Goal: Information Seeking & Learning: Learn about a topic

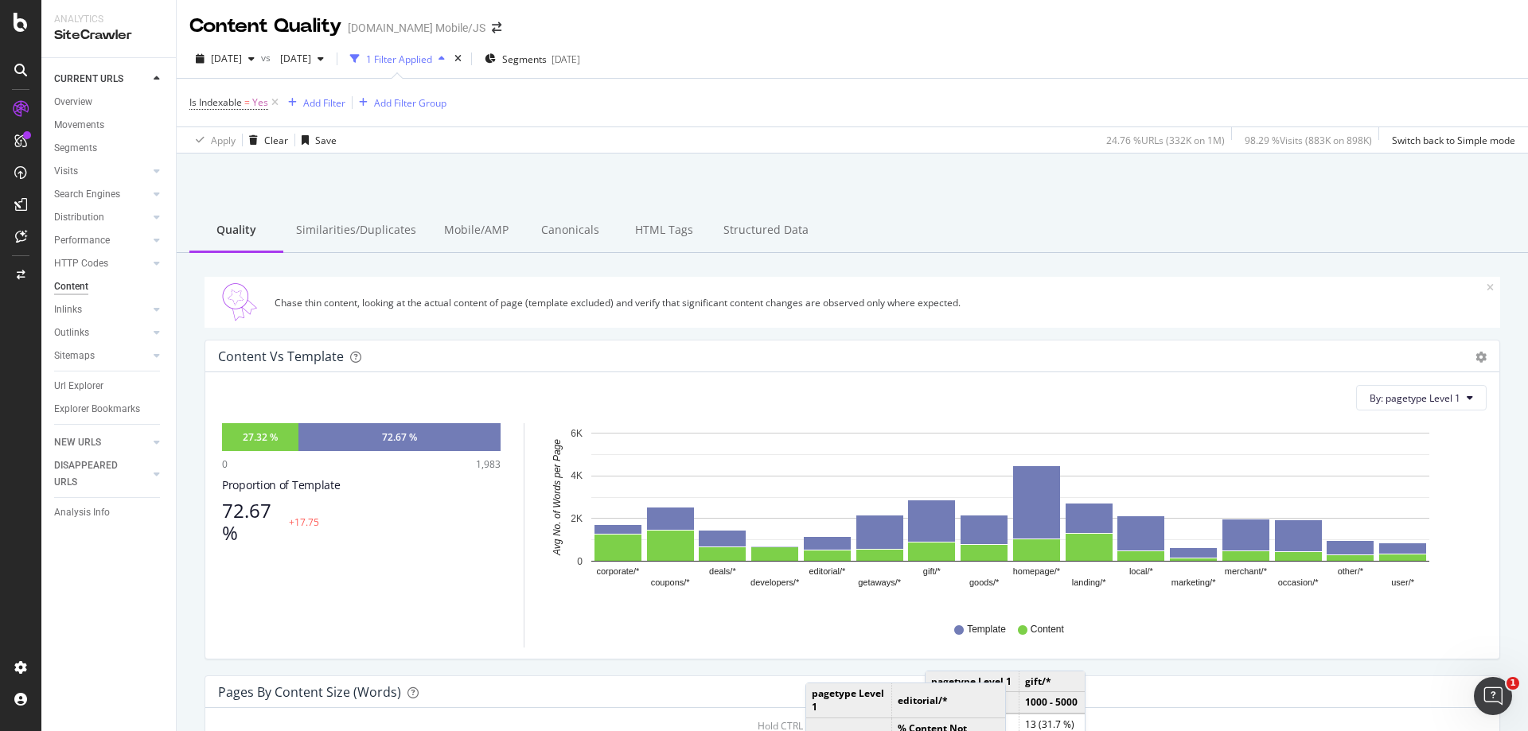
scroll to position [243, 0]
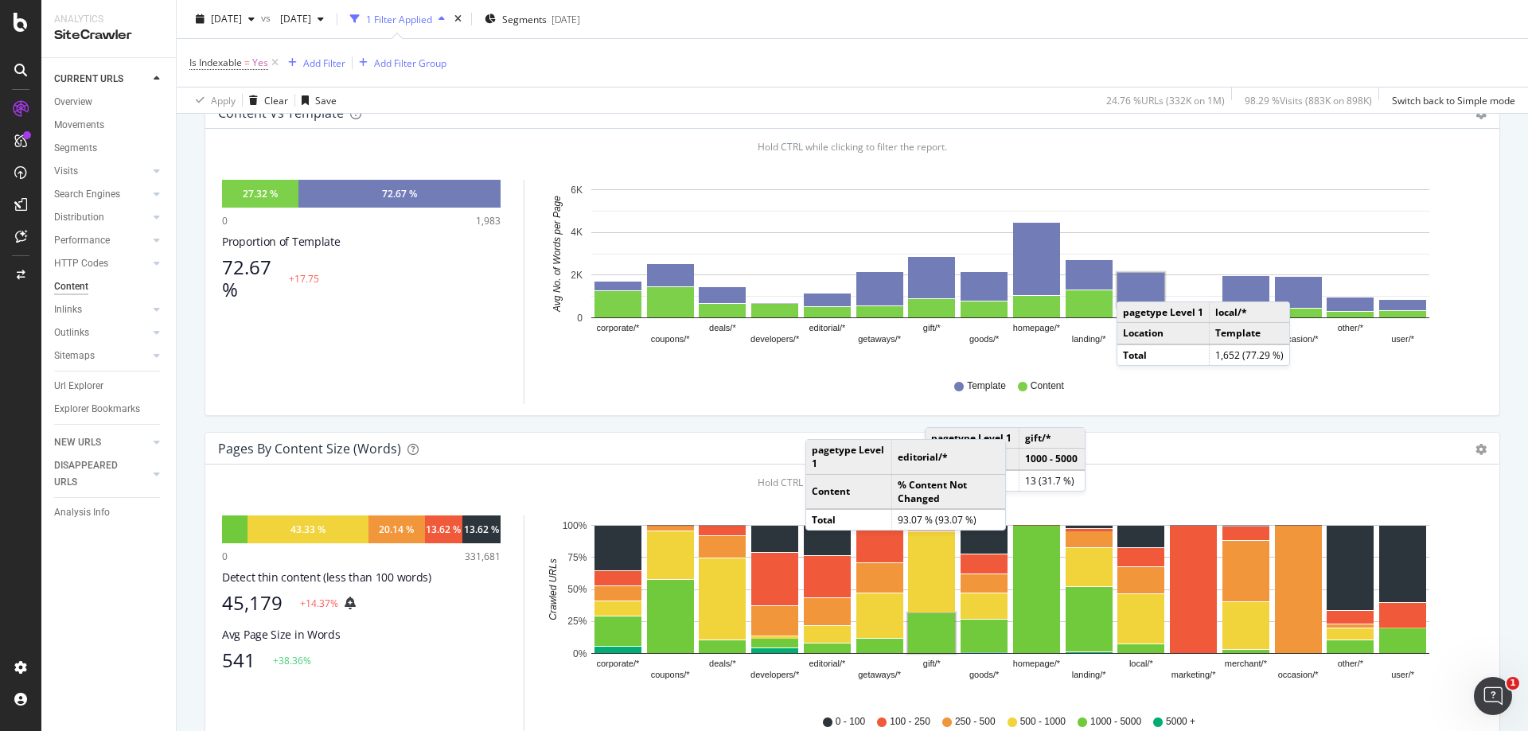
click at [1132, 286] on rect "A chart." at bounding box center [1140, 290] width 47 height 34
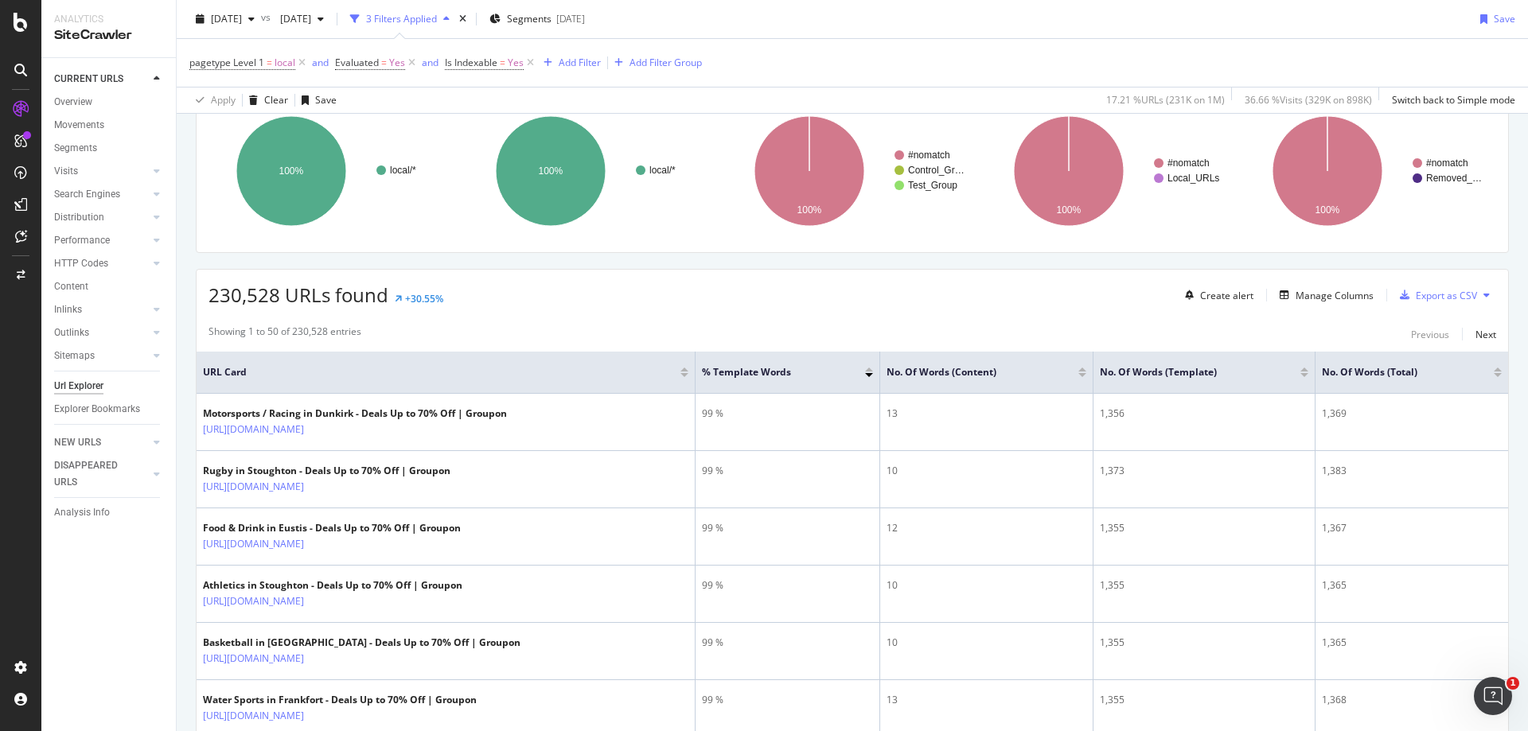
scroll to position [159, 0]
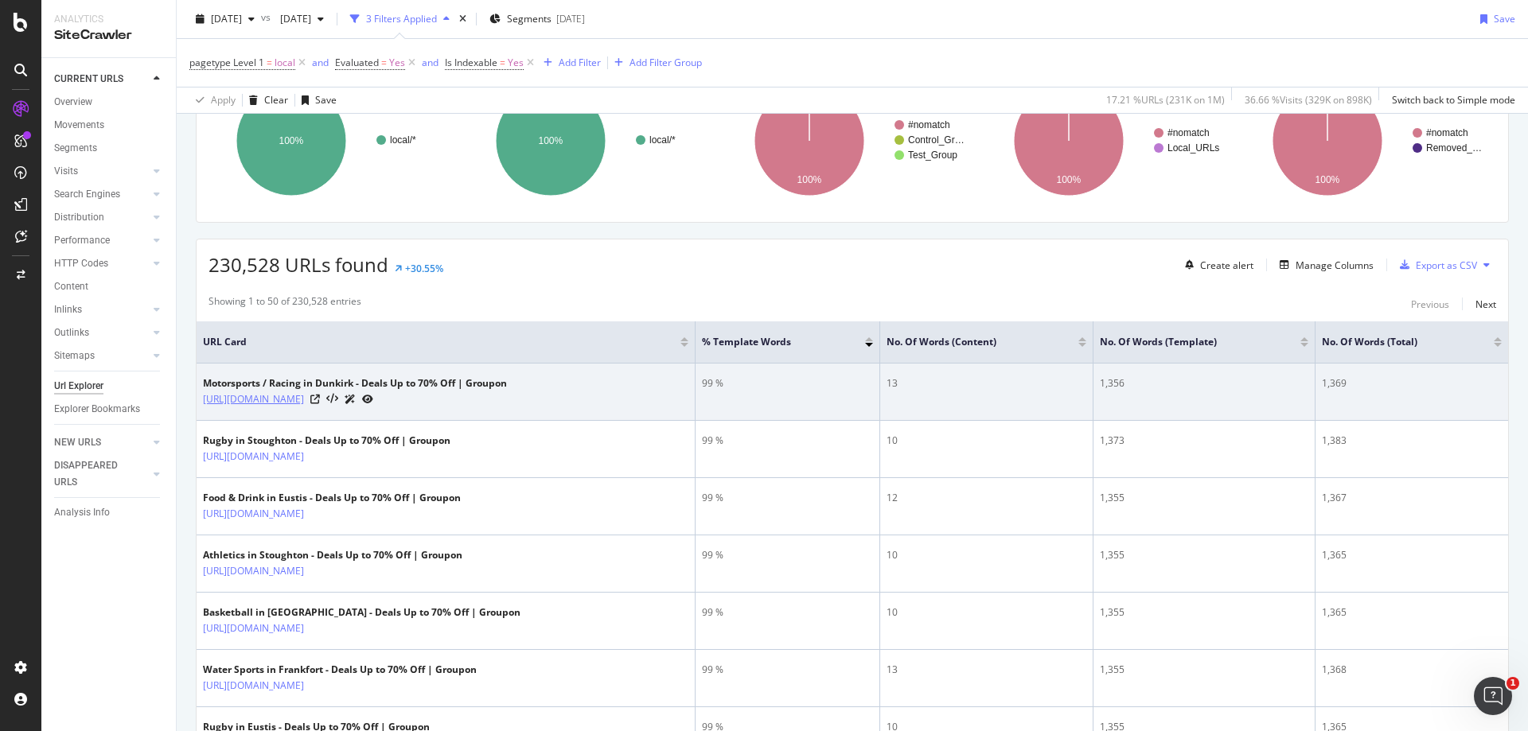
click at [304, 399] on link "https://www.groupon.com/local/dunkirk-ny/motorsports-racing" at bounding box center [253, 400] width 101 height 16
click at [320, 402] on icon at bounding box center [315, 400] width 10 height 10
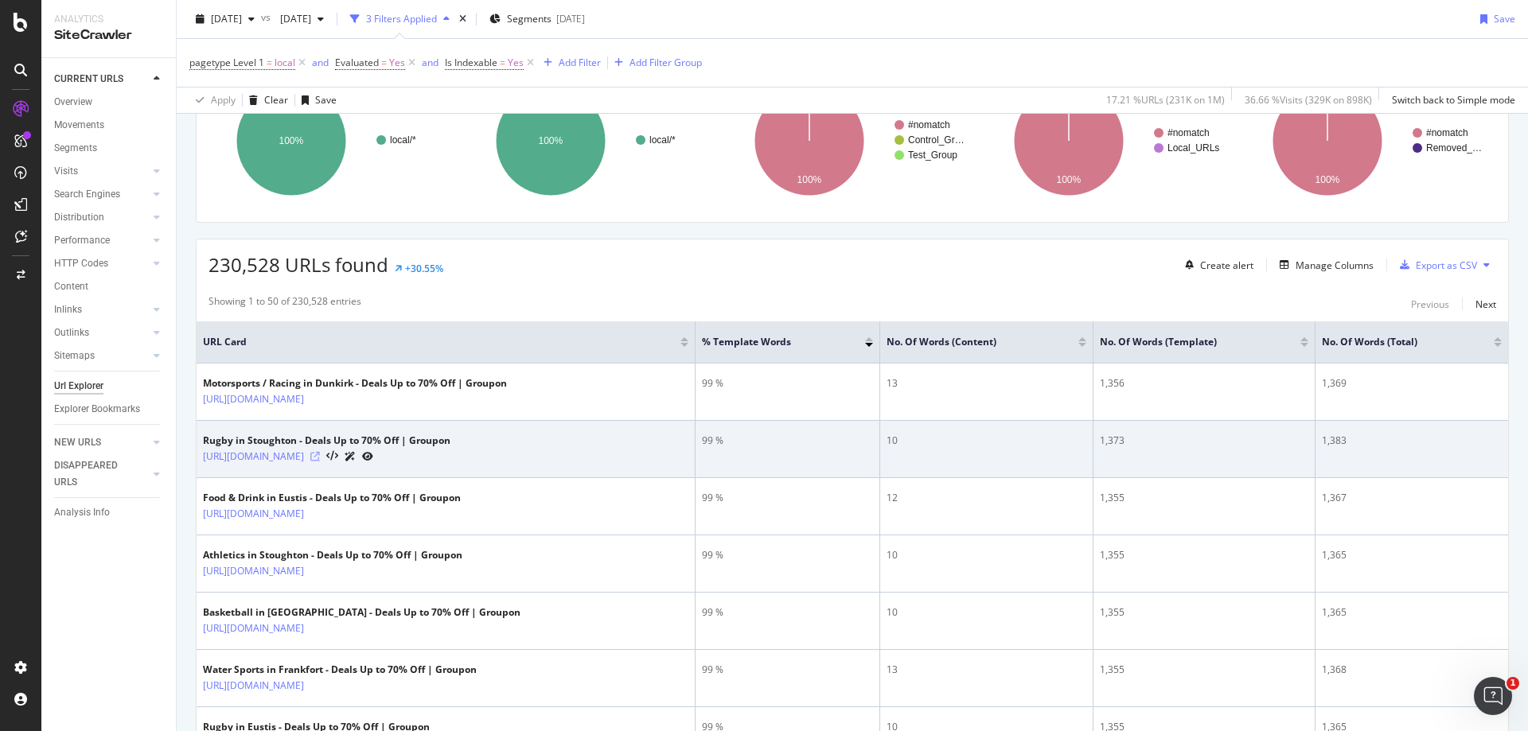
click at [320, 452] on icon at bounding box center [315, 457] width 10 height 10
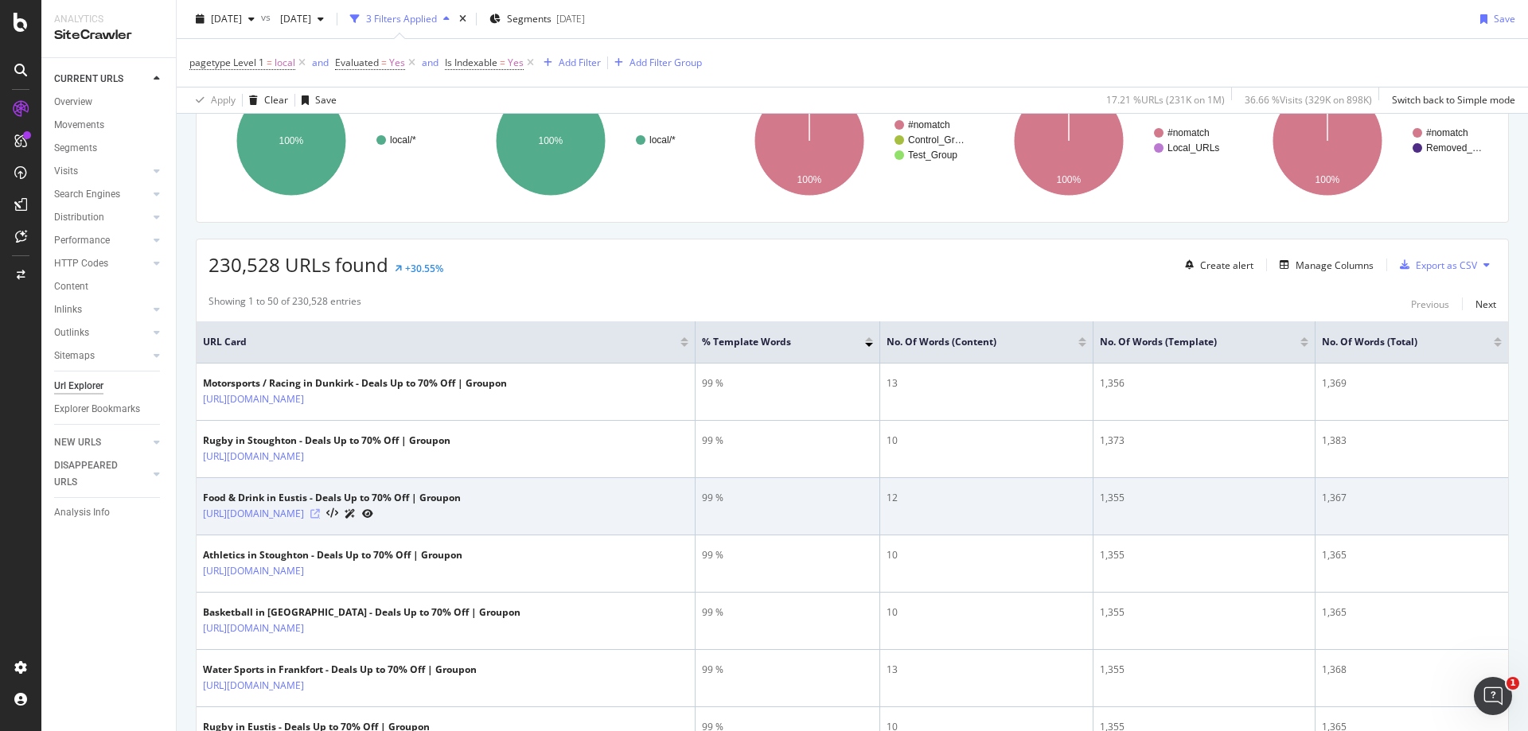
click at [320, 513] on icon at bounding box center [315, 514] width 10 height 10
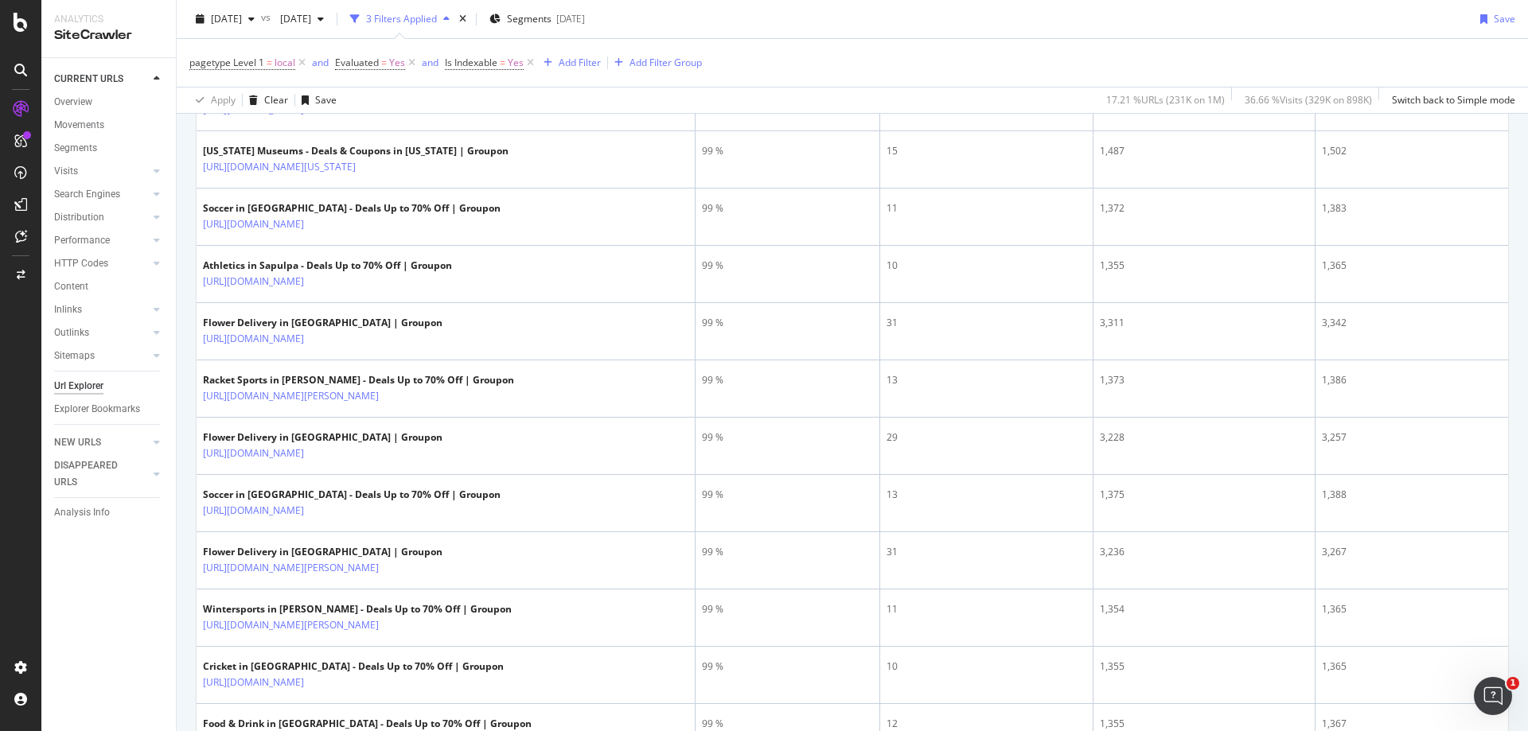
scroll to position [2760, 0]
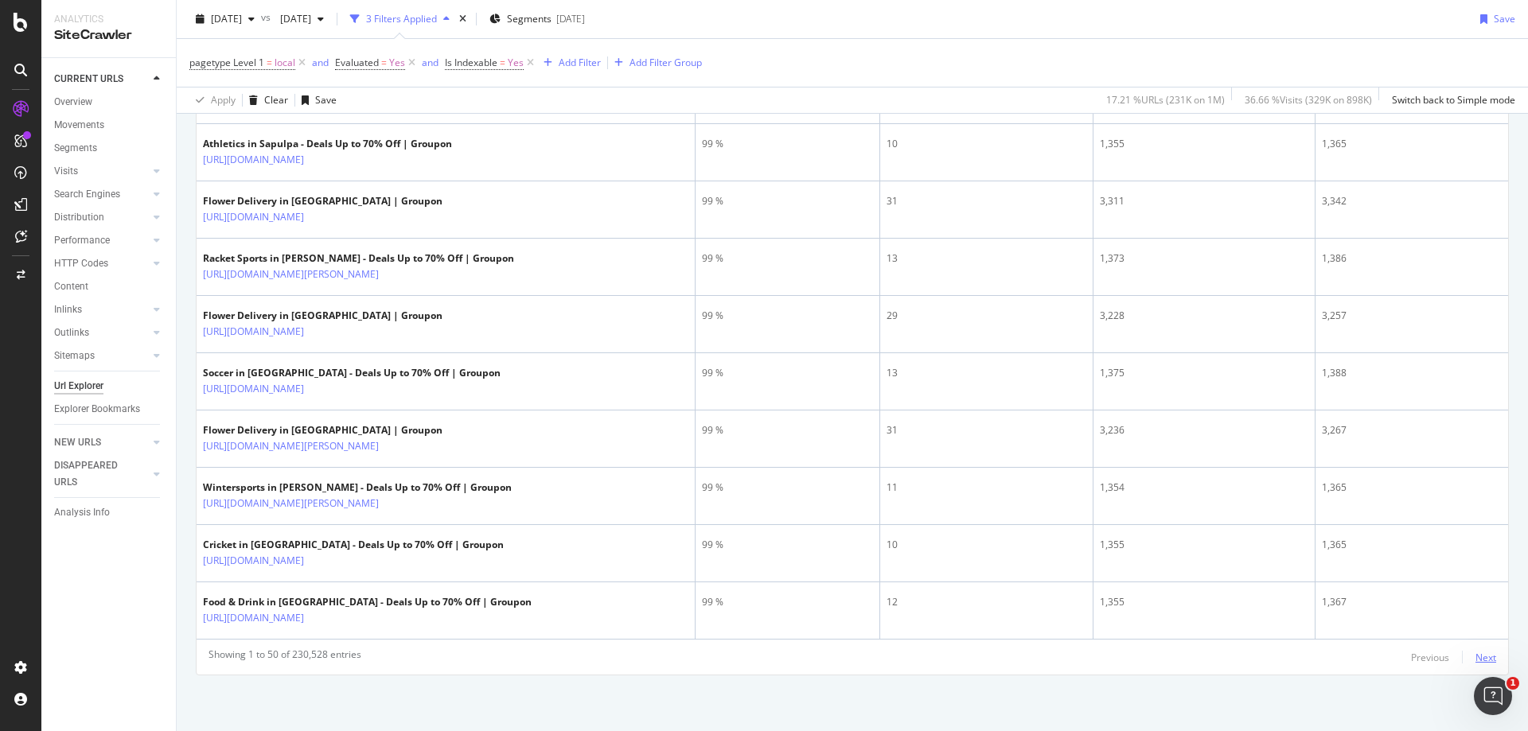
click at [1475, 651] on div "Next" at bounding box center [1485, 658] width 21 height 14
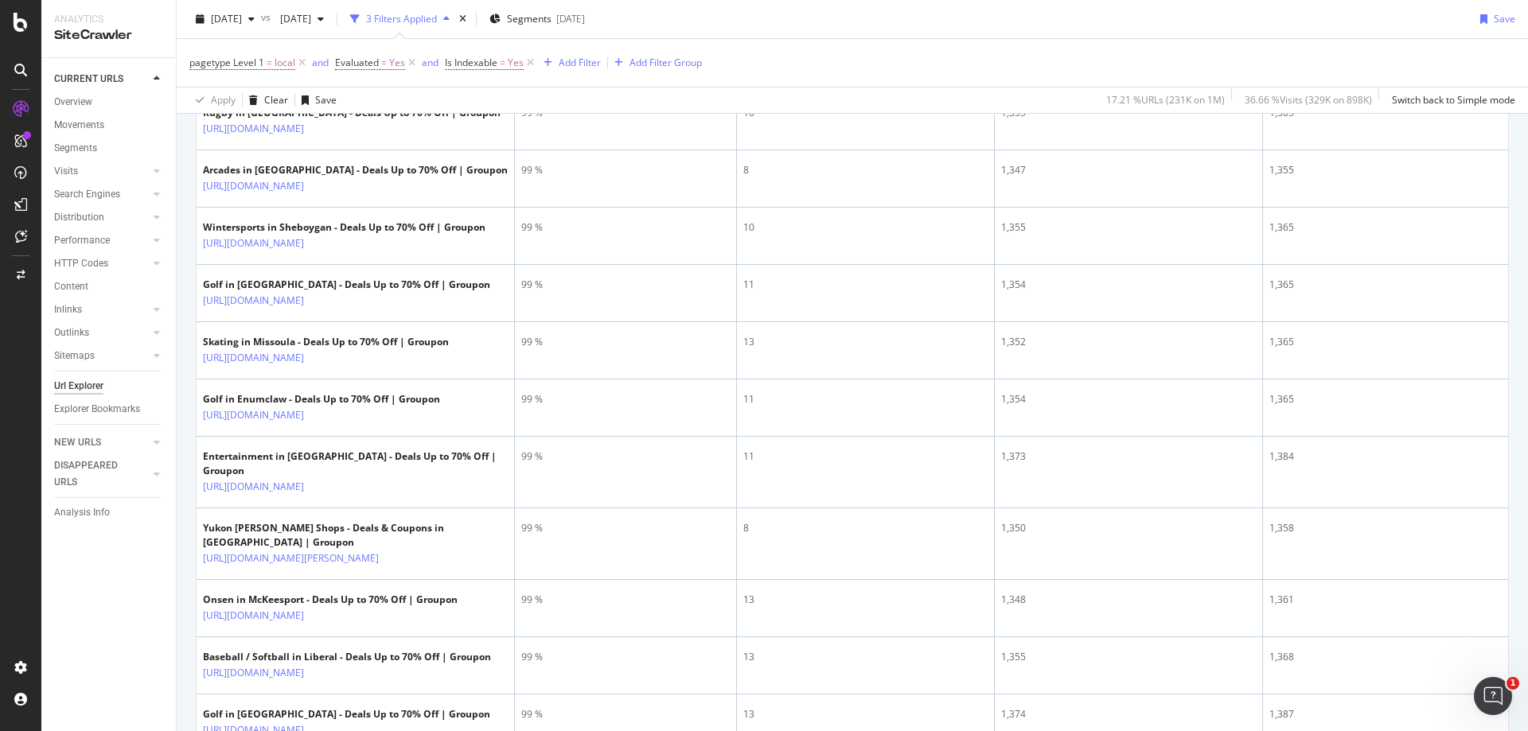
scroll to position [1114, 0]
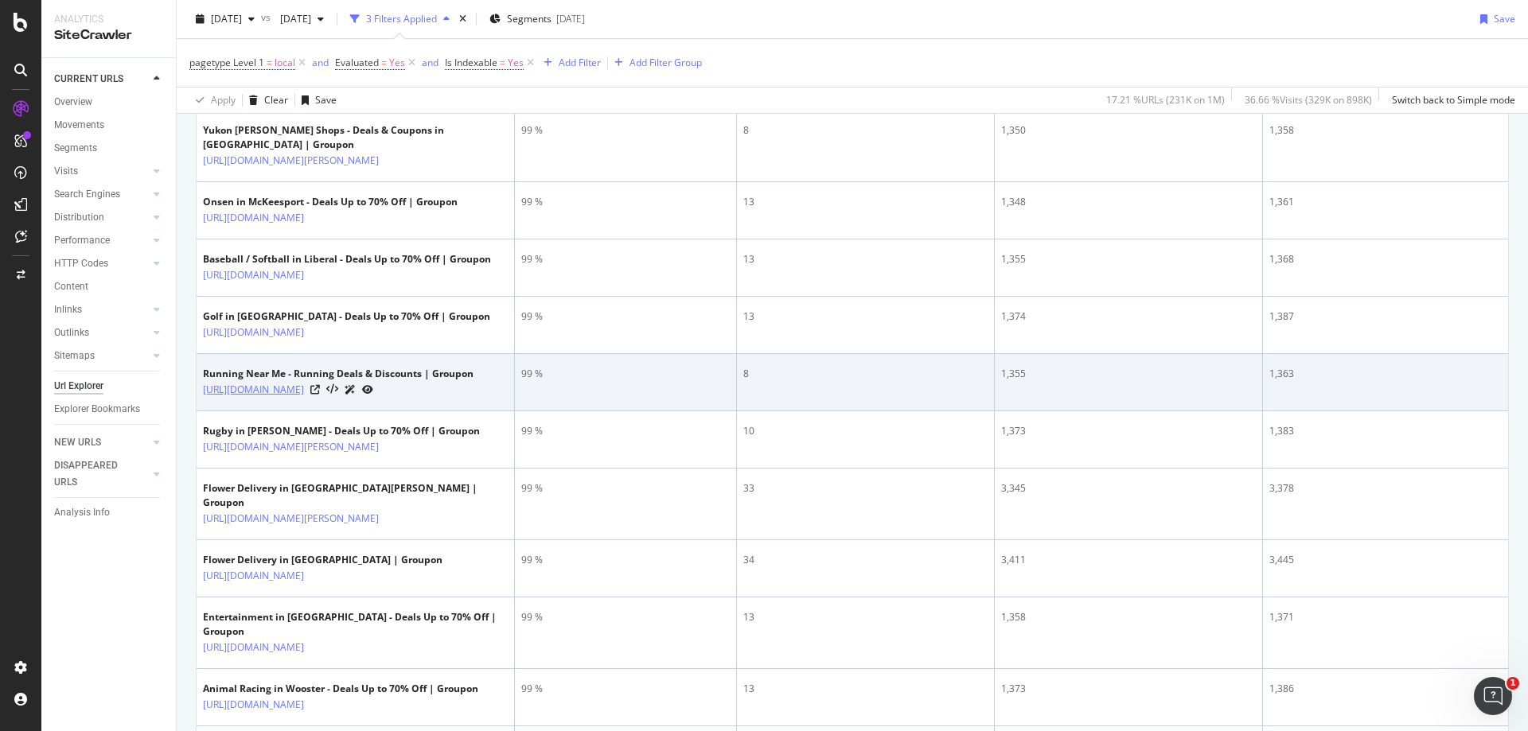
click at [304, 398] on link "https://www.groupon.com/local/running" at bounding box center [253, 390] width 101 height 16
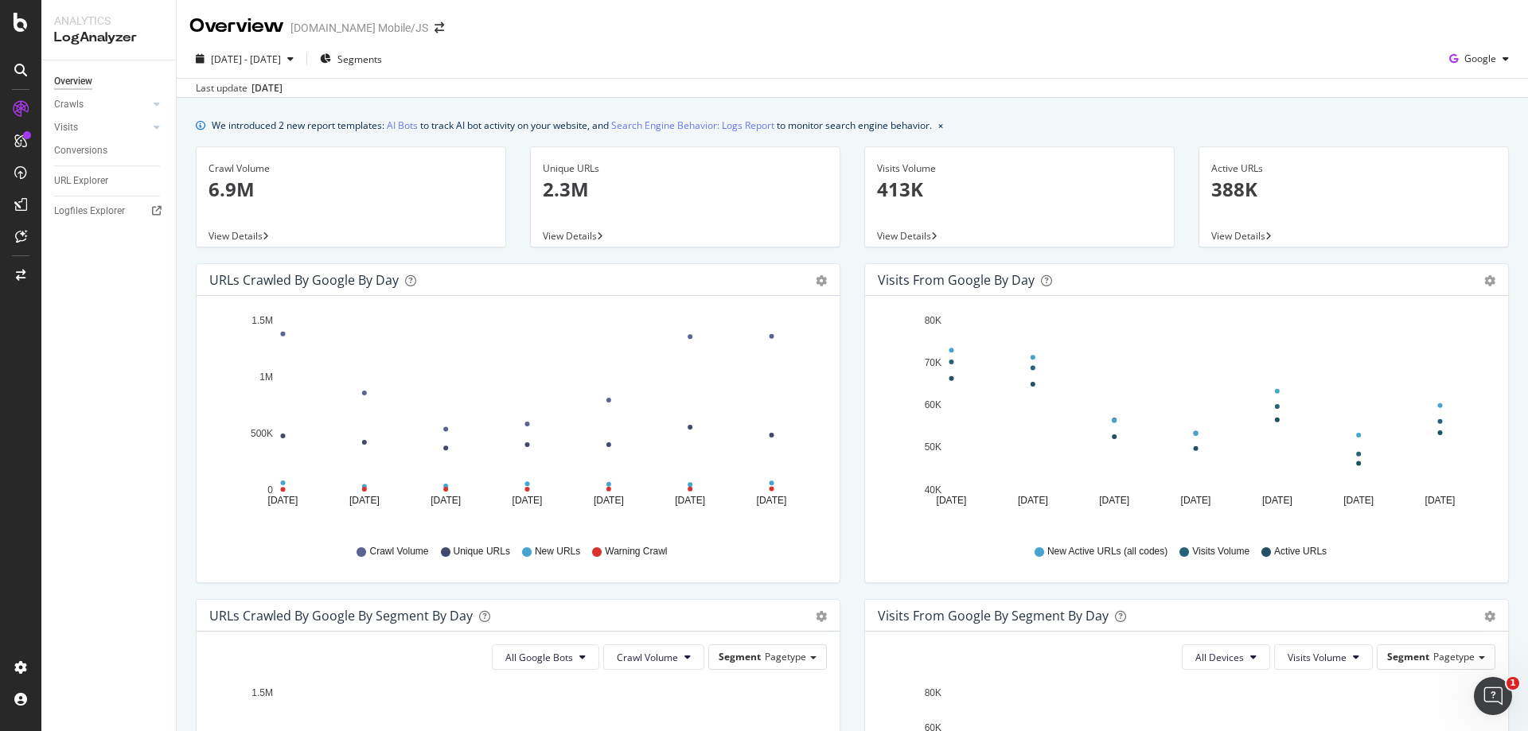
scroll to position [239, 0]
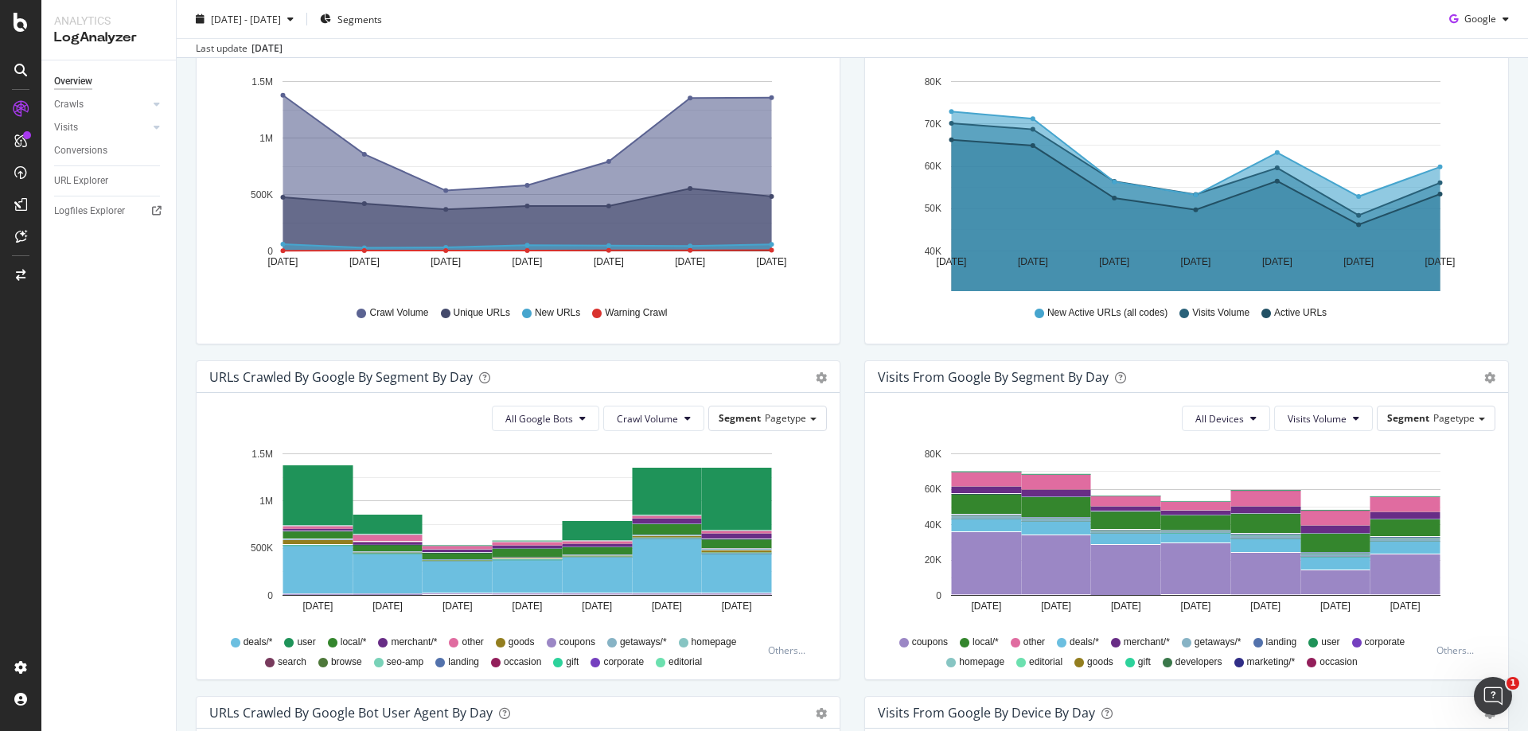
click at [347, 641] on span "local/*" at bounding box center [354, 643] width 26 height 14
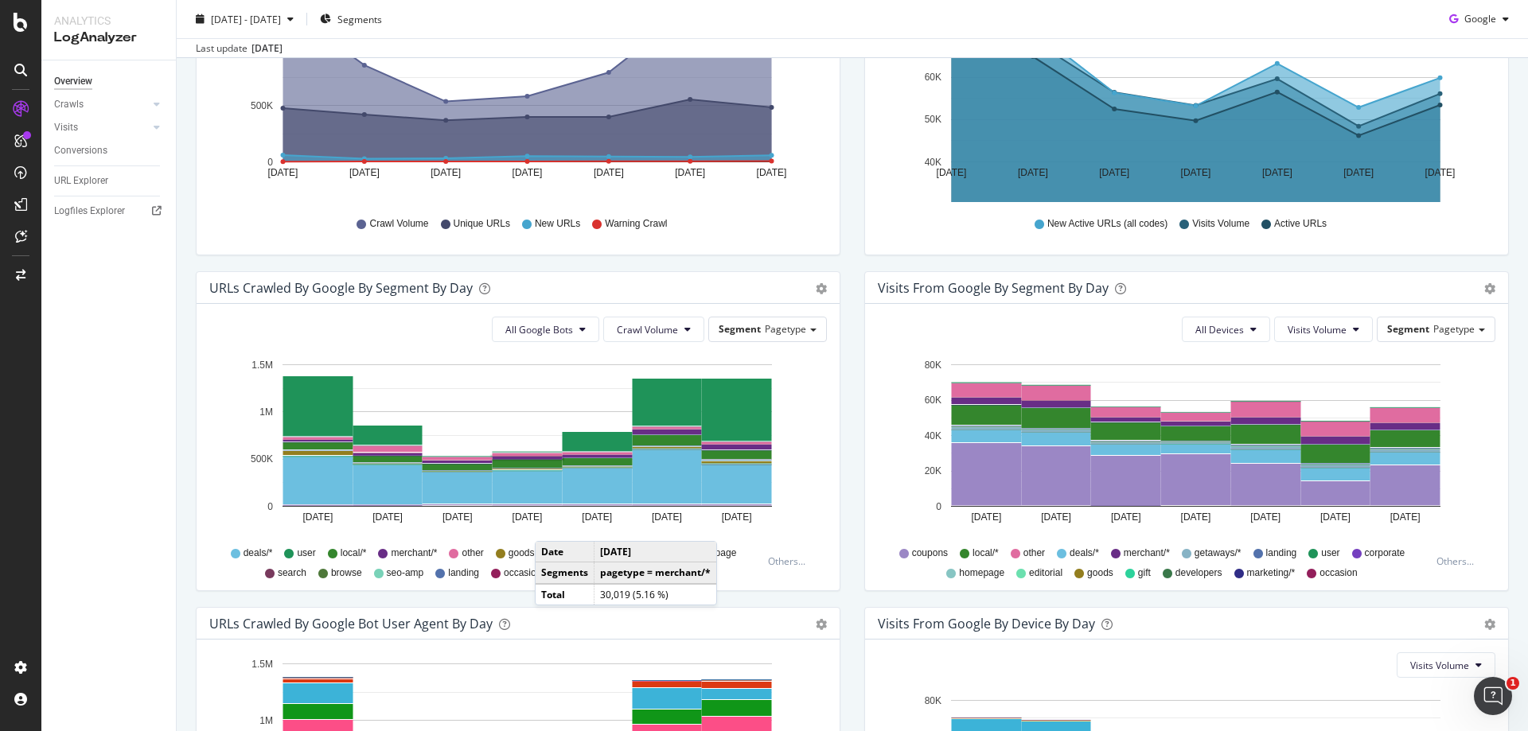
scroll to position [318, 0]
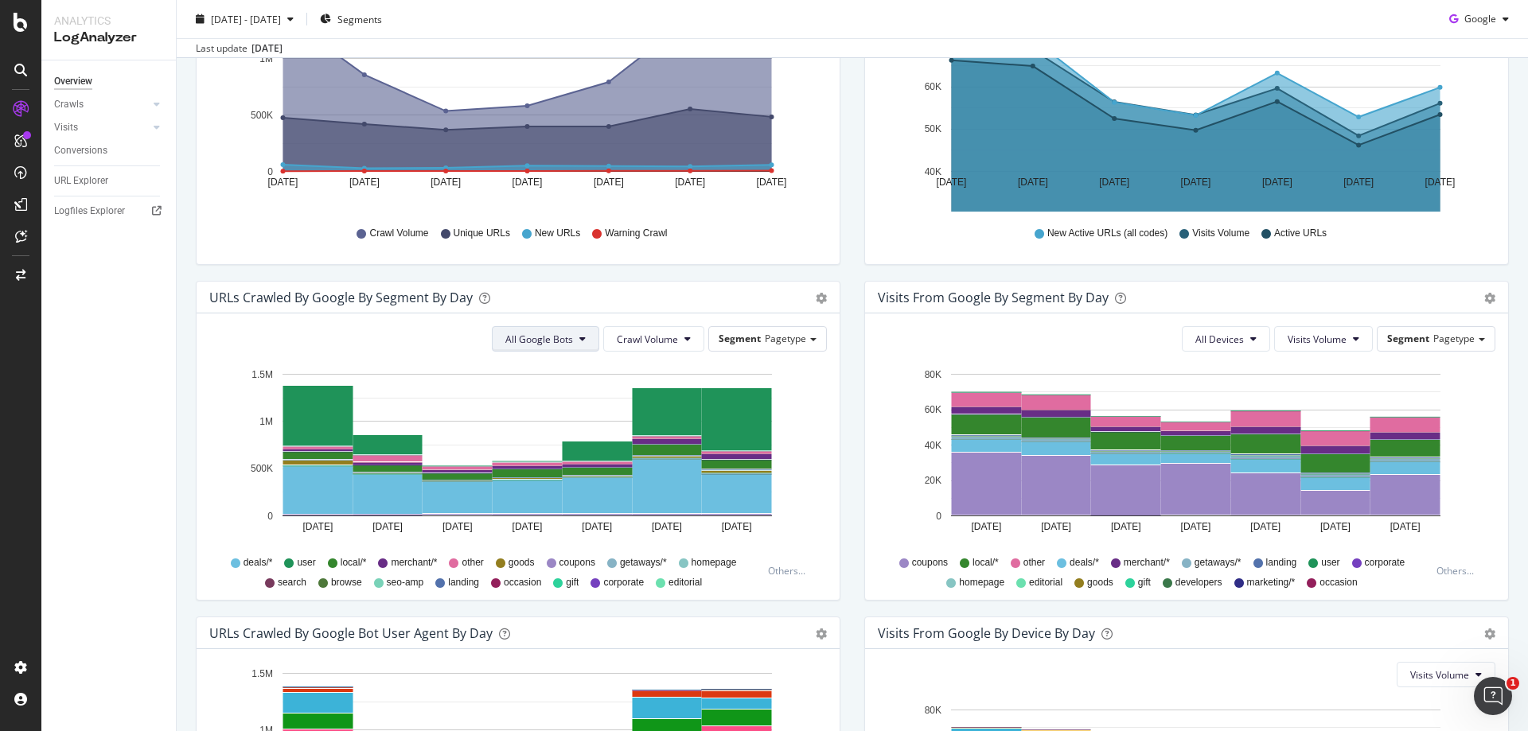
click at [567, 340] on span "All Google Bots" at bounding box center [539, 340] width 68 height 14
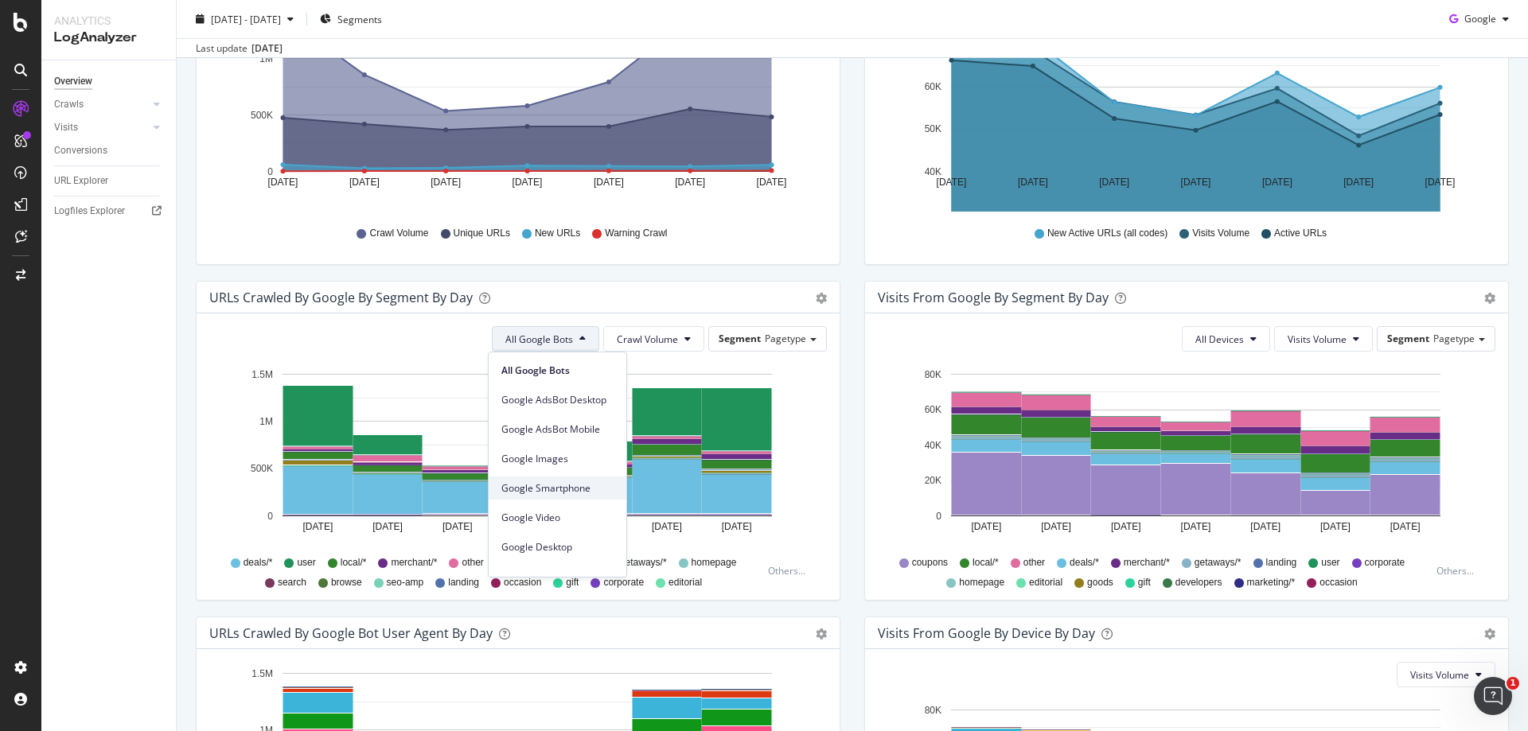
click at [541, 481] on span "Google Smartphone" at bounding box center [557, 488] width 112 height 14
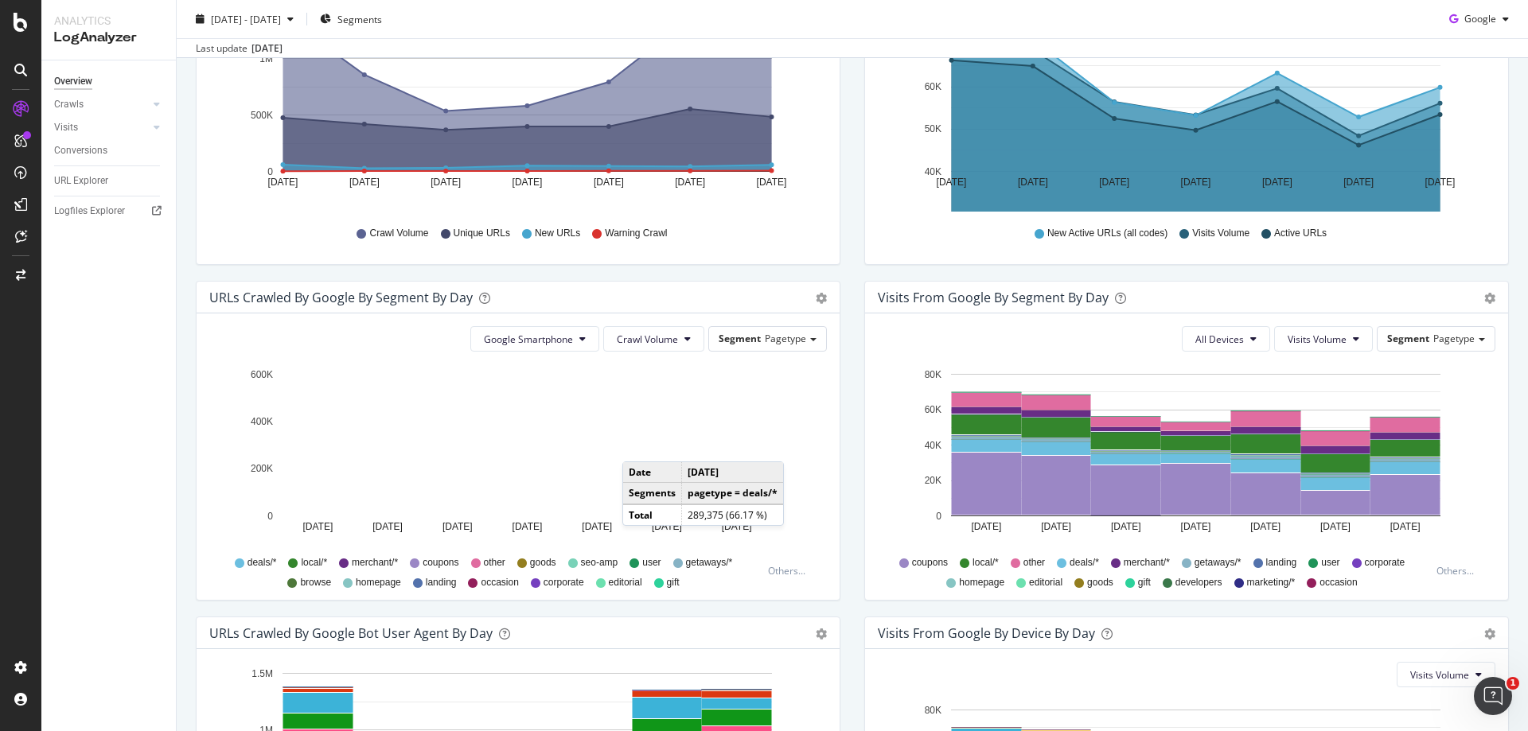
scroll to position [0, 0]
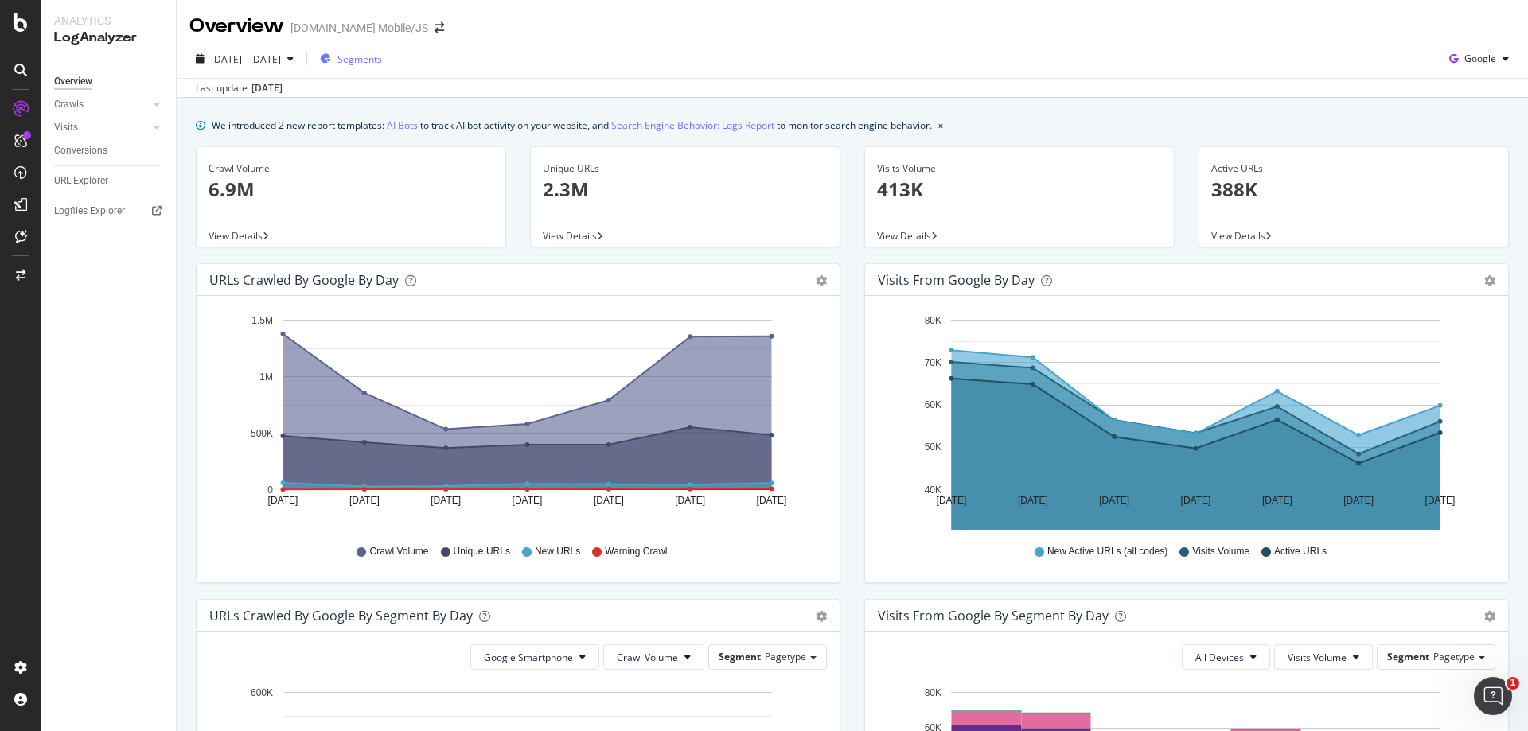
click at [382, 60] on span "Segments" at bounding box center [359, 60] width 45 height 14
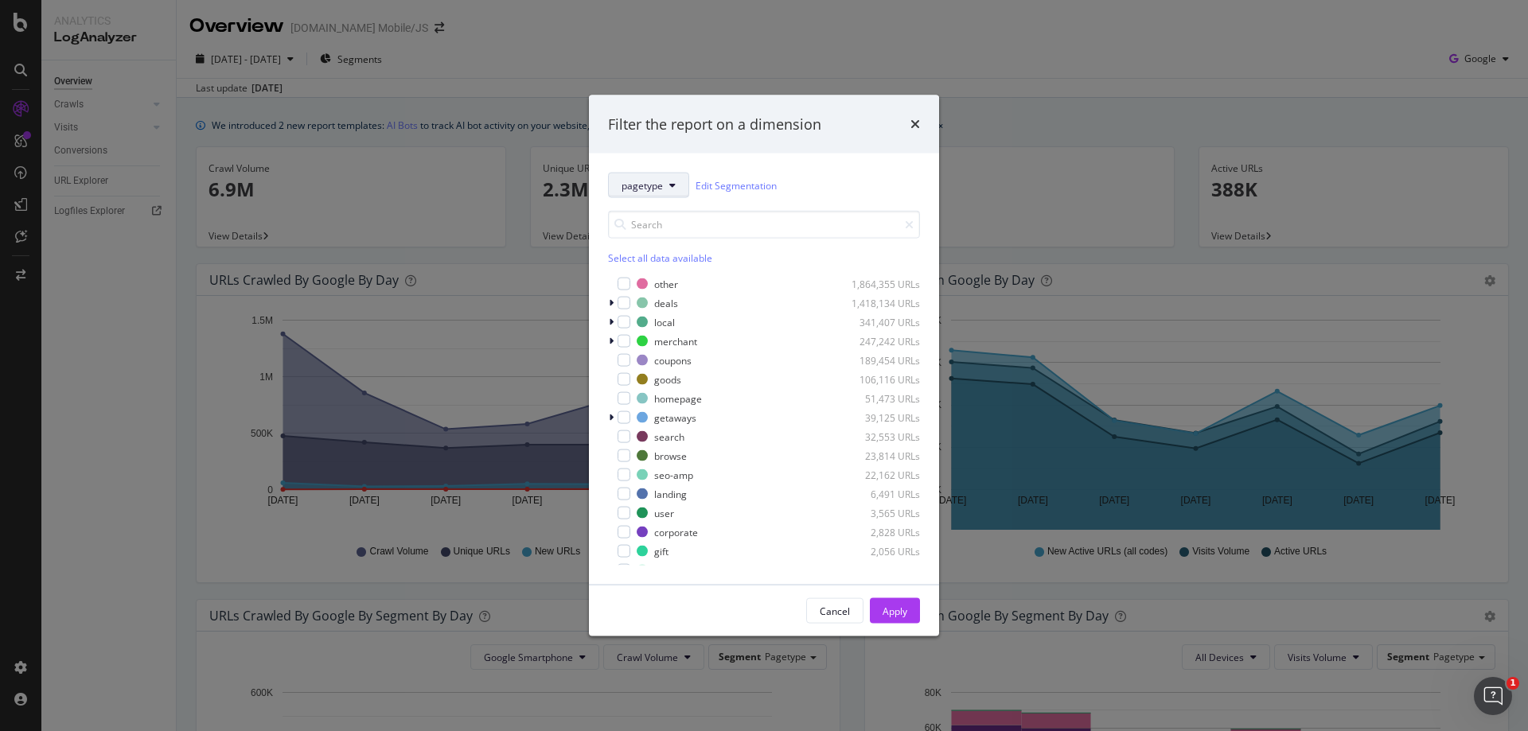
click at [647, 182] on span "pagetype" at bounding box center [641, 185] width 41 height 14
click at [912, 131] on div "times" at bounding box center [915, 124] width 10 height 21
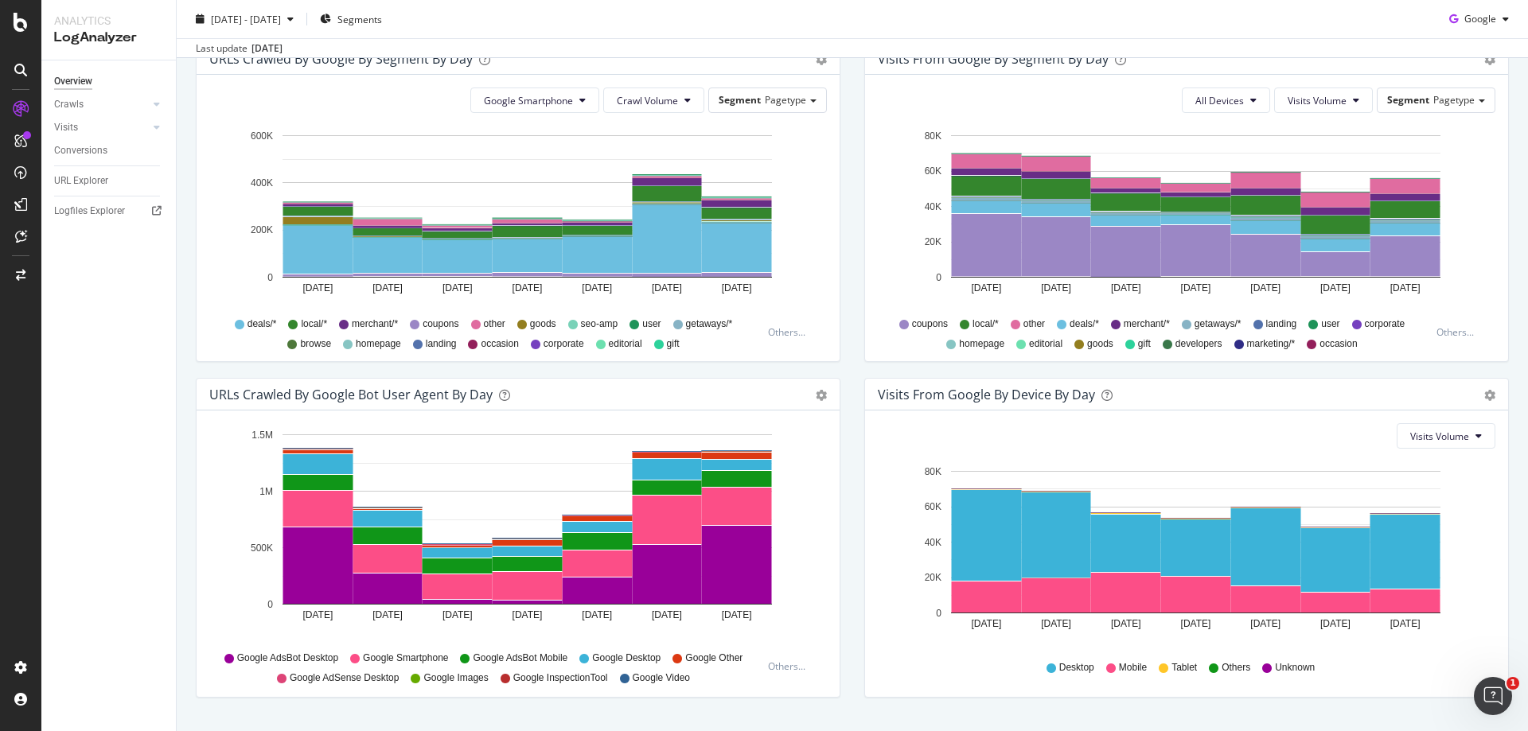
scroll to position [595, 0]
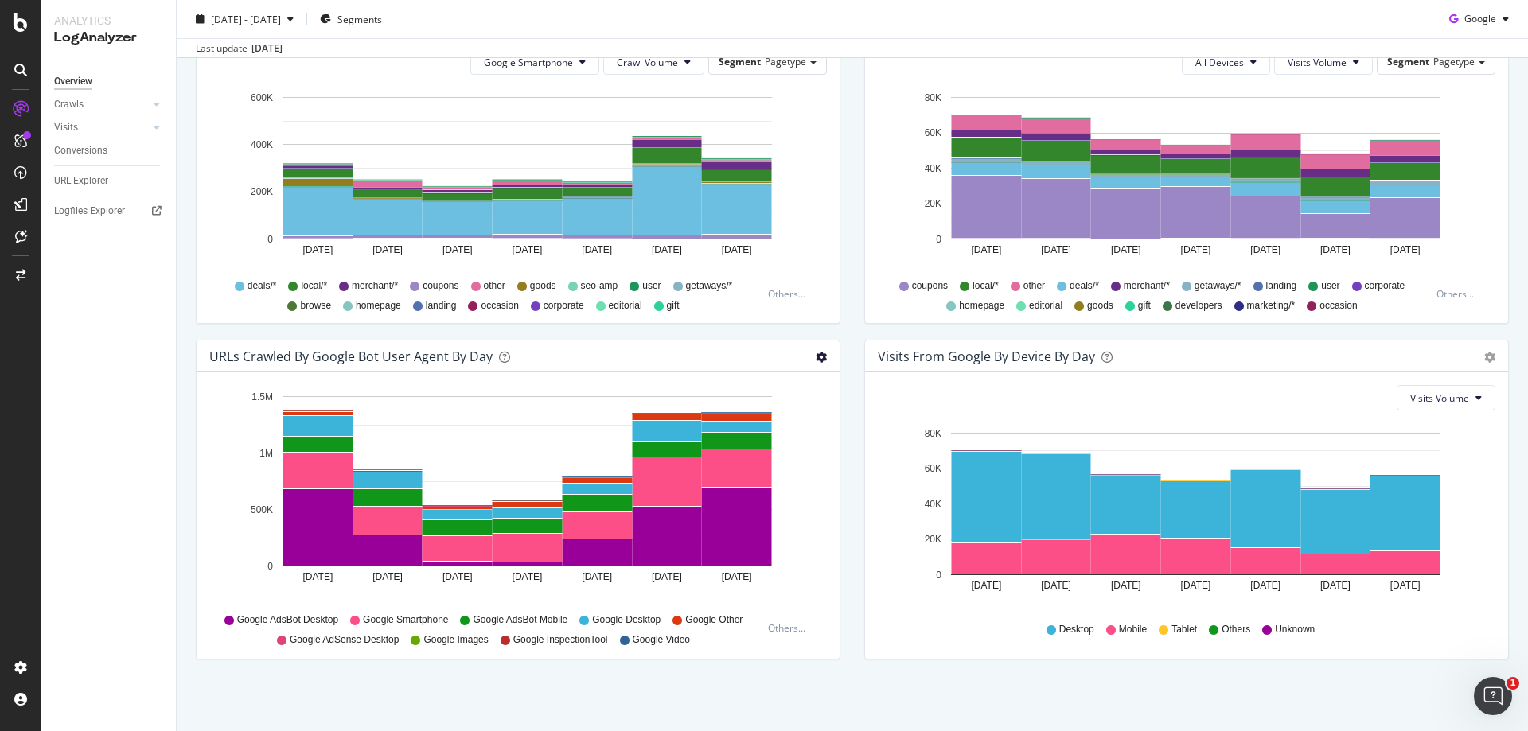
click at [816, 358] on icon "gear" at bounding box center [821, 357] width 11 height 11
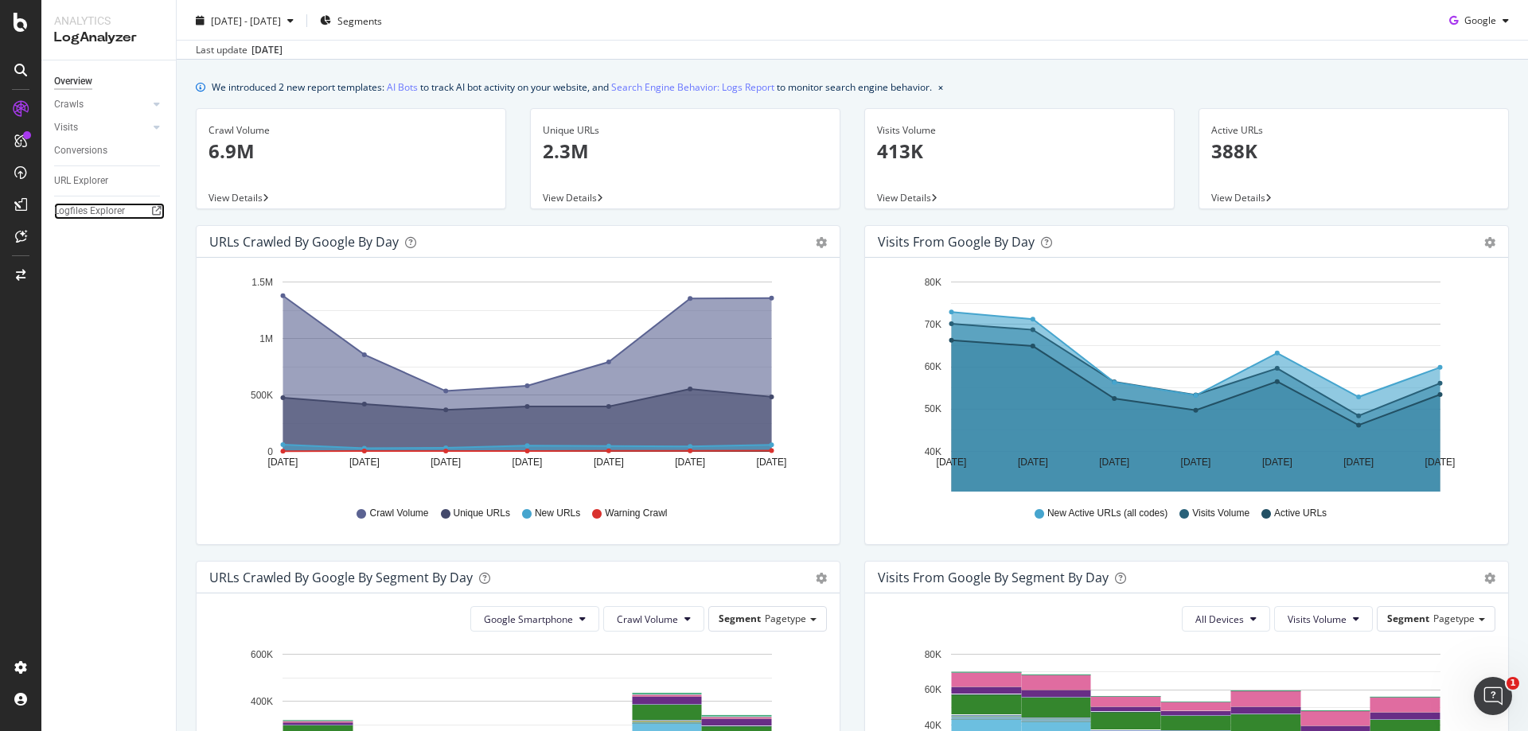
scroll to position [0, 0]
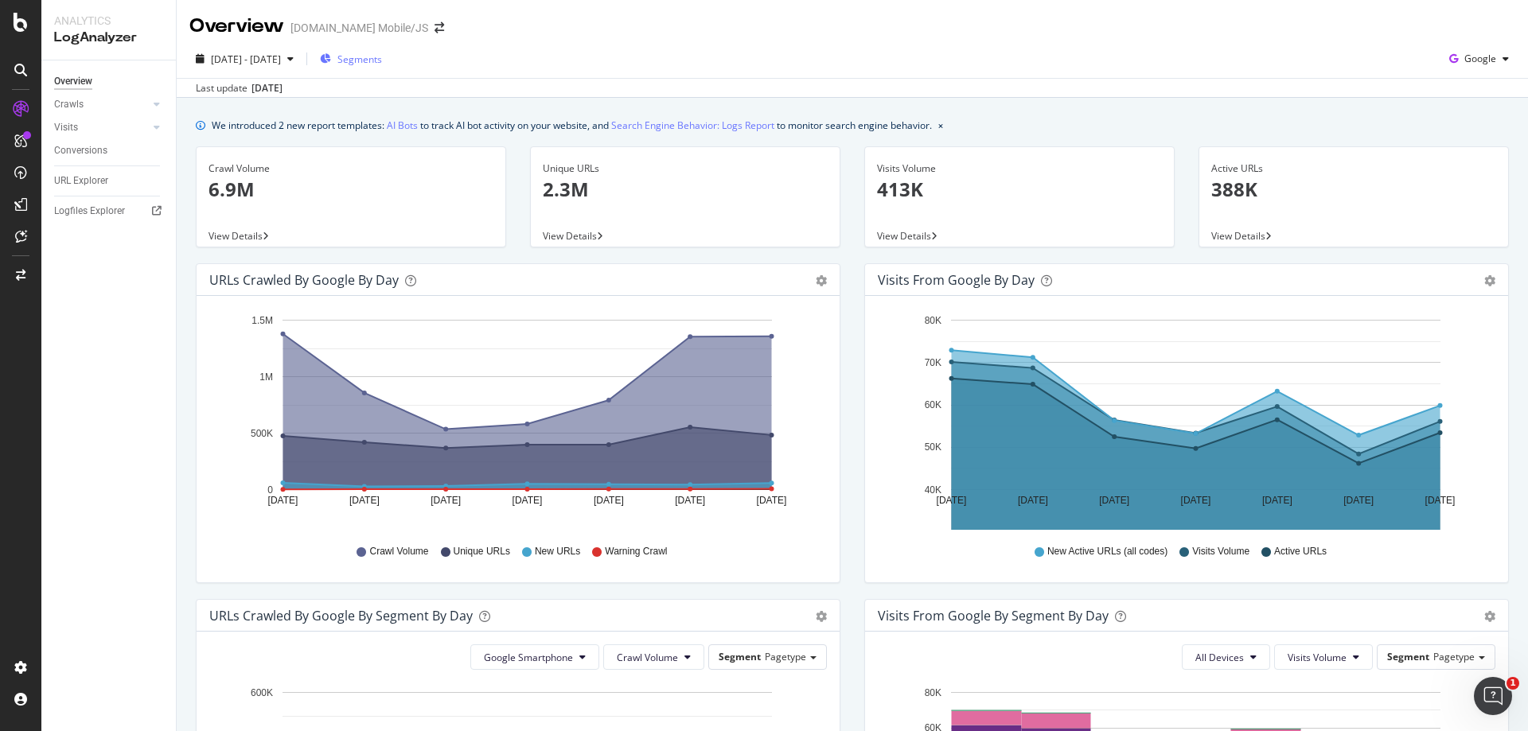
click at [382, 60] on span "Segments" at bounding box center [359, 60] width 45 height 14
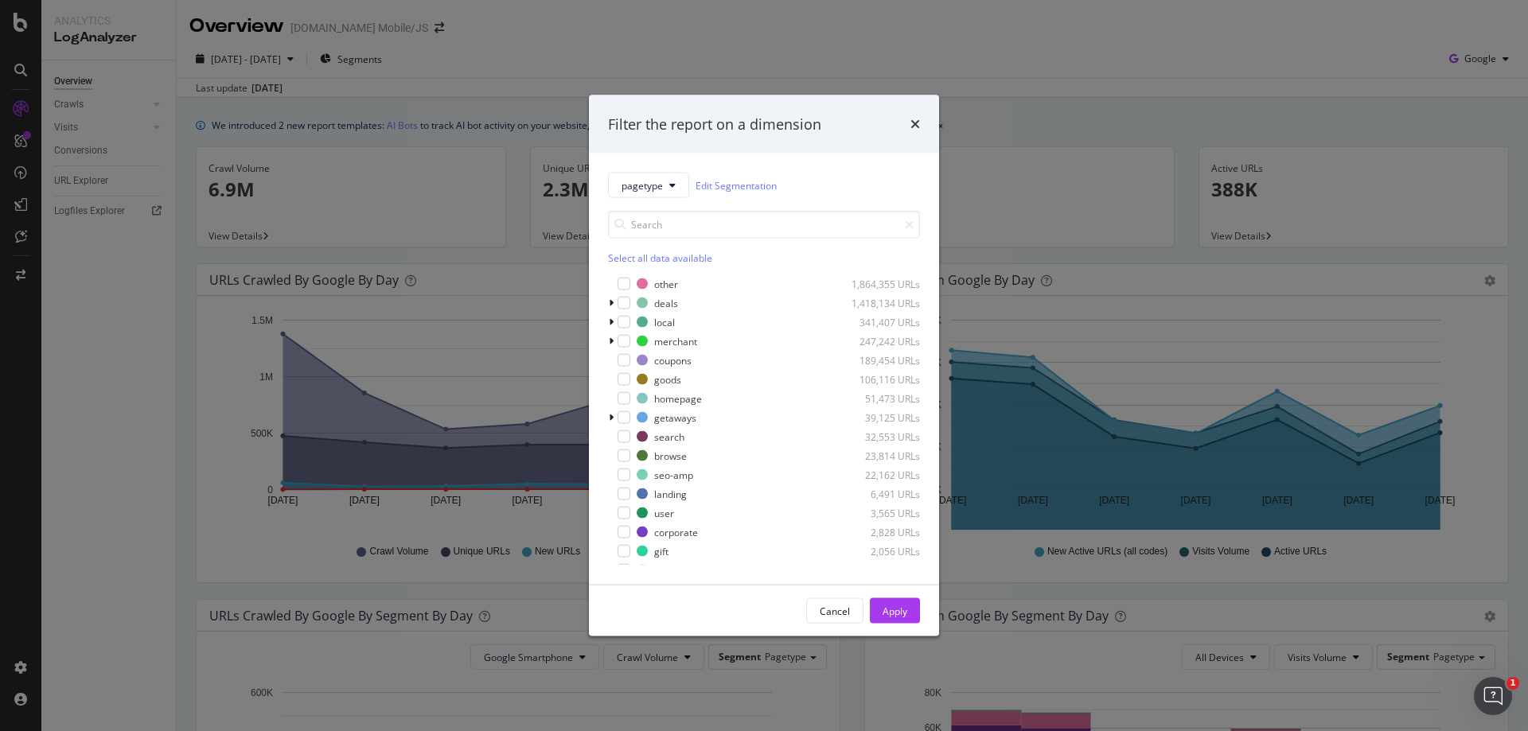
click at [921, 131] on div "Filter the report on a dimension" at bounding box center [764, 124] width 350 height 59
click at [916, 122] on icon "times" at bounding box center [915, 124] width 10 height 13
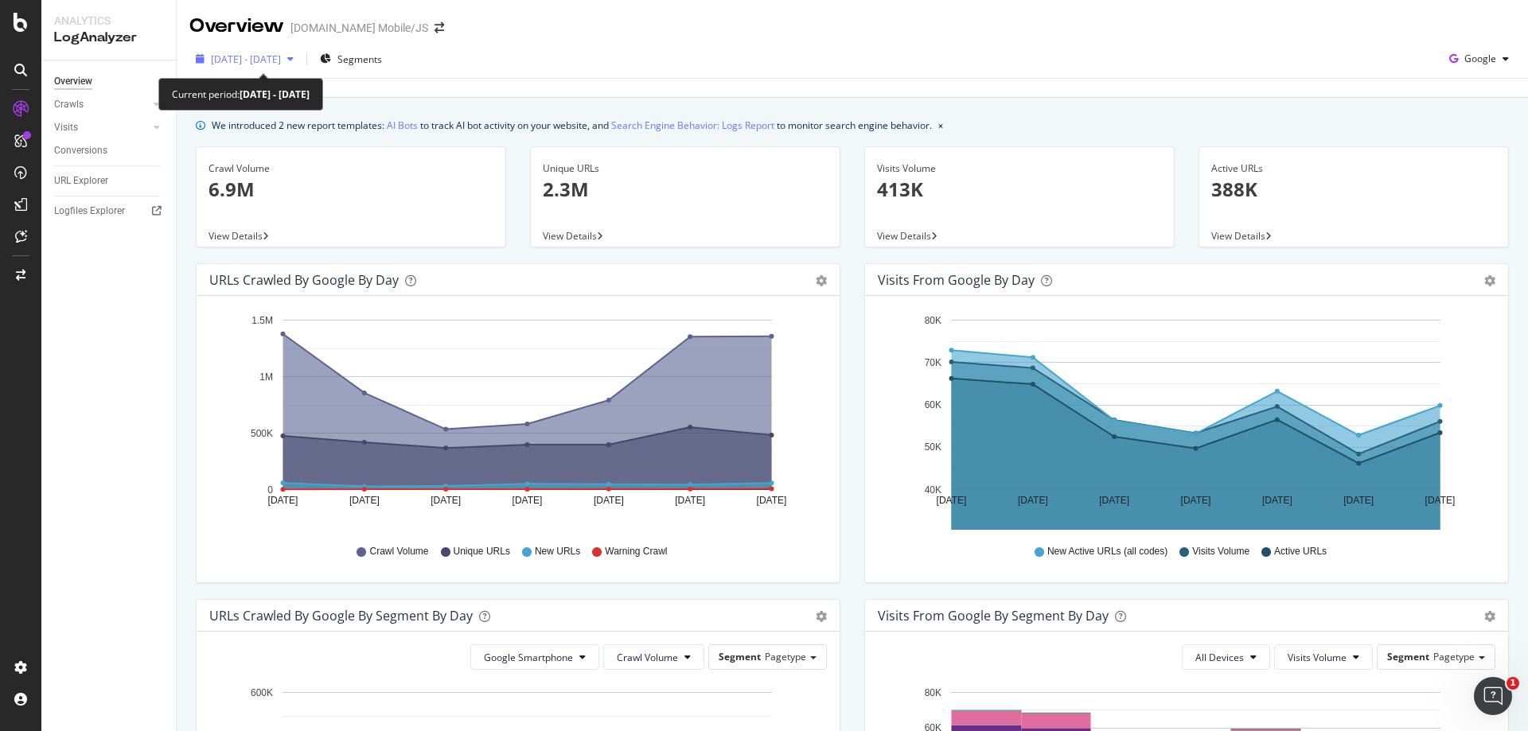
click at [274, 62] on span "2025 Sep. 25th - Oct. 1st" at bounding box center [246, 60] width 70 height 14
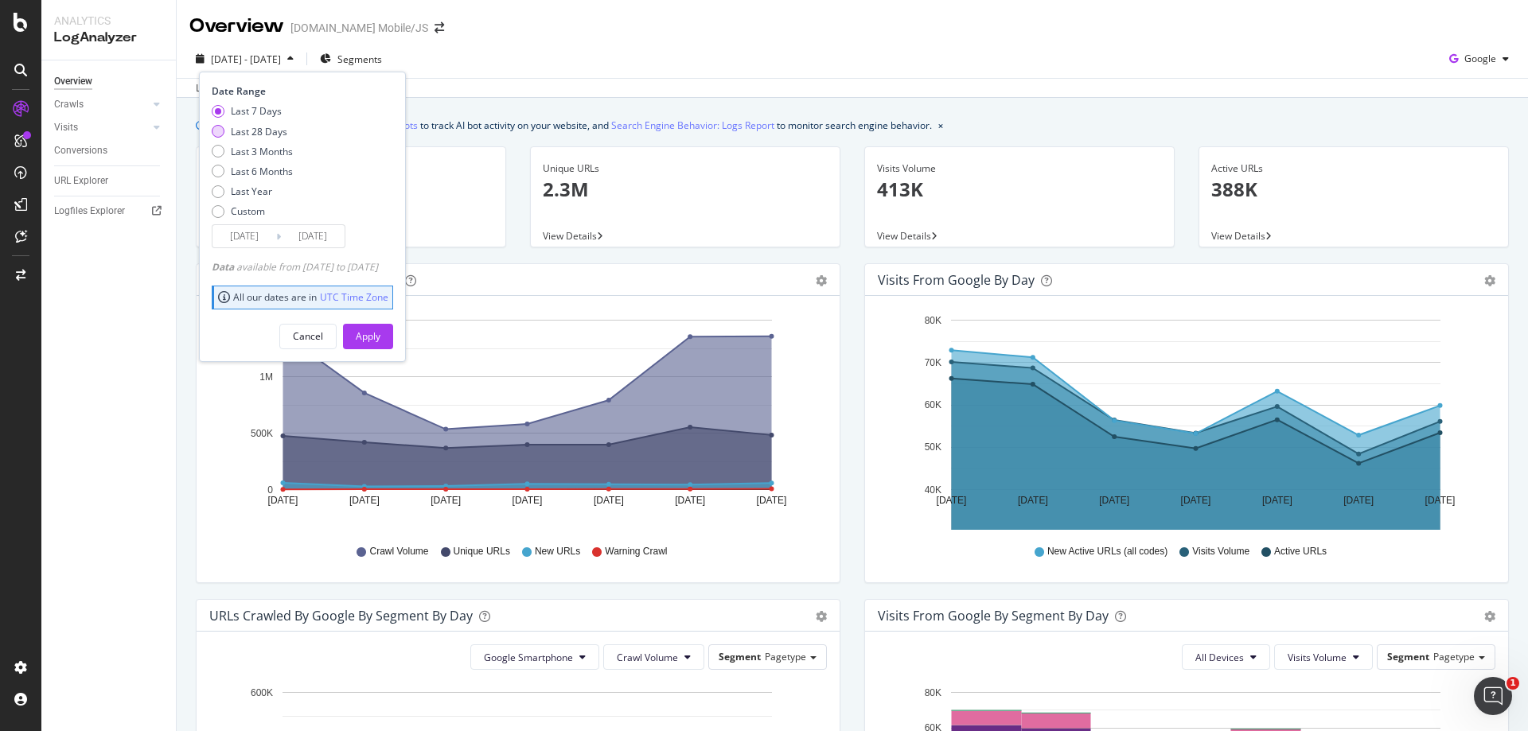
click at [274, 127] on div "Last 28 Days" at bounding box center [259, 132] width 56 height 14
type input "2025/09/04"
click at [393, 337] on button "Apply" at bounding box center [368, 336] width 50 height 25
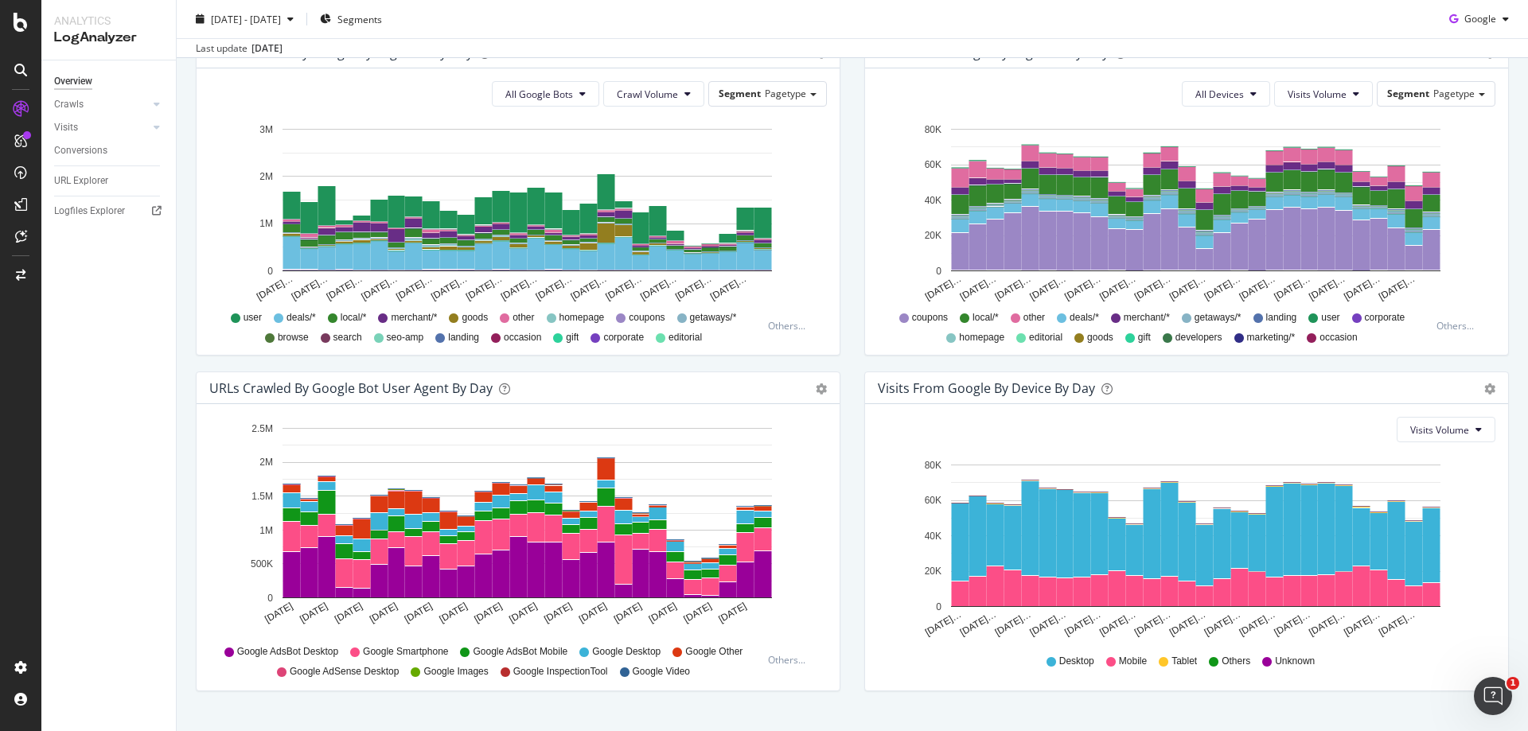
scroll to position [516, 0]
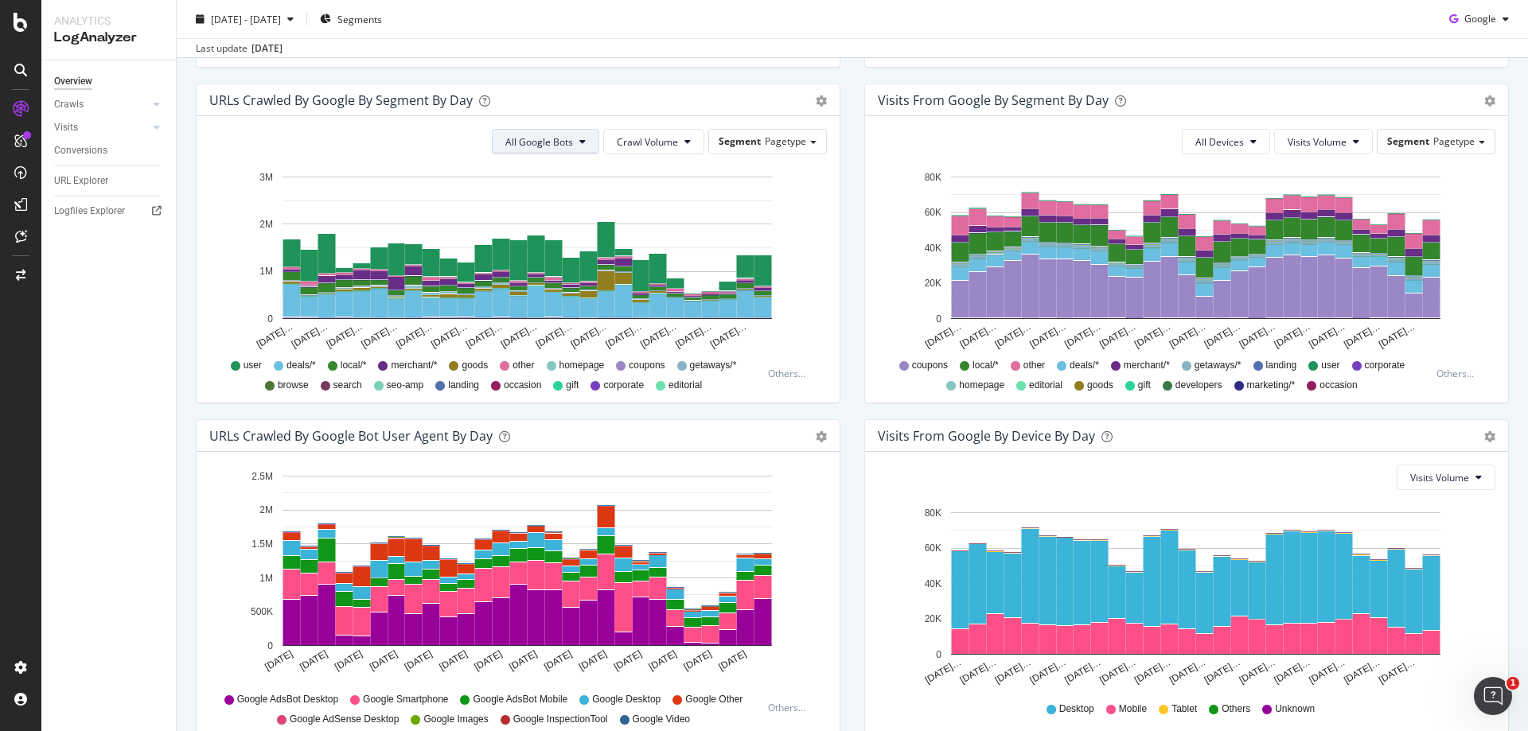
click at [509, 135] on span "All Google Bots" at bounding box center [539, 142] width 68 height 14
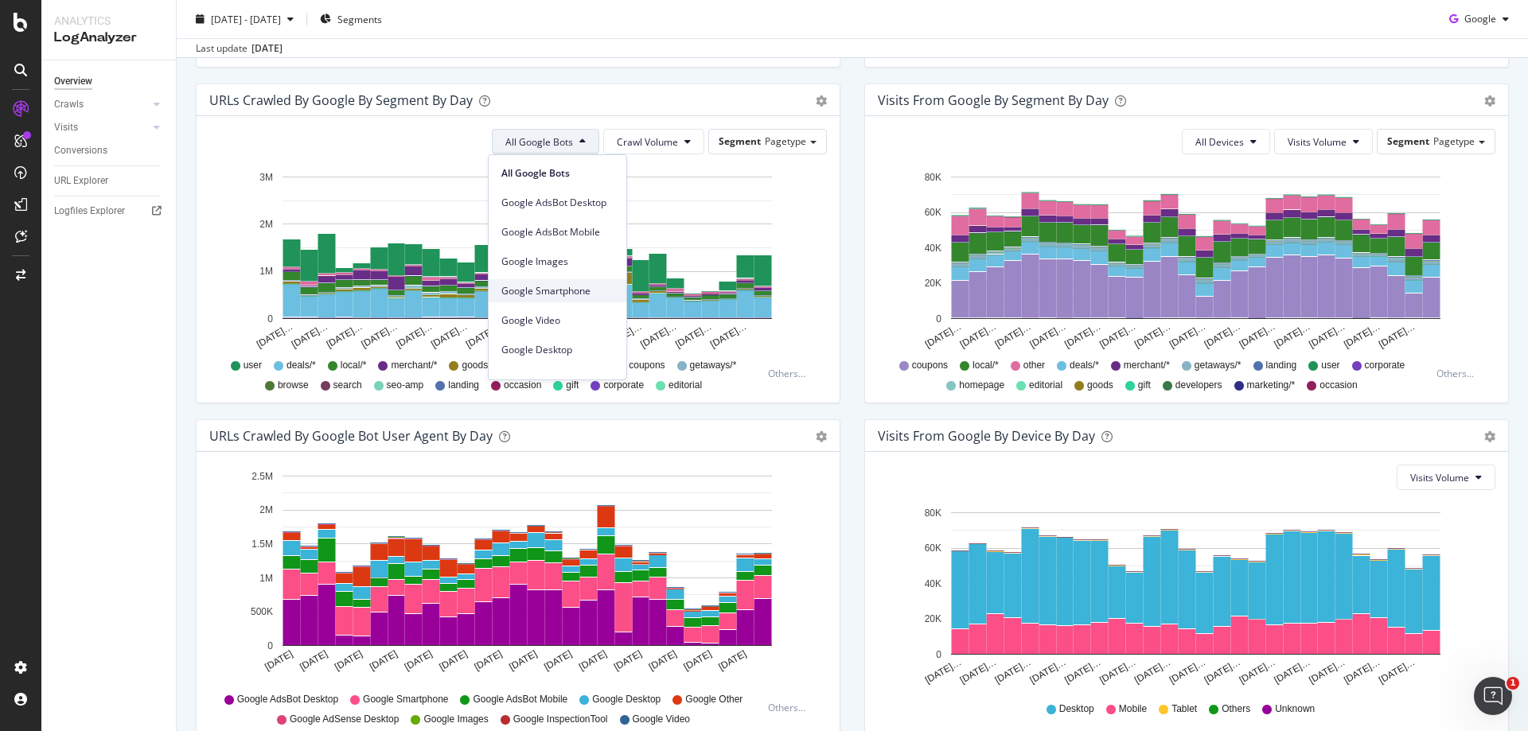
click at [539, 288] on span "Google Smartphone" at bounding box center [557, 291] width 112 height 14
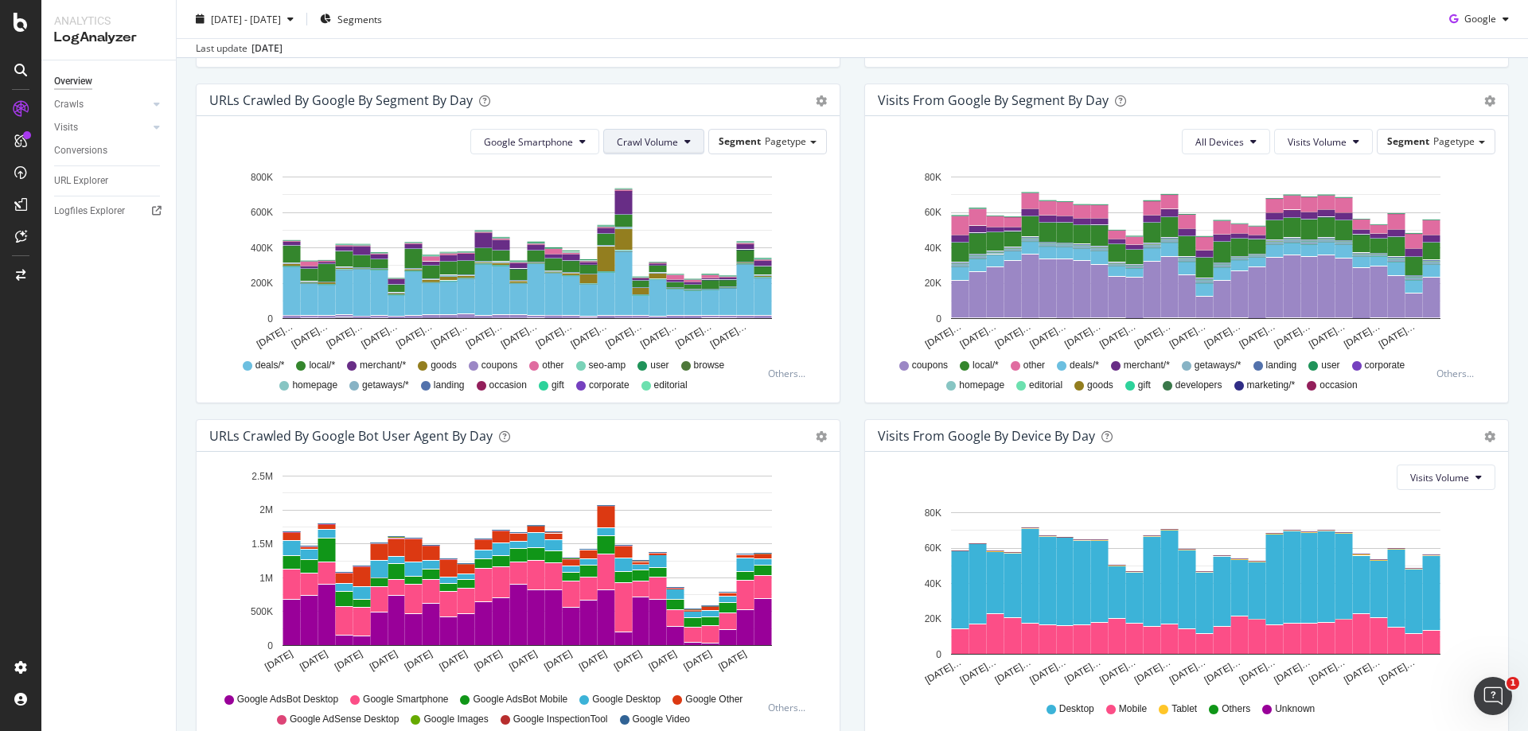
click at [628, 148] on span "Crawl Volume" at bounding box center [647, 142] width 61 height 14
click at [628, 197] on span "Unique URLs" at bounding box center [643, 203] width 63 height 14
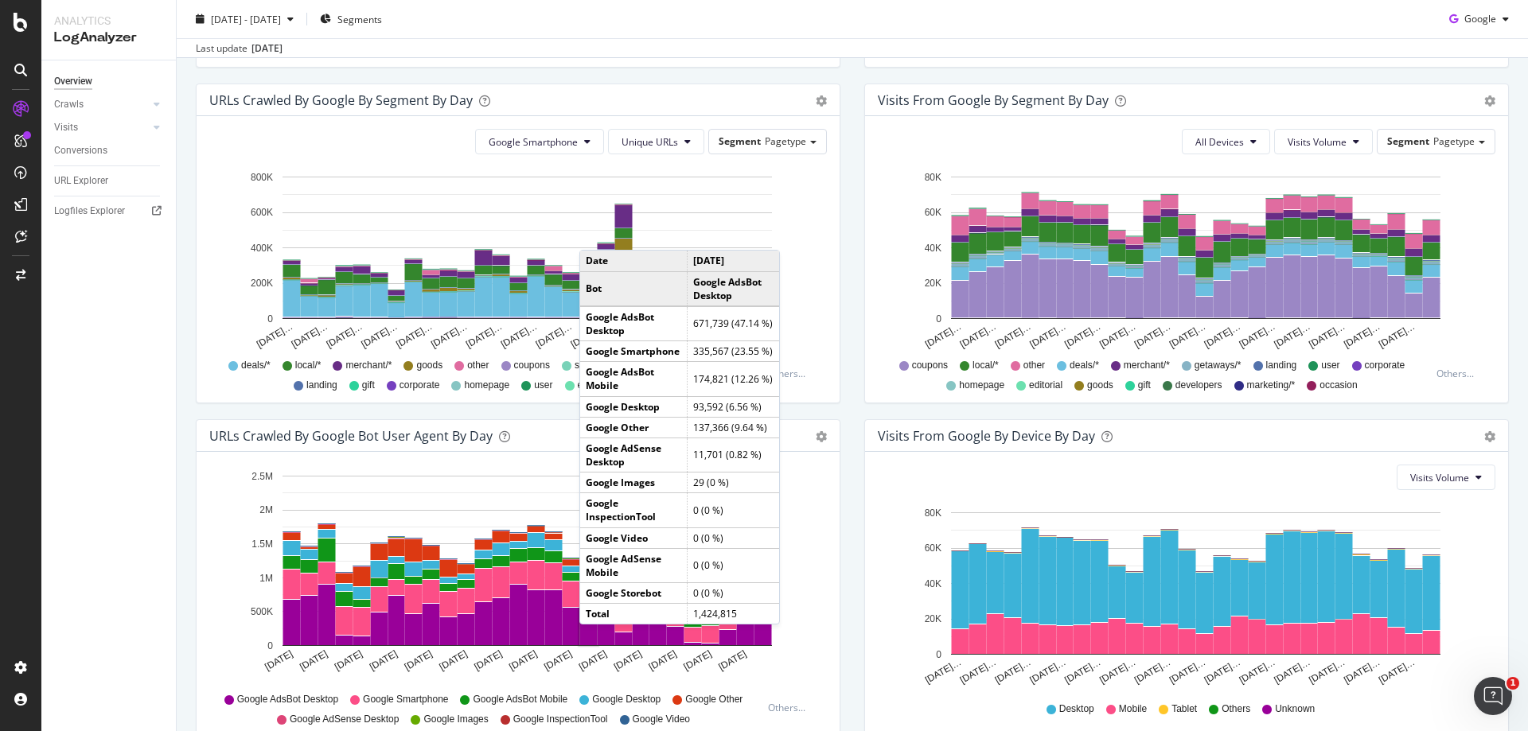
click at [838, 277] on div "URLs Crawled by Google By Segment By Day Timeline (by Value) Table Google Smart…" at bounding box center [518, 252] width 668 height 336
click at [313, 148] on div "Google Smartphone Unique URLs Segment Pagetype" at bounding box center [517, 141] width 617 height 25
click at [285, 294] on rect "A chart." at bounding box center [292, 298] width 18 height 37
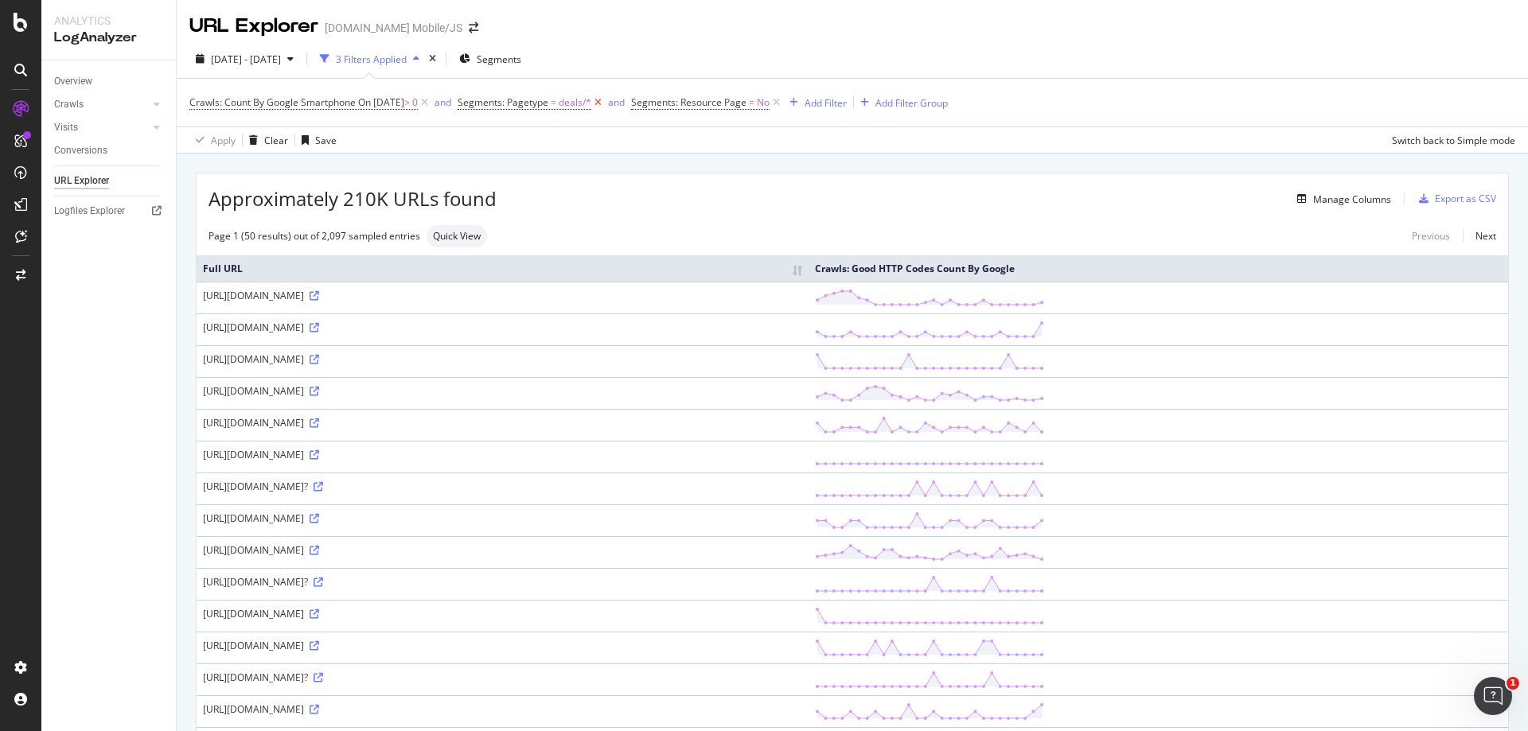
click at [605, 99] on icon at bounding box center [598, 103] width 14 height 16
click at [610, 101] on icon at bounding box center [603, 103] width 14 height 16
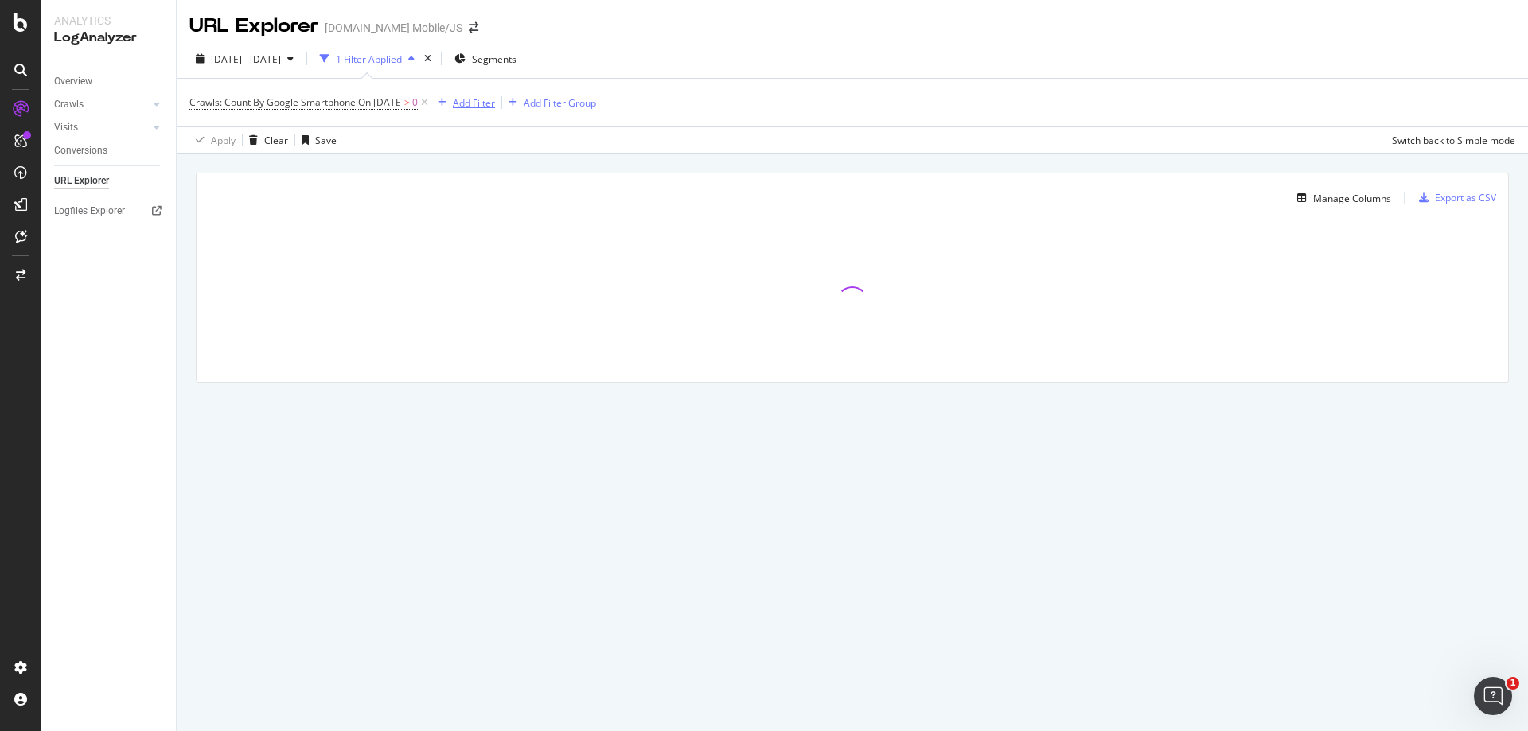
click at [495, 102] on div "Add Filter" at bounding box center [474, 103] width 42 height 14
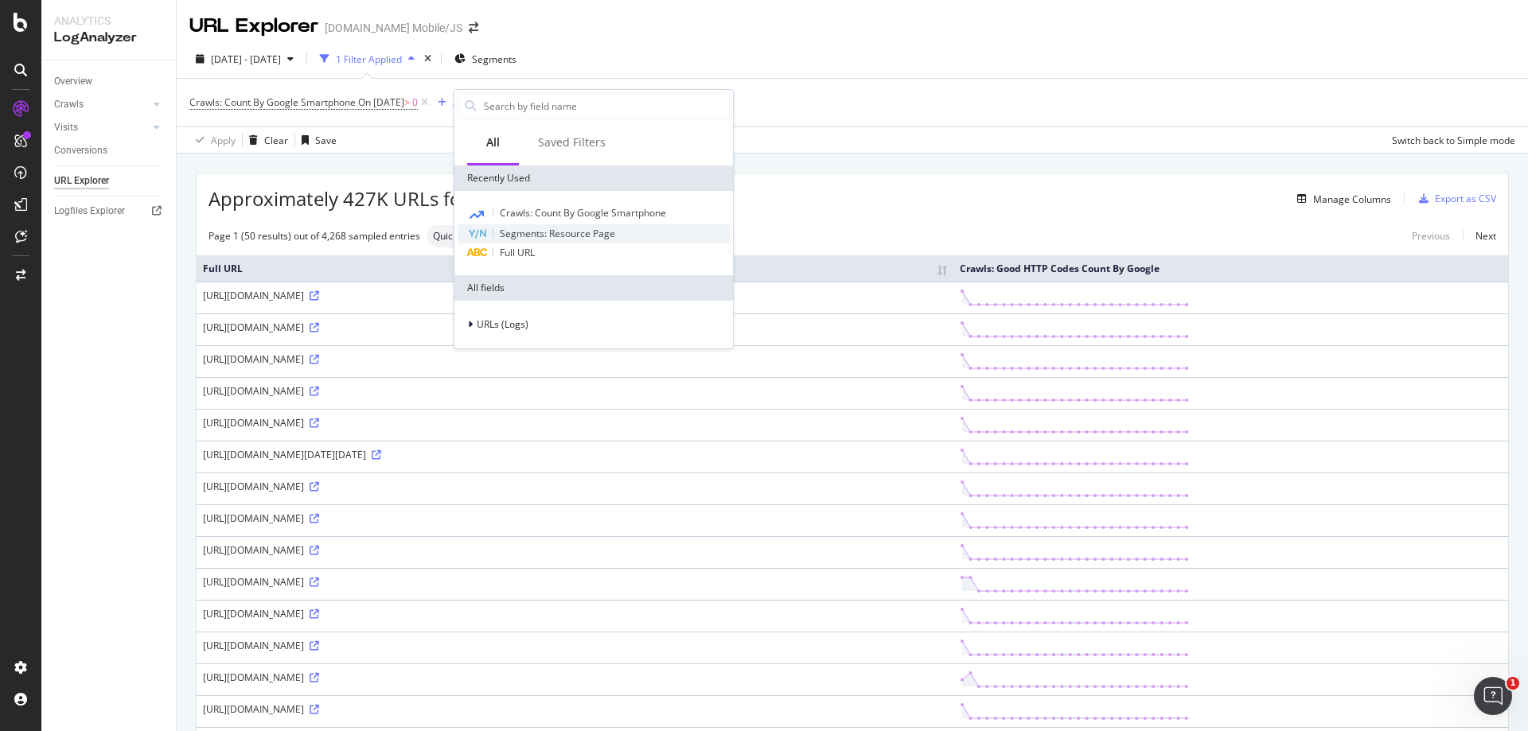
click at [543, 234] on span "Segments: Resource Page" at bounding box center [557, 234] width 115 height 14
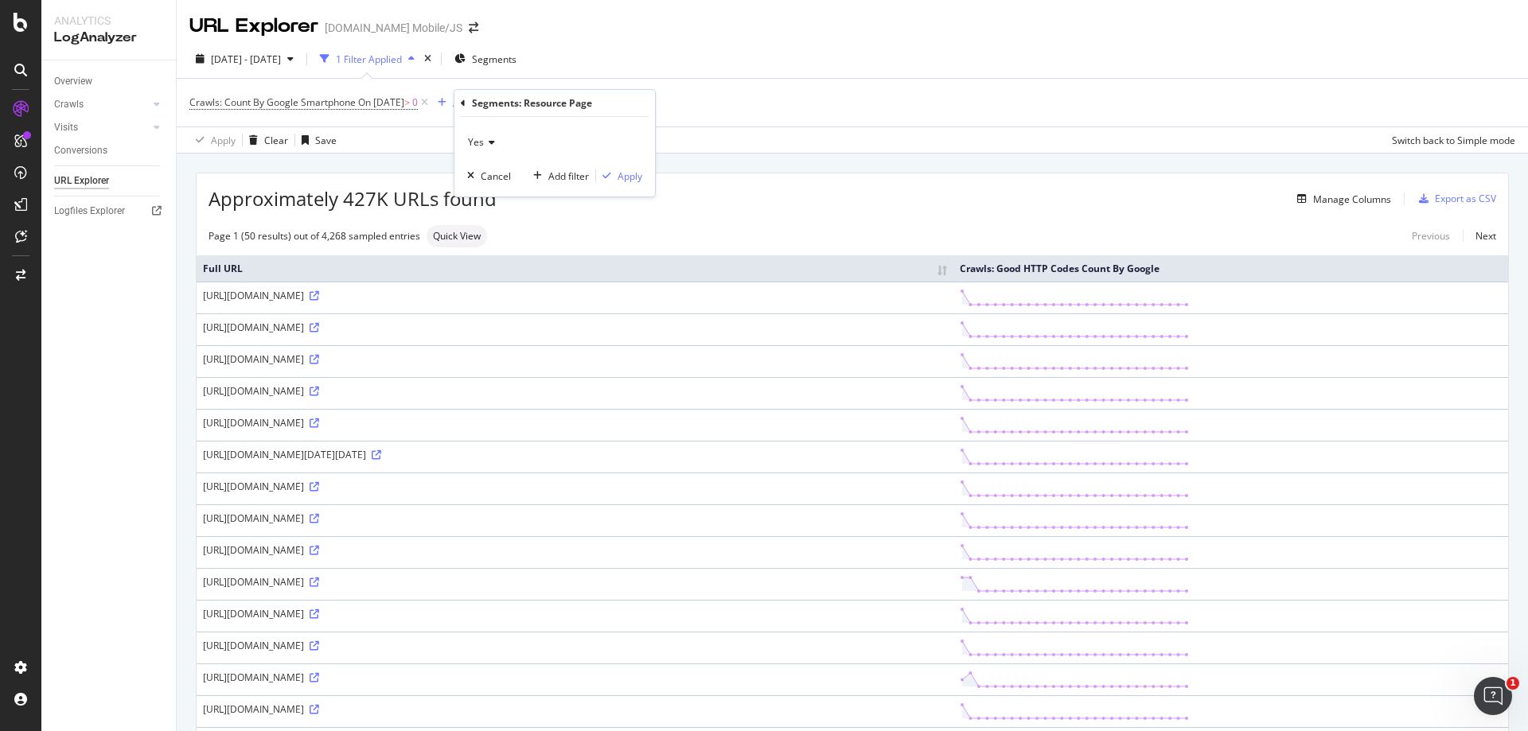
click at [493, 139] on icon at bounding box center [489, 143] width 11 height 10
click at [486, 193] on span "No" at bounding box center [481, 196] width 13 height 14
click at [633, 170] on div "Apply" at bounding box center [629, 176] width 25 height 14
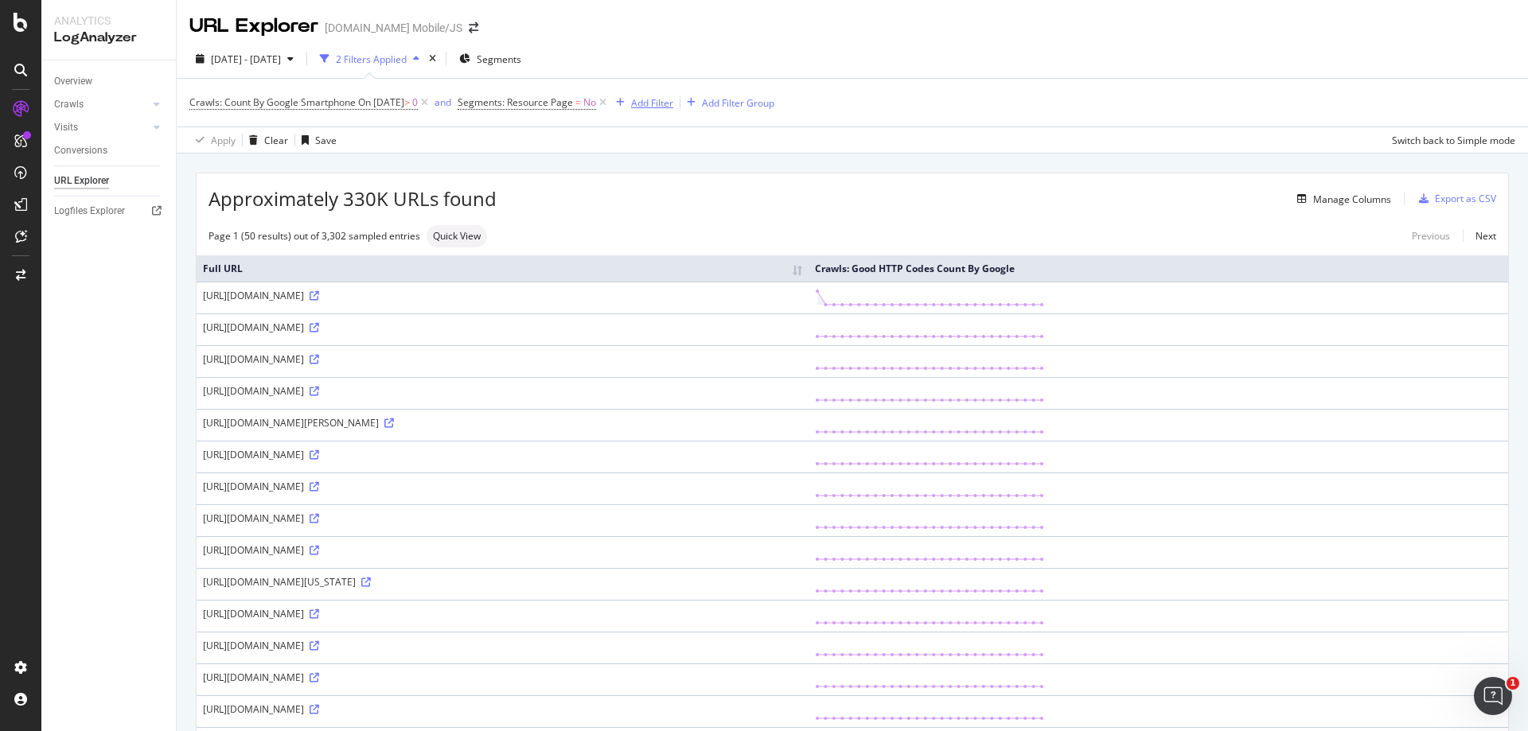
click at [669, 95] on div "Add Filter" at bounding box center [642, 103] width 64 height 18
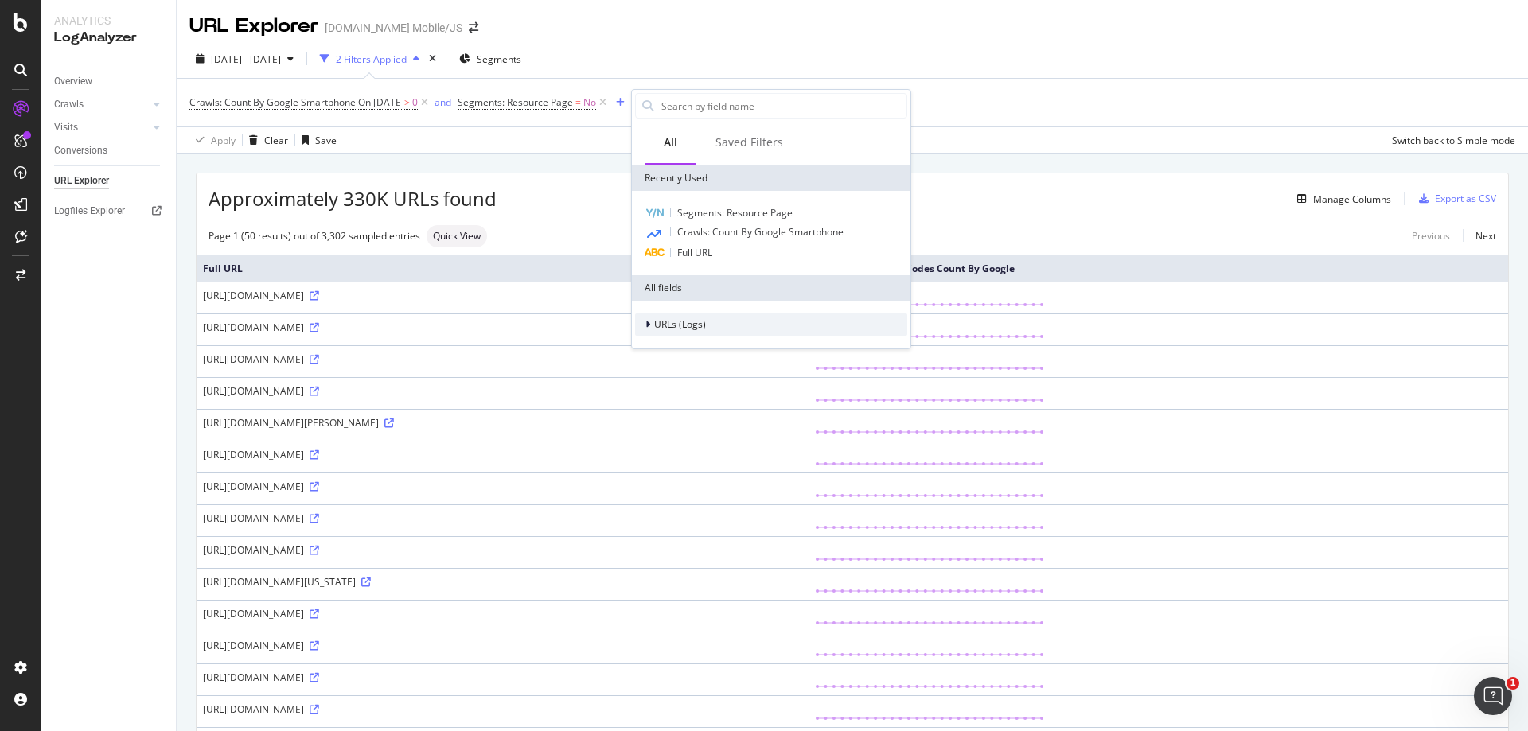
click at [650, 326] on div at bounding box center [650, 325] width 10 height 16
click at [658, 376] on icon at bounding box center [657, 373] width 5 height 10
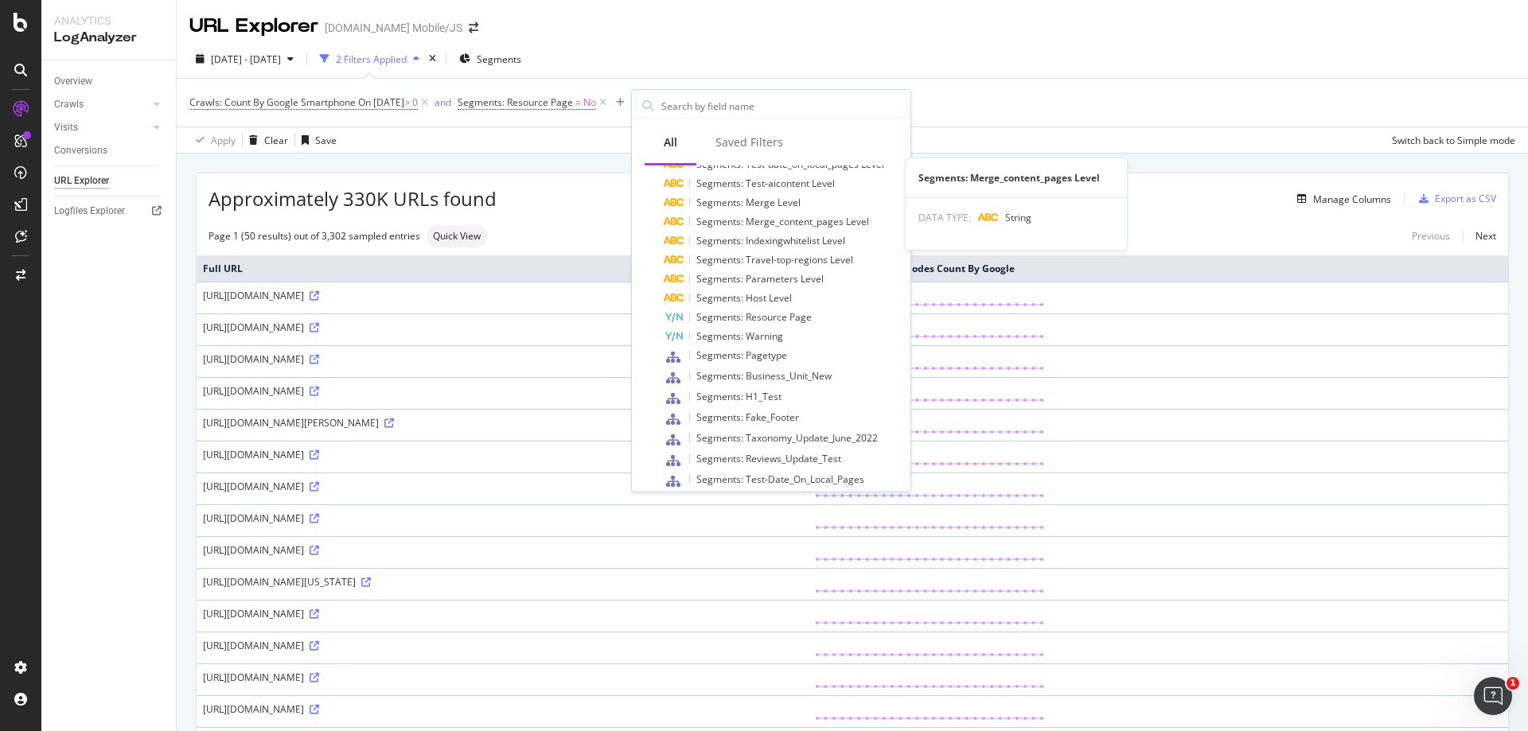
scroll to position [398, 0]
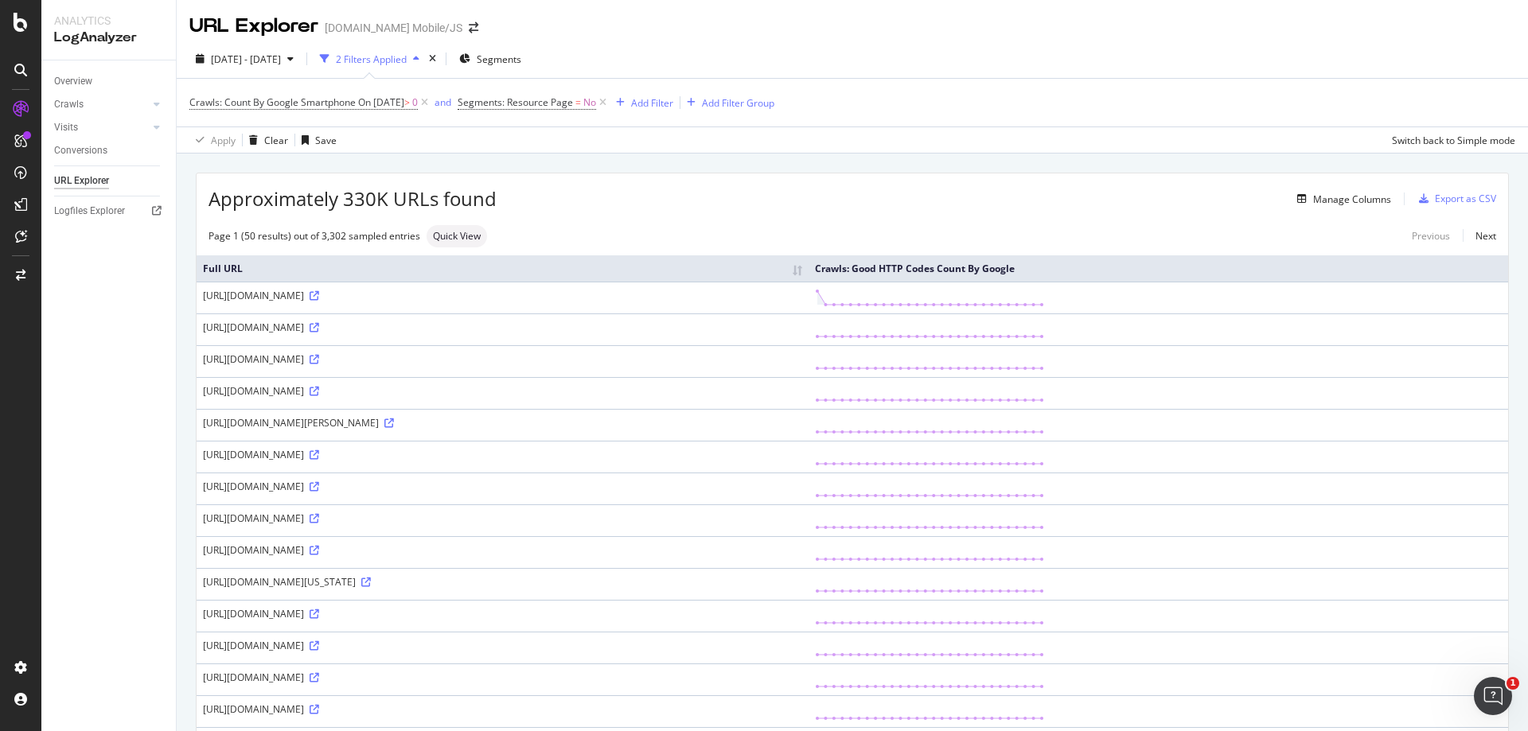
click at [577, 189] on div "Approximately 330K URLs found Manage Columns Export as CSV" at bounding box center [852, 192] width 1311 height 39
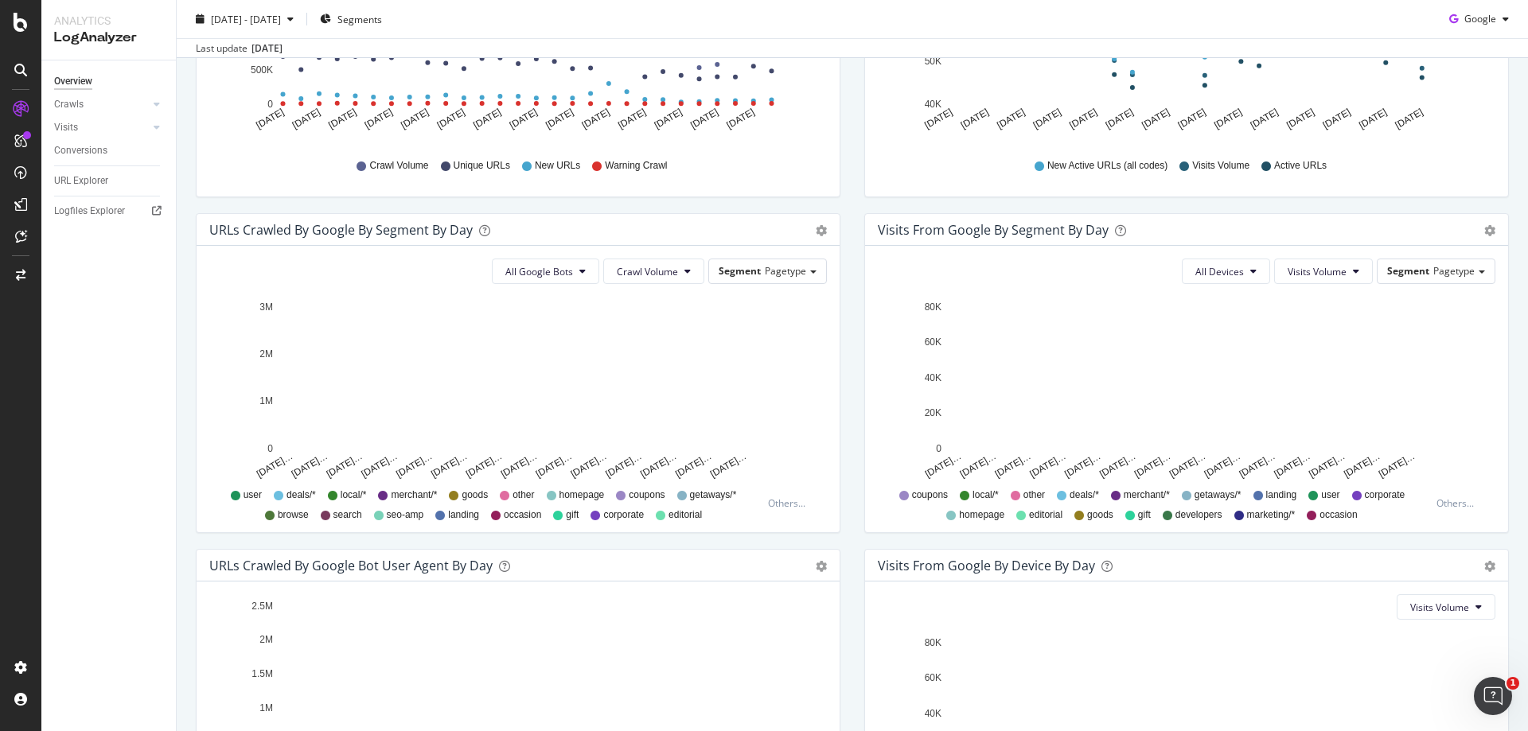
scroll to position [398, 0]
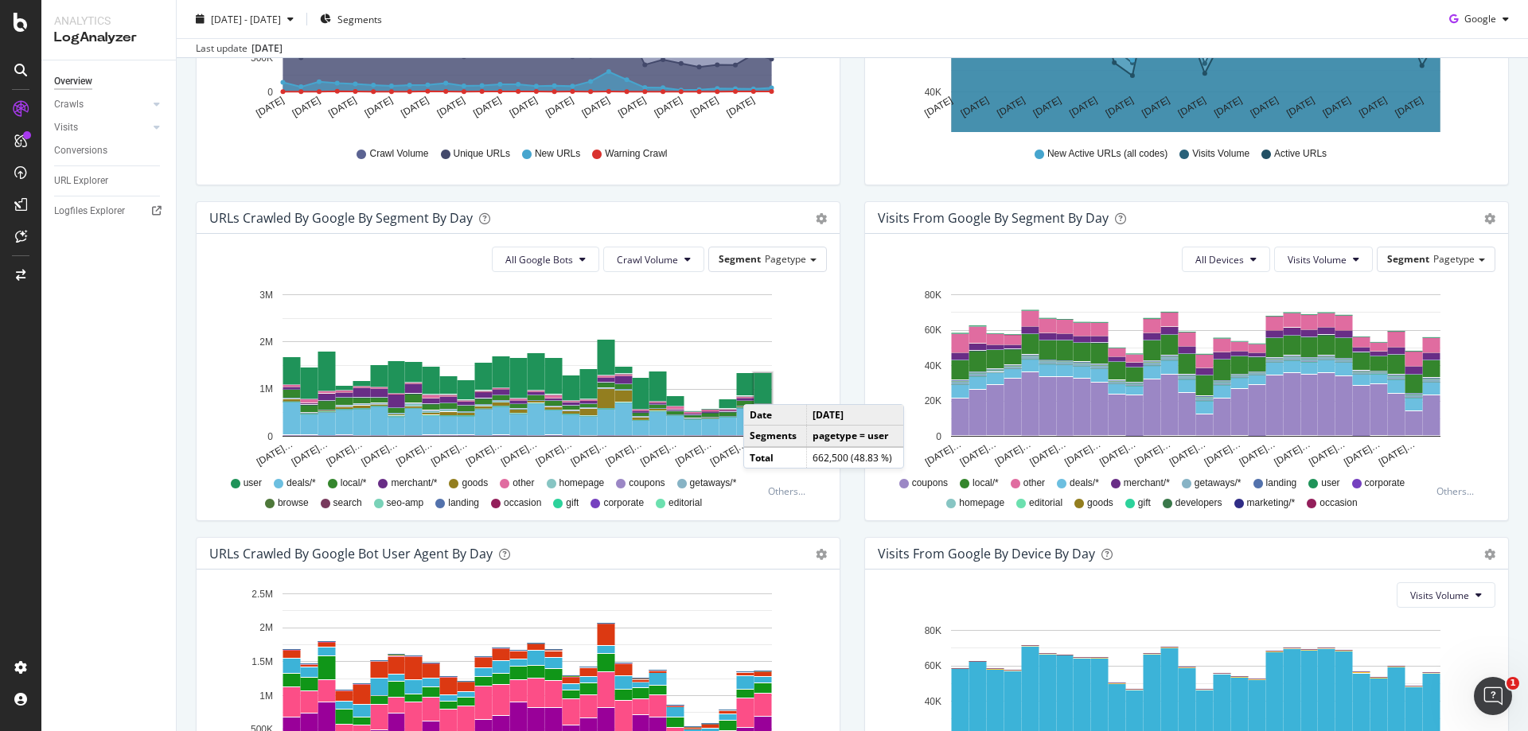
click at [759, 388] on rect "A chart." at bounding box center [763, 388] width 18 height 30
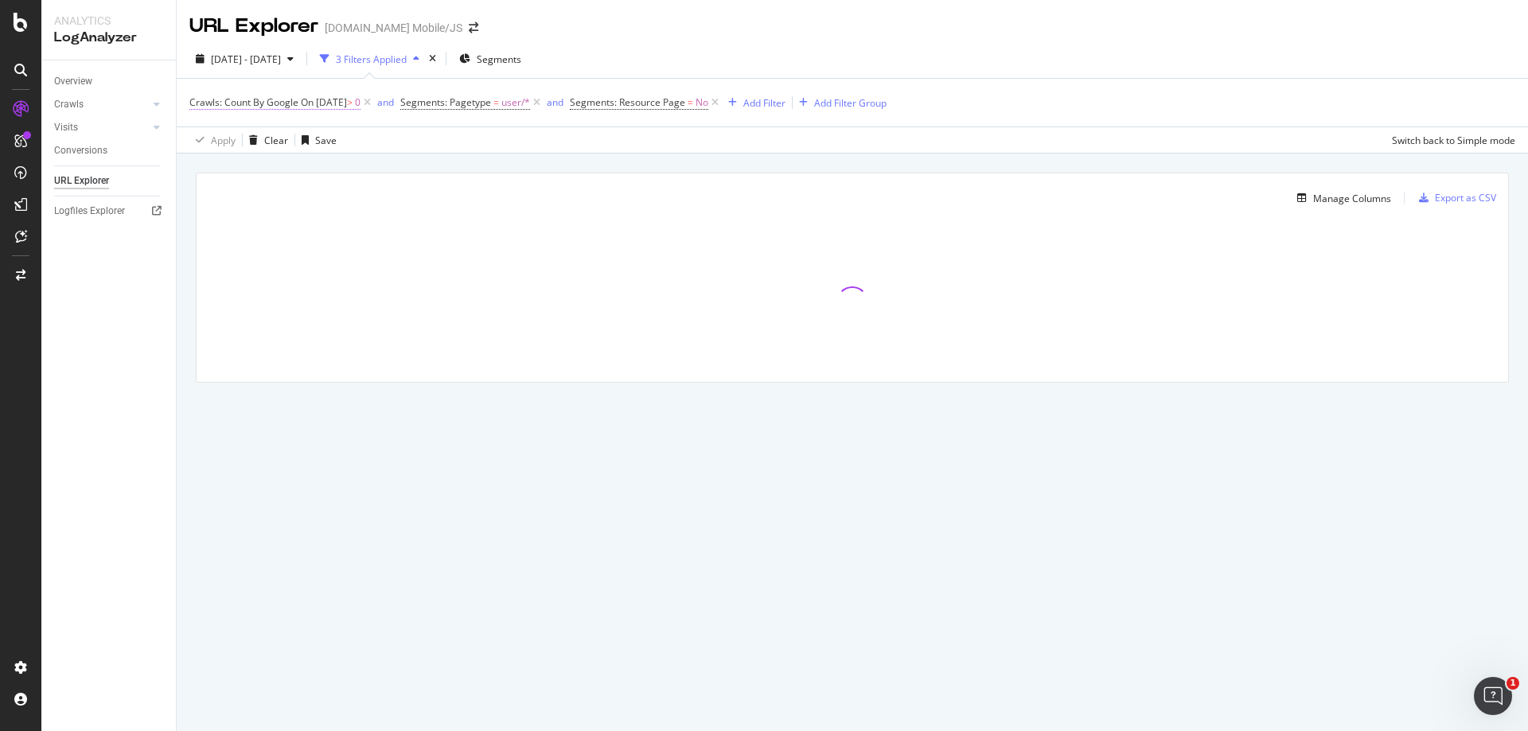
click at [347, 107] on span "On 2025-10-01" at bounding box center [324, 102] width 46 height 14
click at [247, 243] on input "0" at bounding box center [290, 244] width 175 height 25
click at [255, 141] on icon at bounding box center [254, 140] width 11 height 10
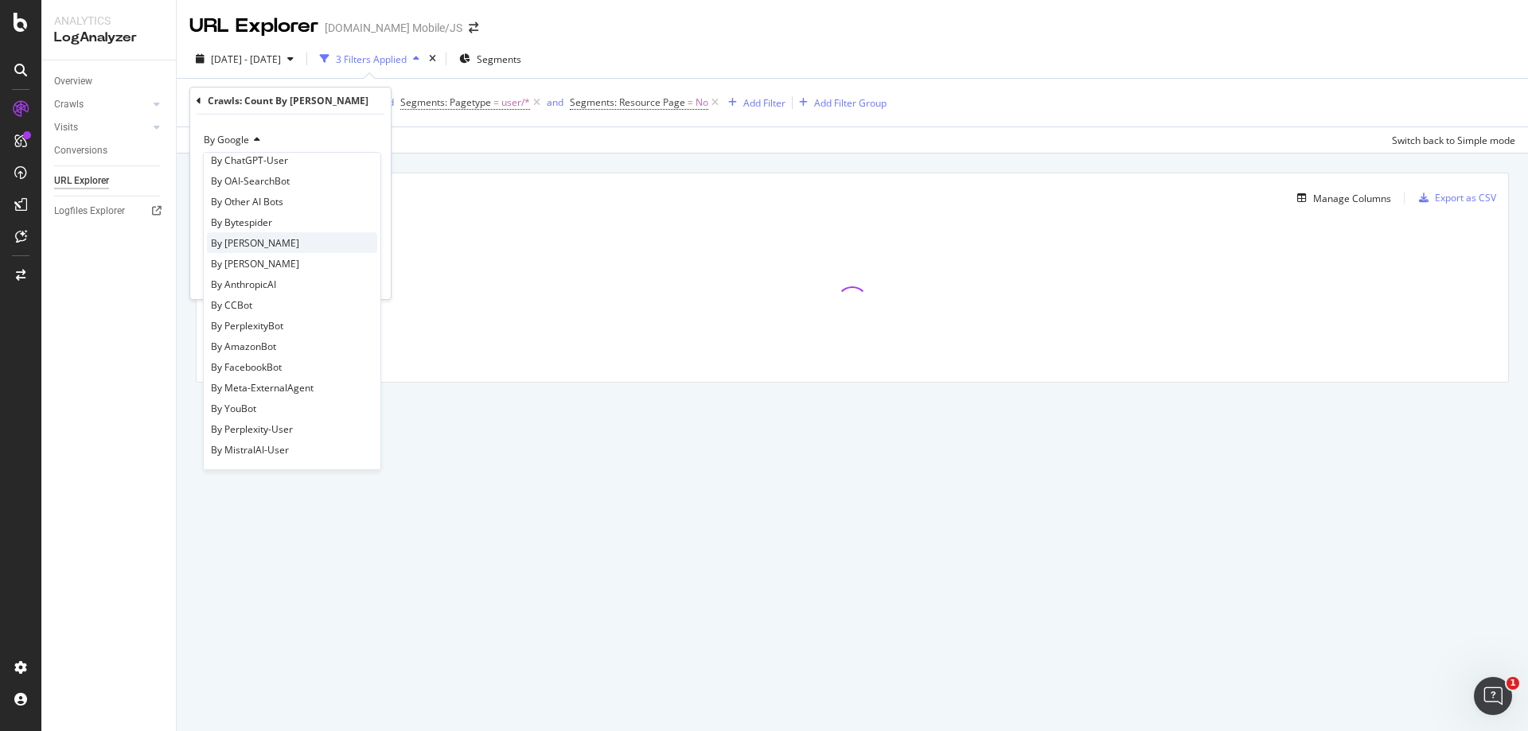
scroll to position [25, 0]
click at [429, 140] on div "Apply Clear Save Switch back to Simple mode" at bounding box center [852, 140] width 1351 height 26
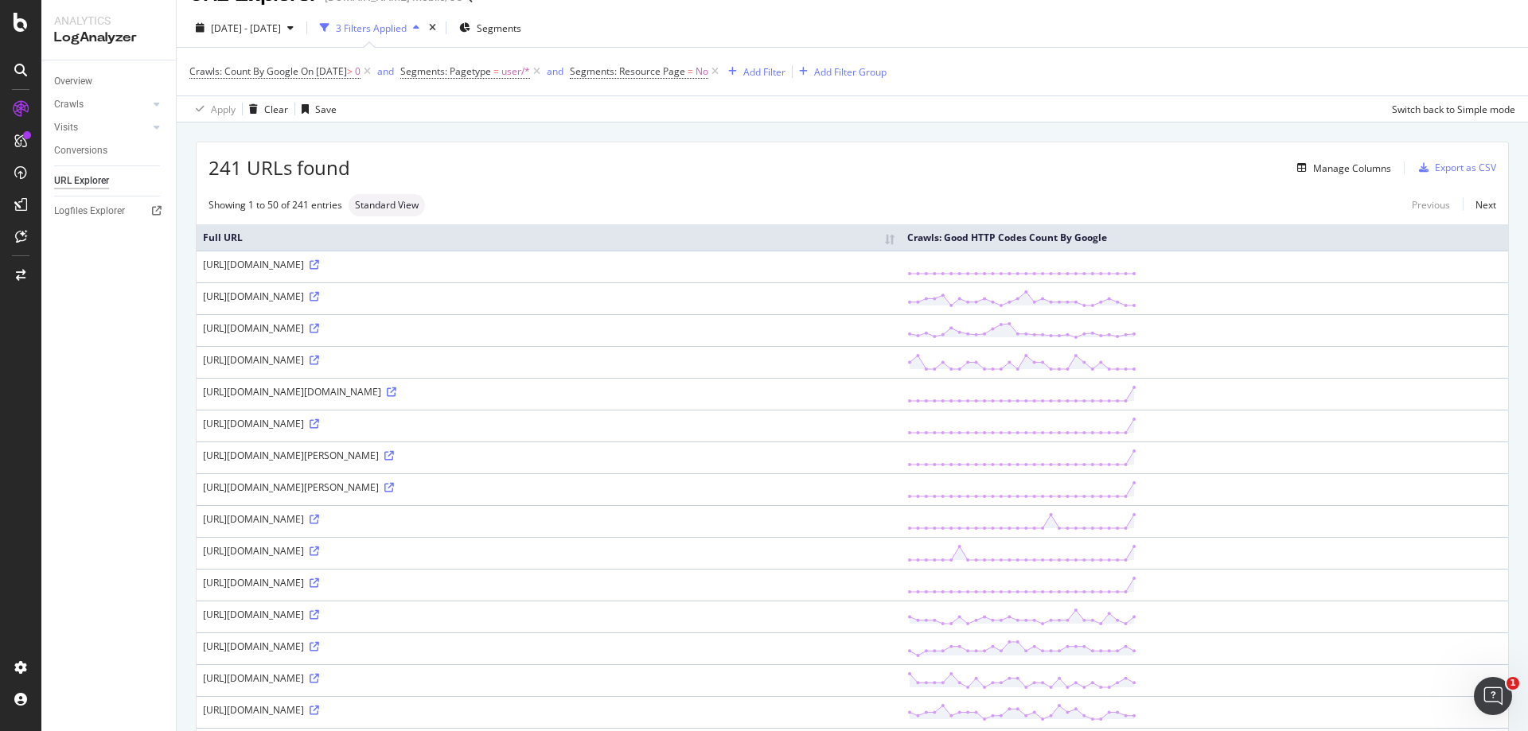
scroll to position [0, 0]
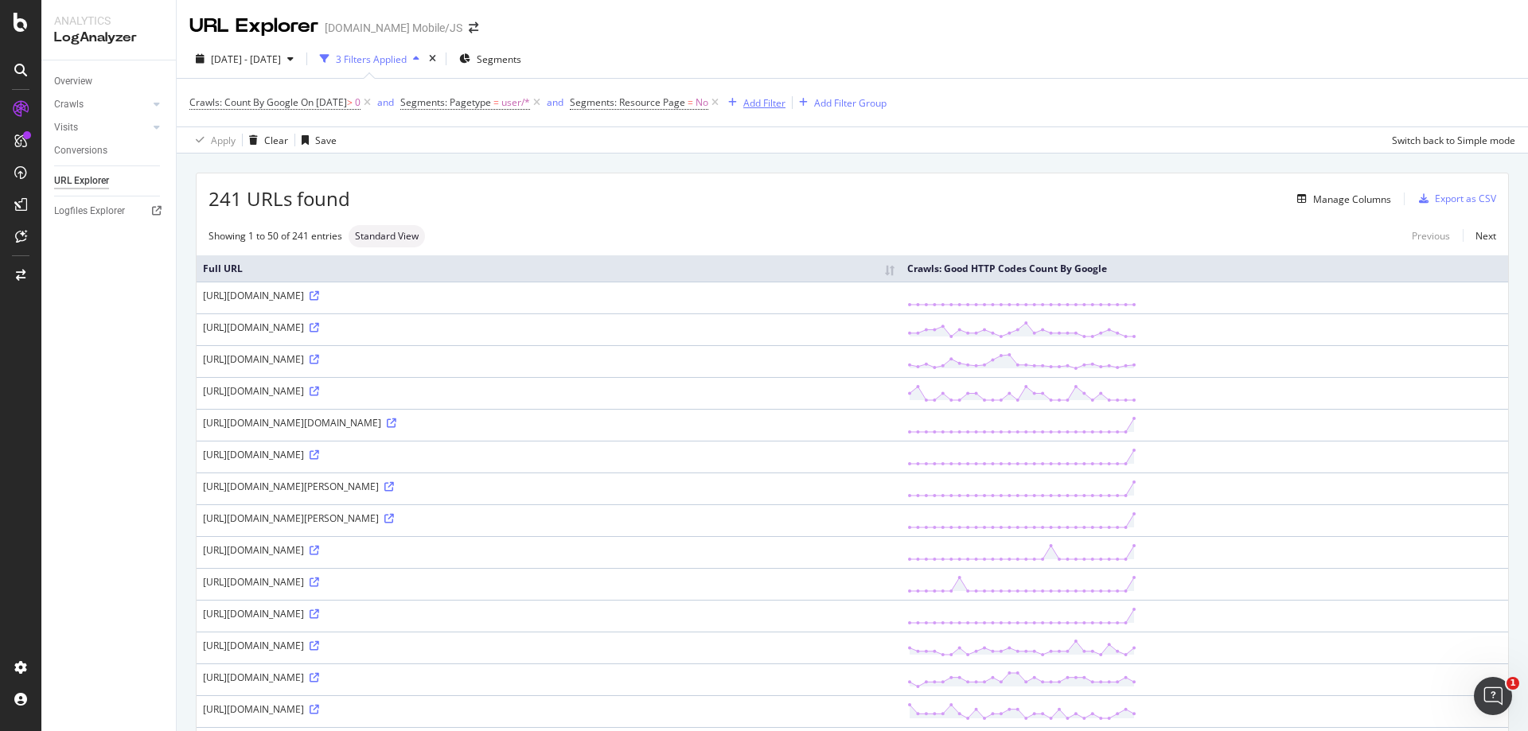
click at [785, 105] on div "Add Filter" at bounding box center [764, 103] width 42 height 14
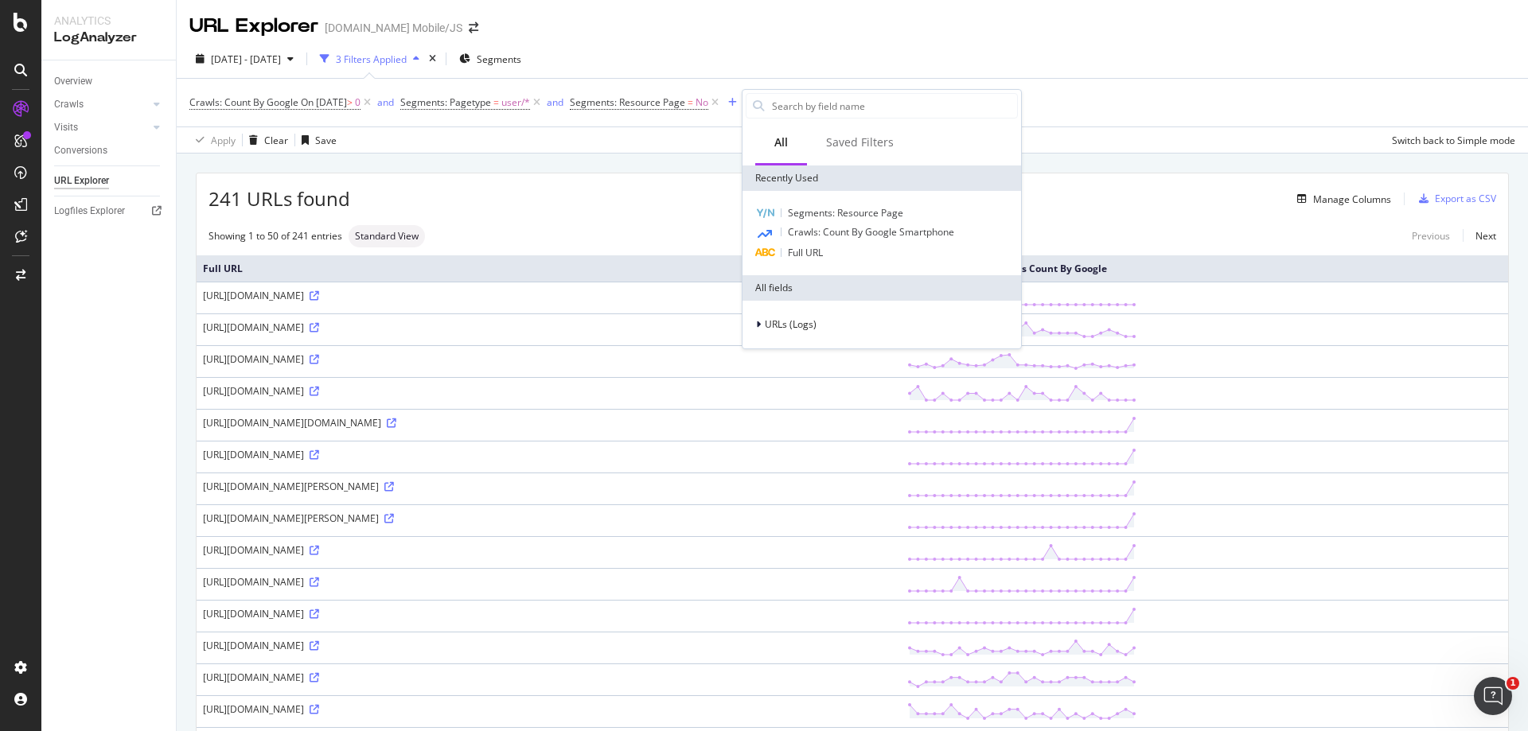
click at [970, 45] on div "2025 Sep. 4th - Oct. 1st 3 Filters Applied Segments Crawls: Count By Google On …" at bounding box center [852, 97] width 1351 height 114
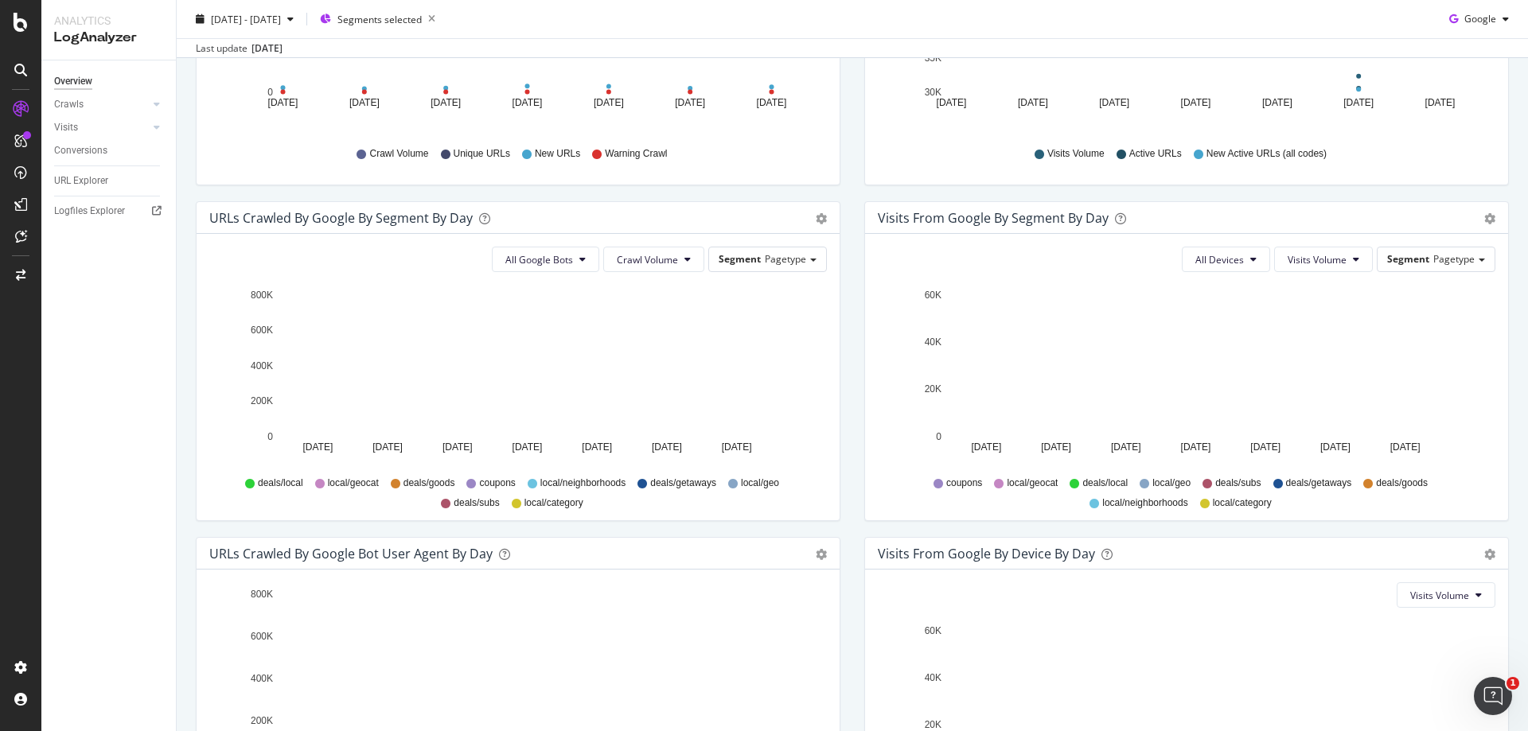
scroll to position [477, 0]
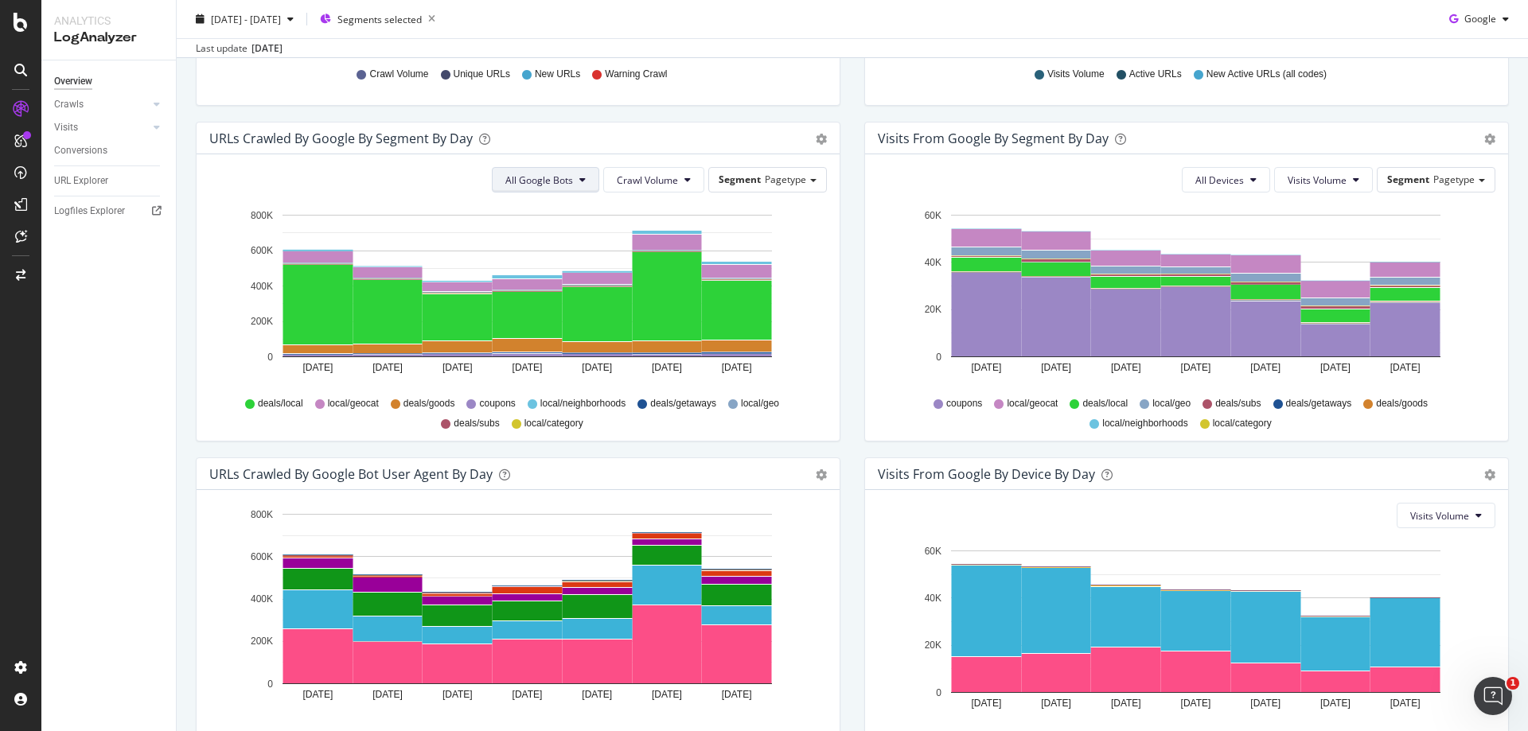
click at [558, 187] on button "All Google Bots" at bounding box center [545, 179] width 107 height 25
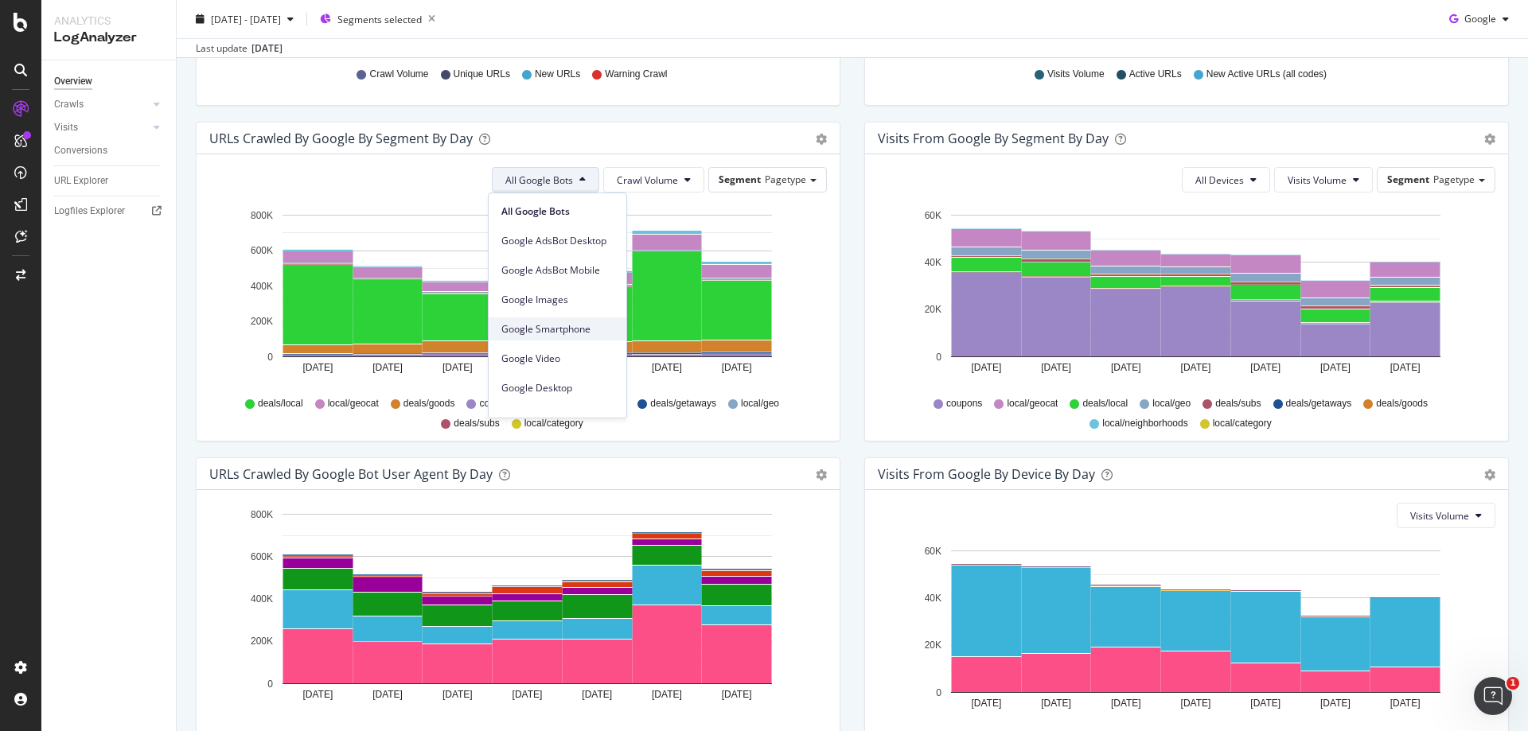
click at [547, 324] on span "Google Smartphone" at bounding box center [557, 329] width 112 height 14
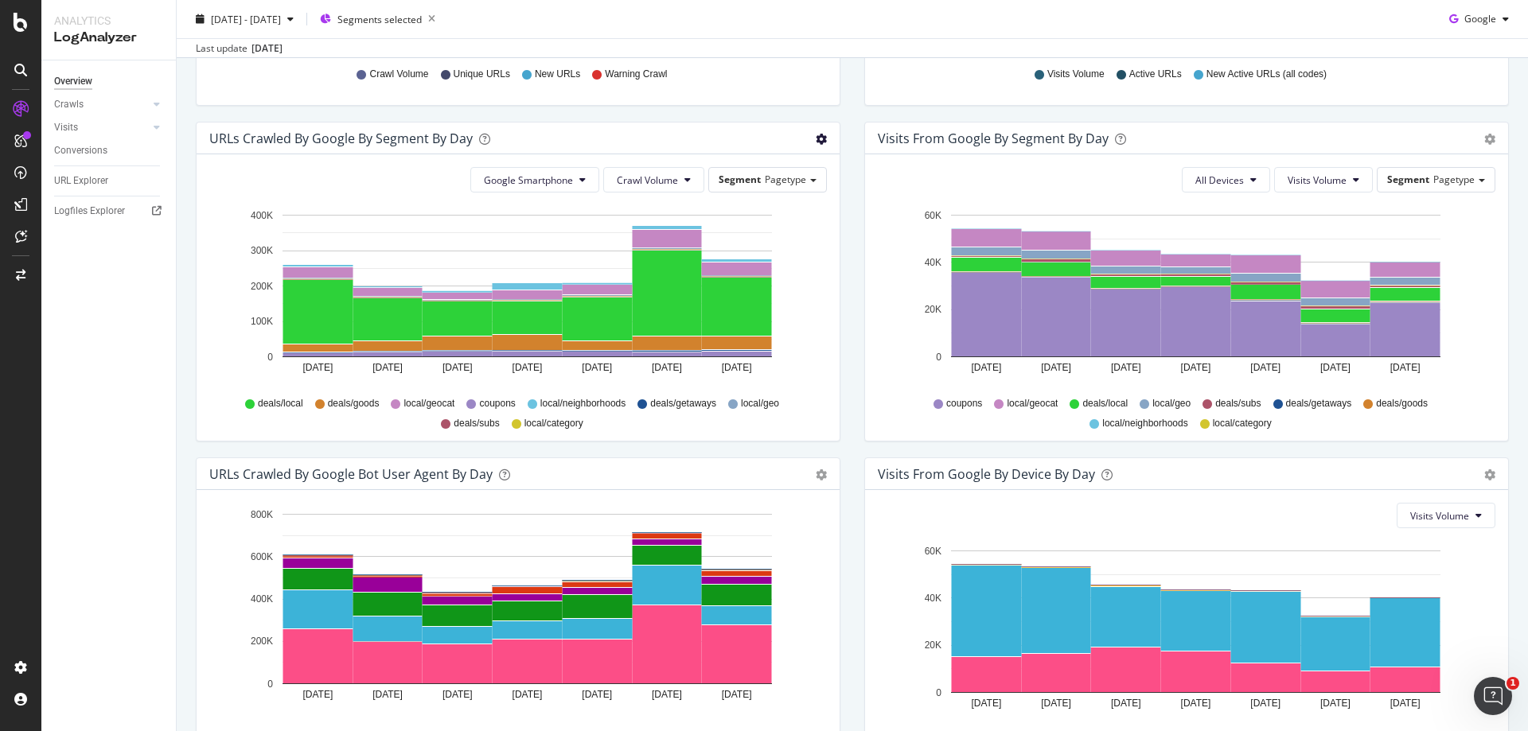
click at [816, 139] on icon "gear" at bounding box center [821, 139] width 11 height 11
click at [743, 208] on span "Table" at bounding box center [767, 204] width 141 height 24
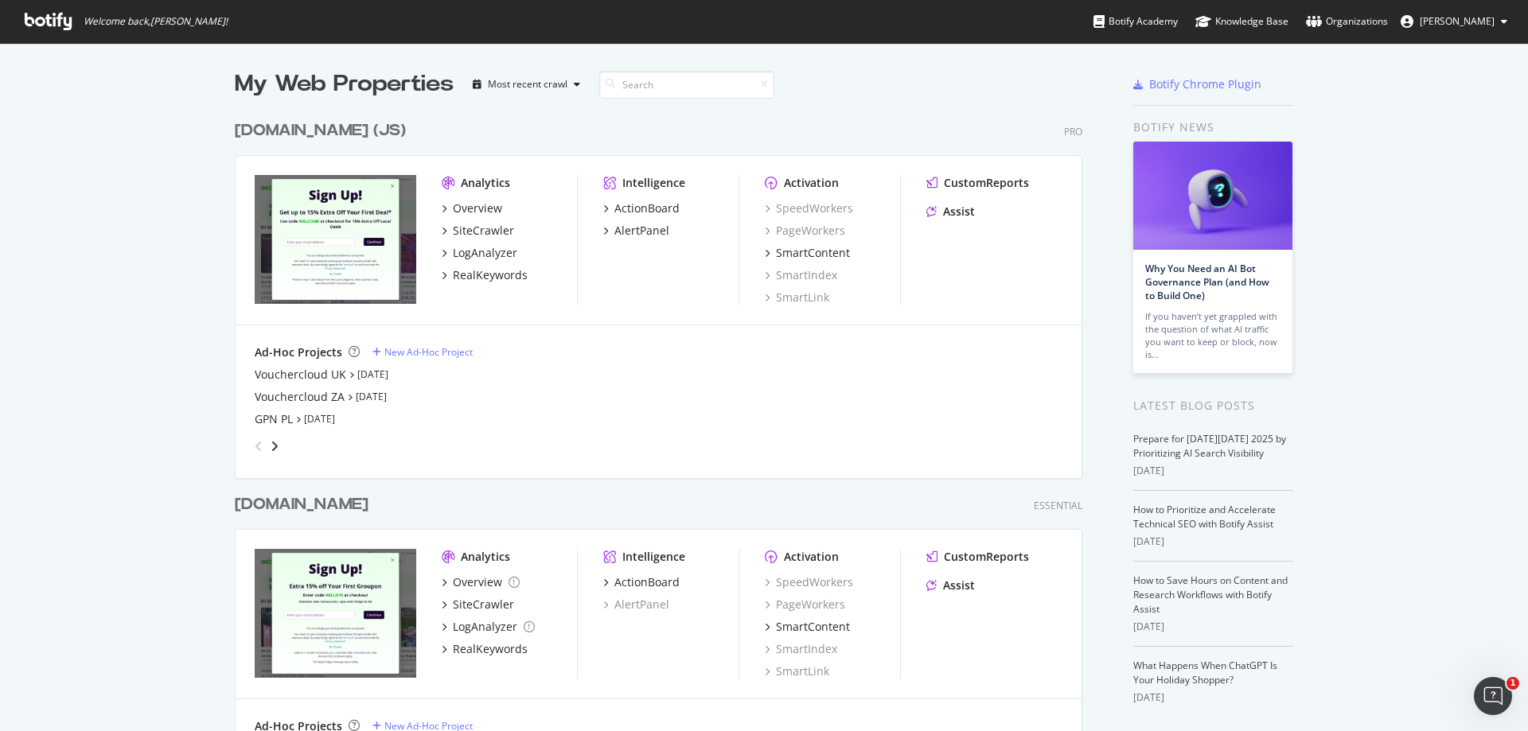
scroll to position [1110, 848]
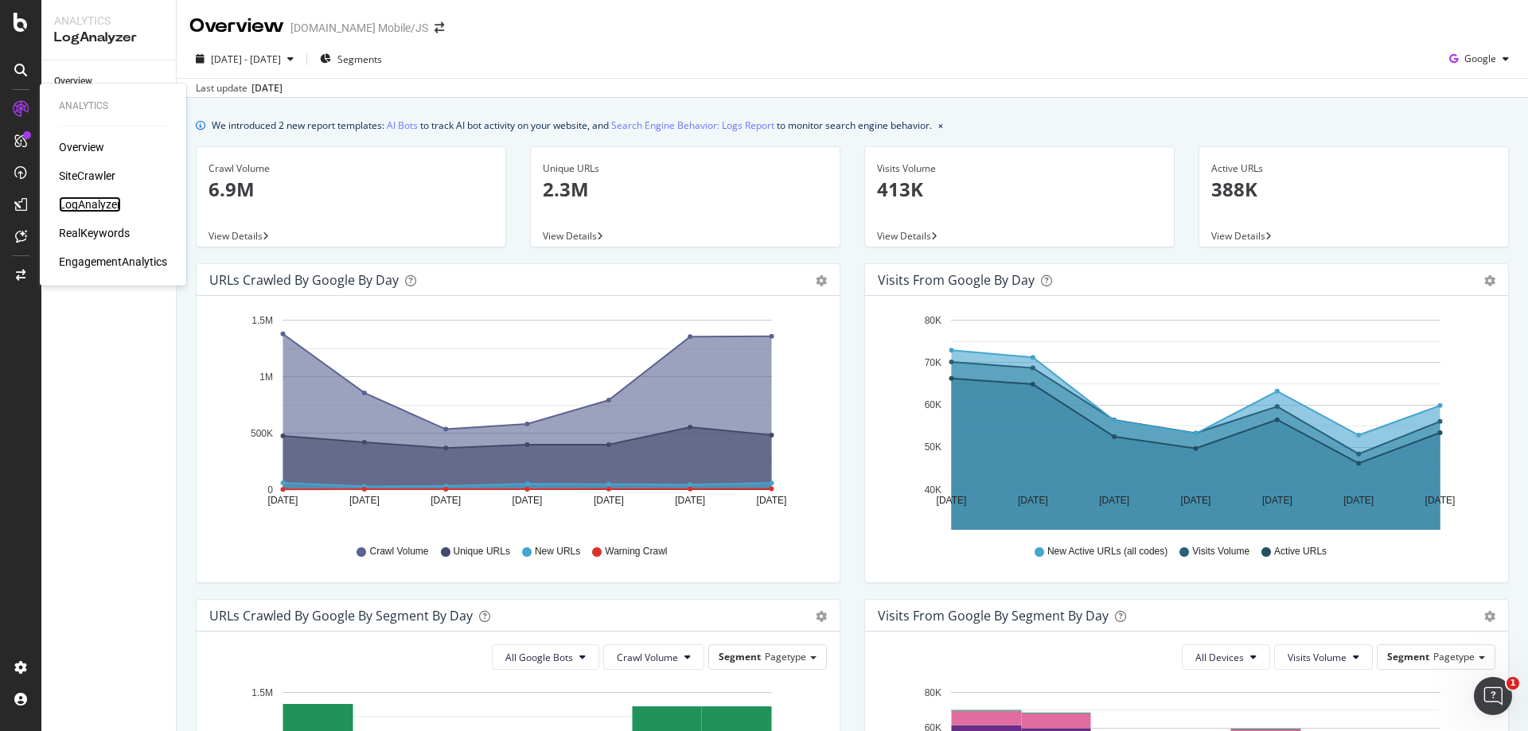
click at [84, 198] on div "LogAnalyzer" at bounding box center [90, 205] width 62 height 16
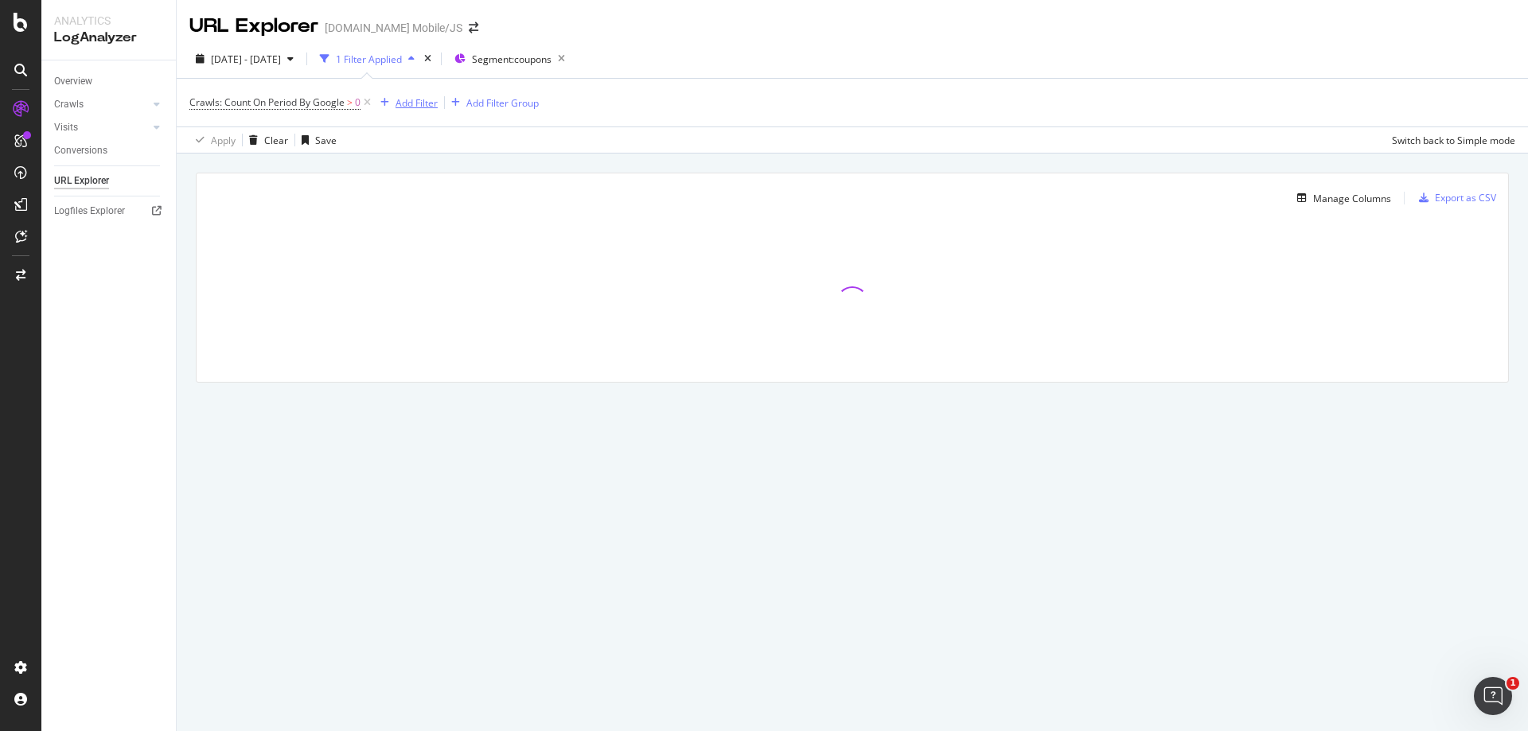
click at [409, 104] on div "Add Filter" at bounding box center [416, 103] width 42 height 14
type input "bot"
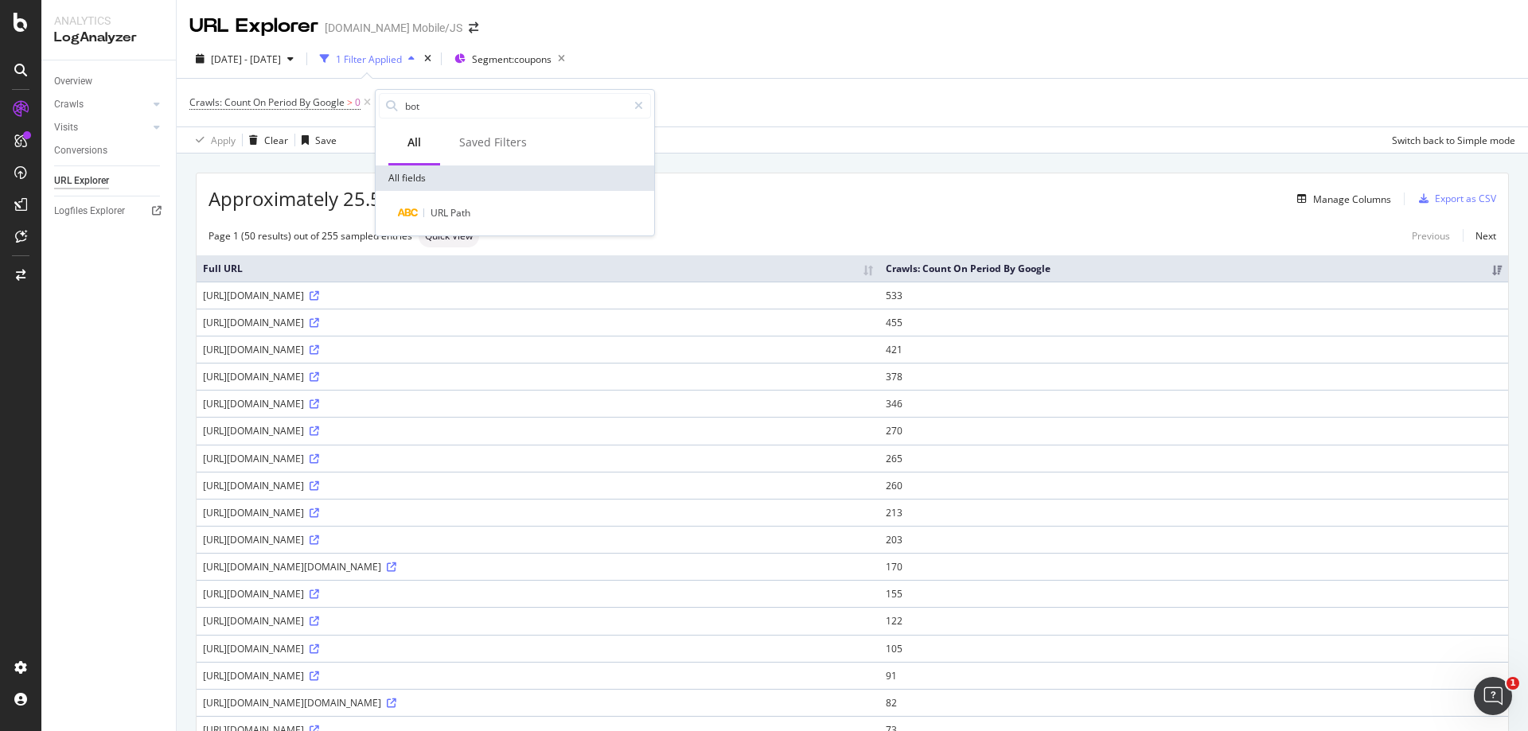
click at [695, 143] on div "Apply Clear Save Switch back to Simple mode" at bounding box center [852, 140] width 1351 height 26
click at [1342, 203] on div "Manage Columns" at bounding box center [1352, 200] width 78 height 14
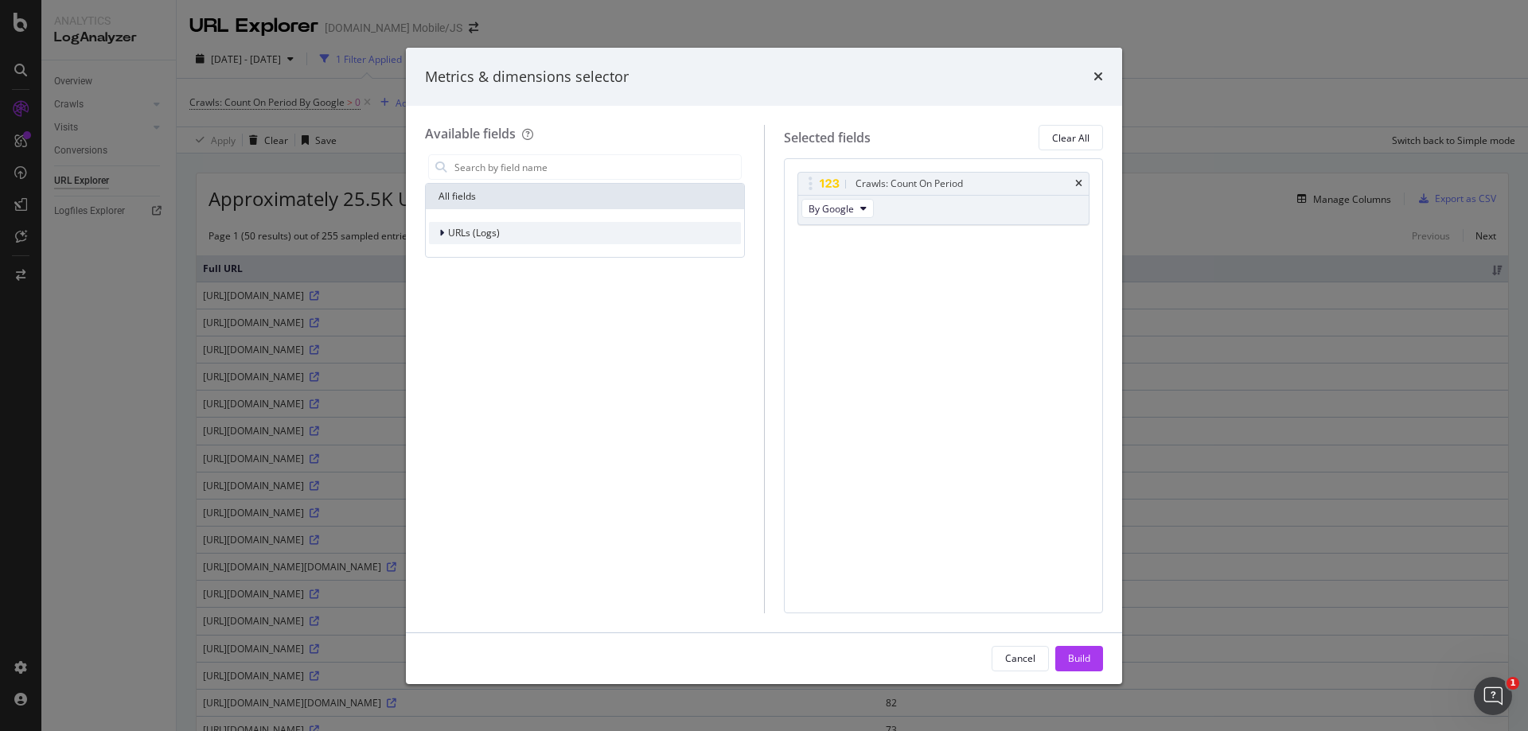
click at [445, 231] on div "modal" at bounding box center [443, 233] width 10 height 16
click at [453, 306] on icon "modal" at bounding box center [451, 307] width 5 height 10
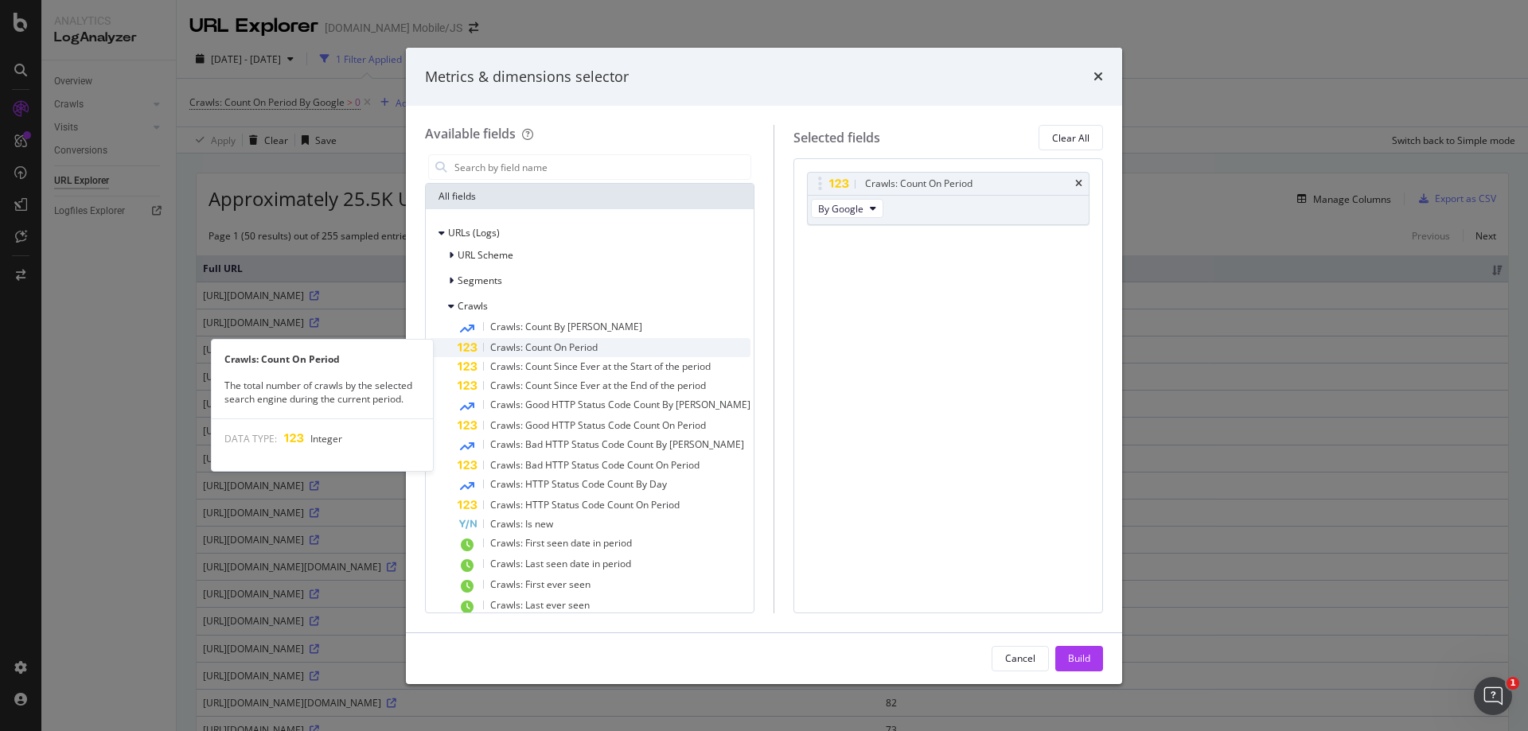
scroll to position [42, 0]
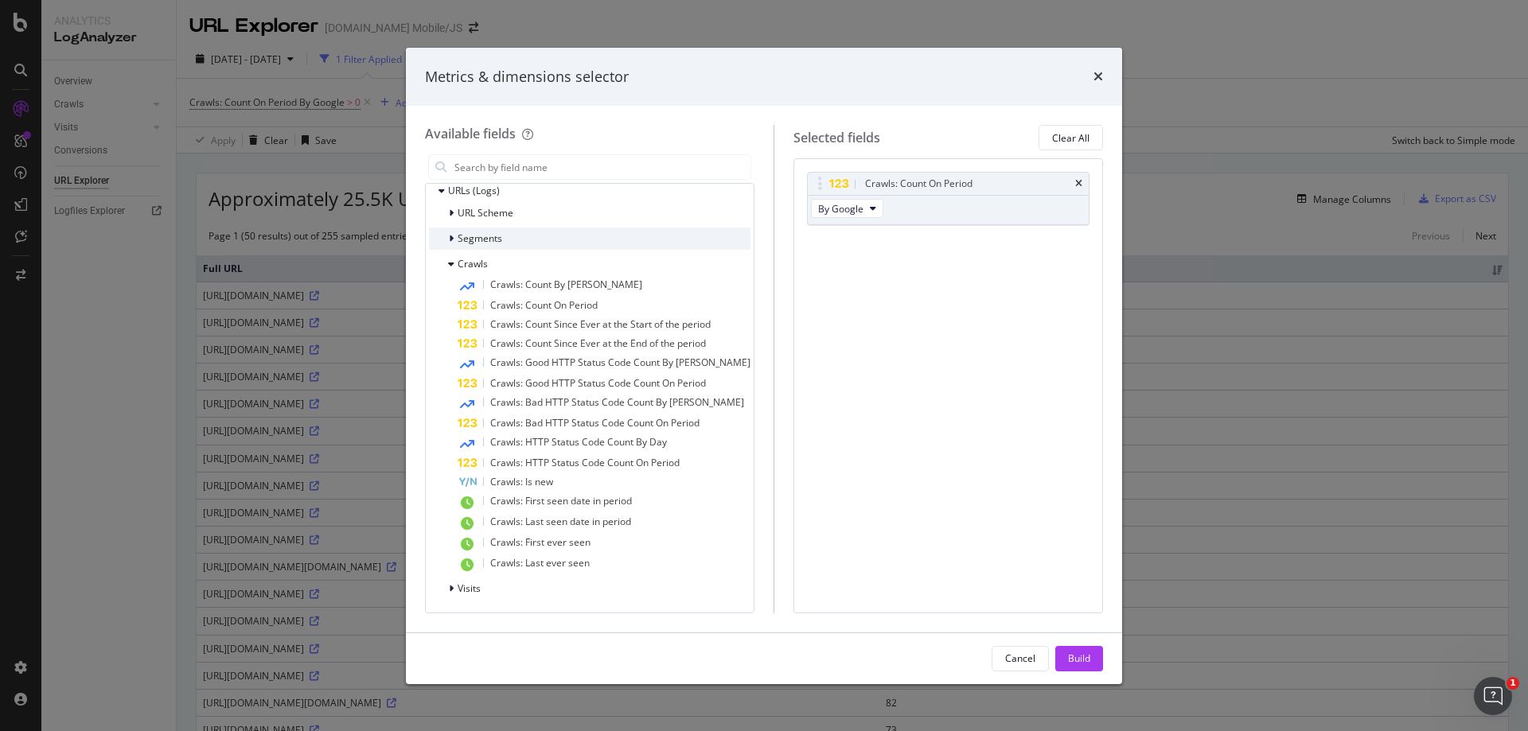
click at [450, 237] on icon "modal" at bounding box center [451, 239] width 5 height 10
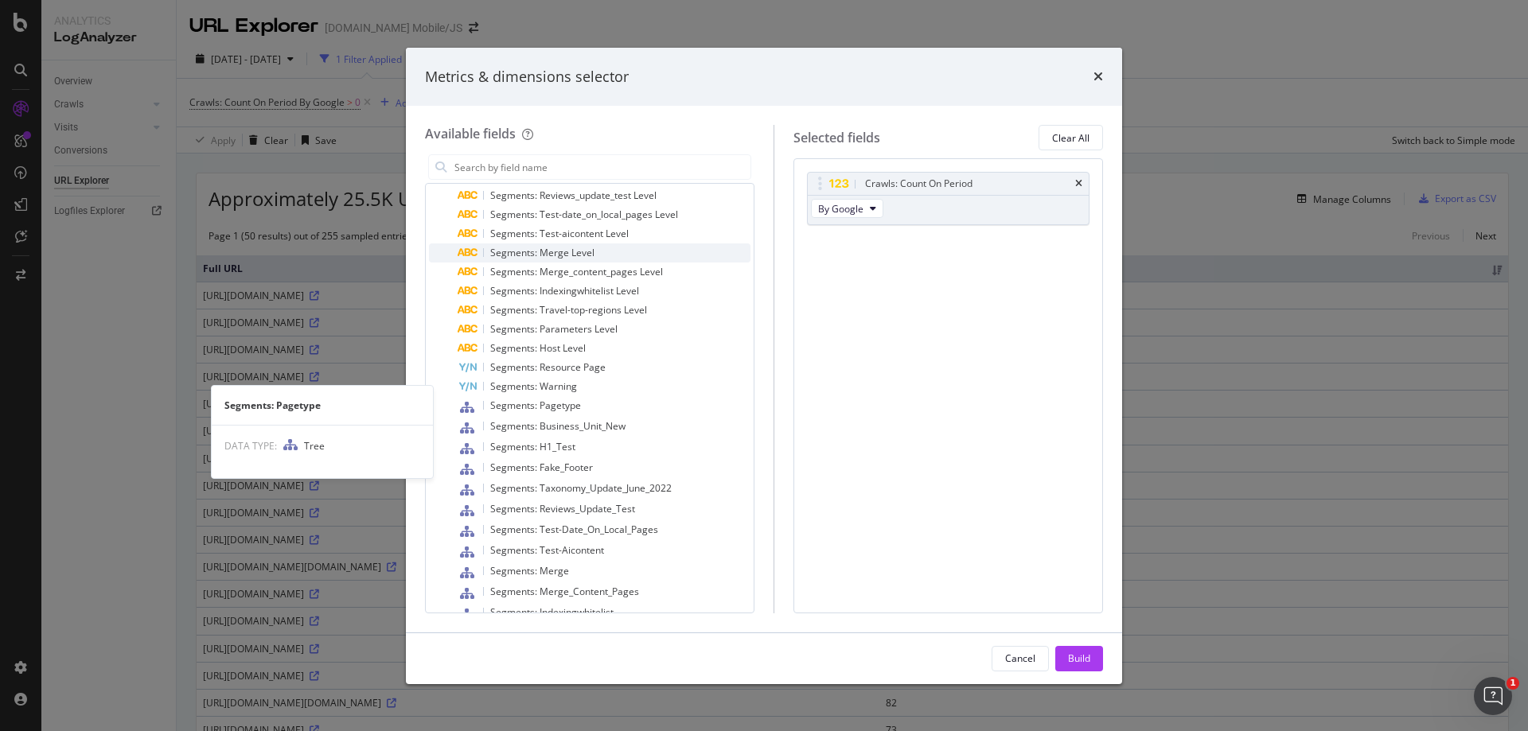
scroll to position [281, 0]
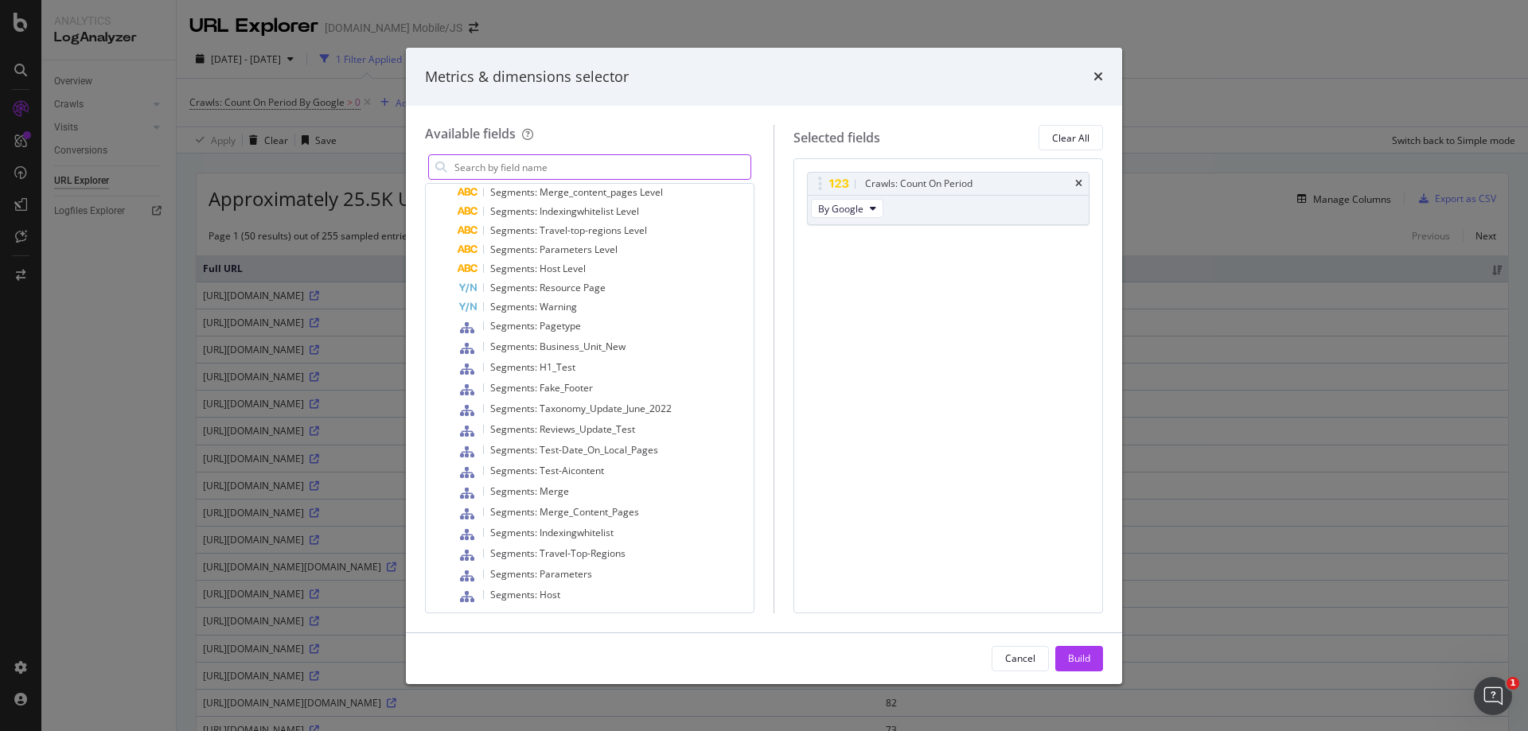
click at [556, 169] on input "modal" at bounding box center [602, 167] width 298 height 24
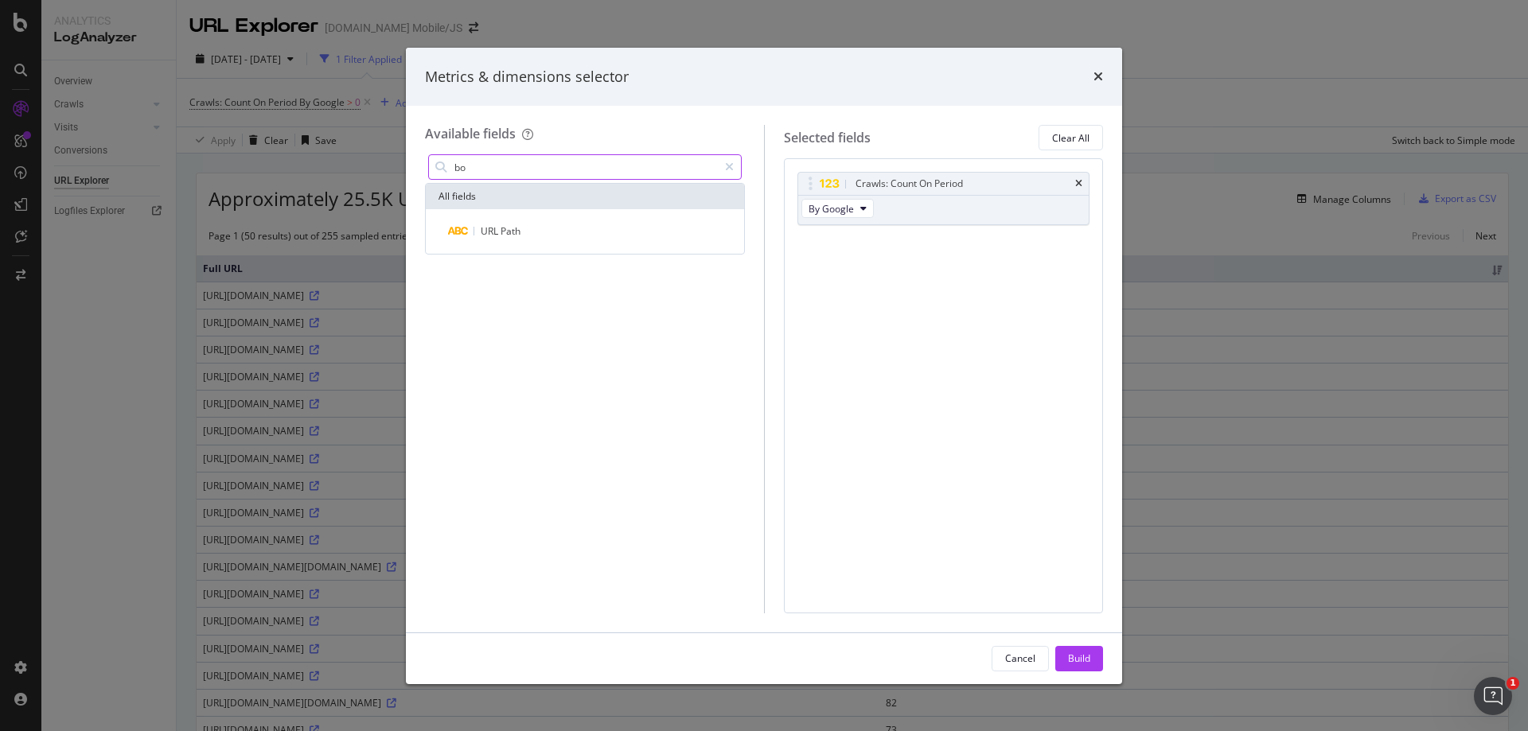
type input "b"
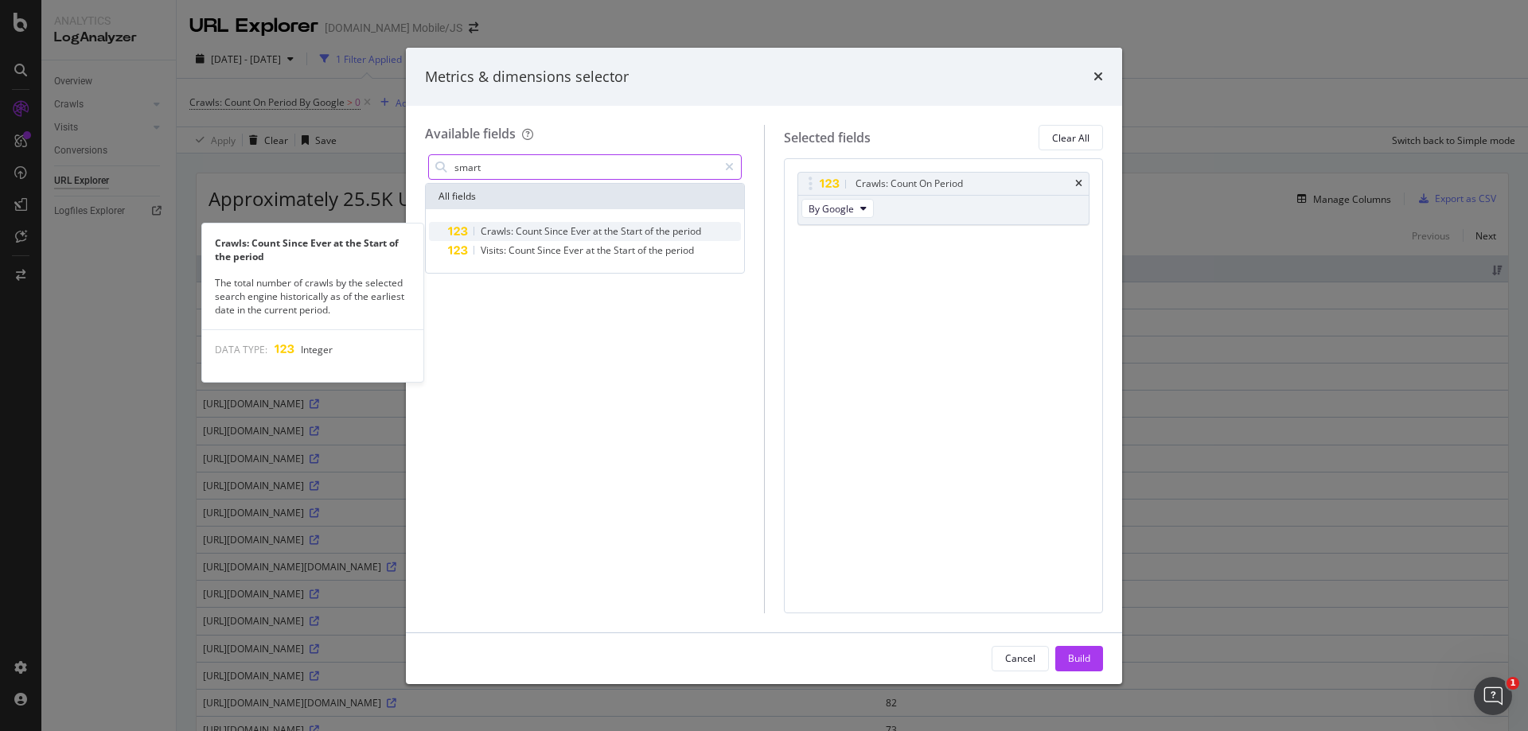
type input "smart"
click at [664, 233] on span "the" at bounding box center [664, 231] width 17 height 14
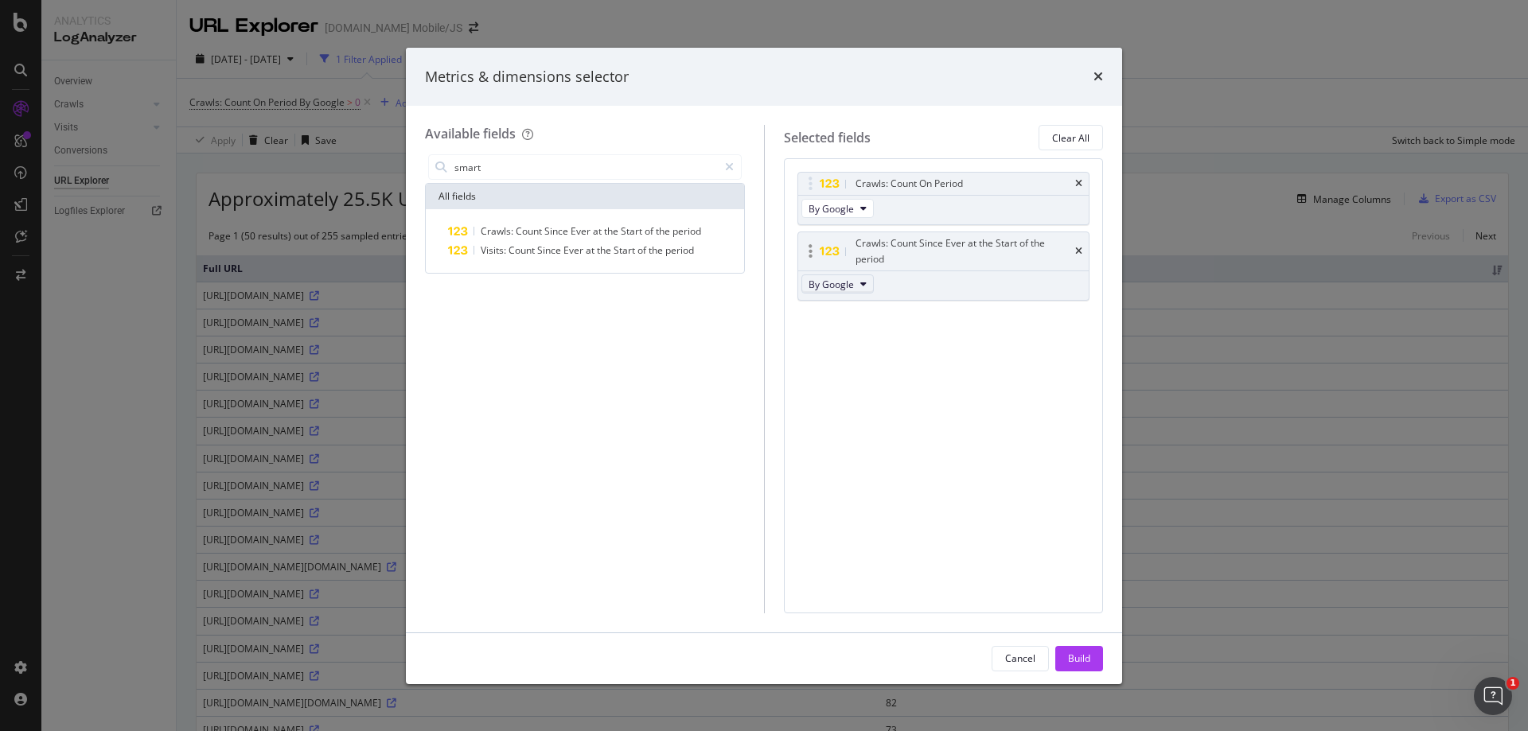
click at [855, 282] on button "By Google" at bounding box center [837, 284] width 72 height 19
click at [849, 318] on span "By Google" at bounding box center [859, 313] width 88 height 14
click at [959, 331] on div "Crawls: Count On Period By Google Crawls: Count Since Ever at the Start of the …" at bounding box center [943, 253] width 293 height 163
click at [860, 206] on icon "modal" at bounding box center [863, 209] width 6 height 10
click at [845, 240] on span "By Google" at bounding box center [878, 237] width 126 height 14
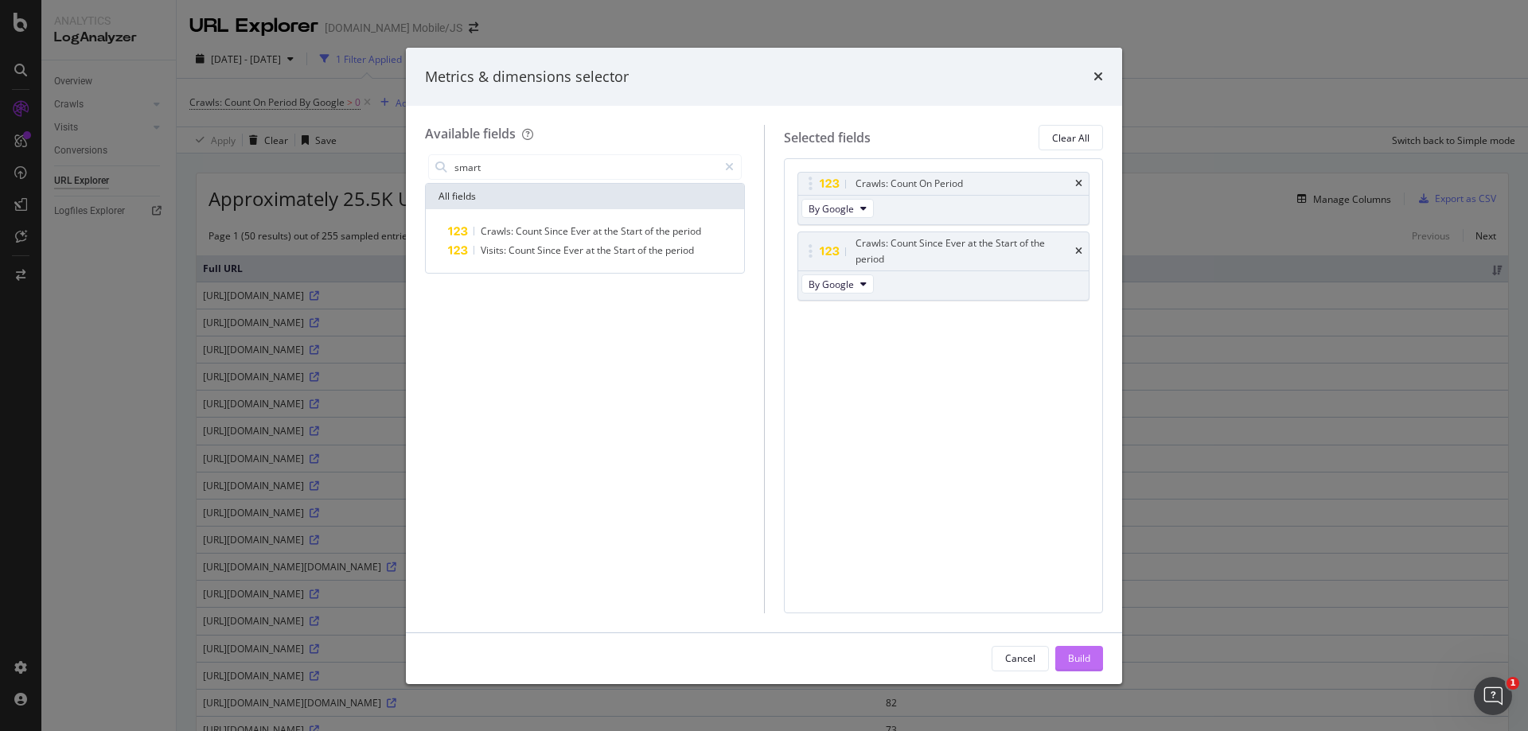
click at [1093, 653] on button "Build" at bounding box center [1079, 658] width 48 height 25
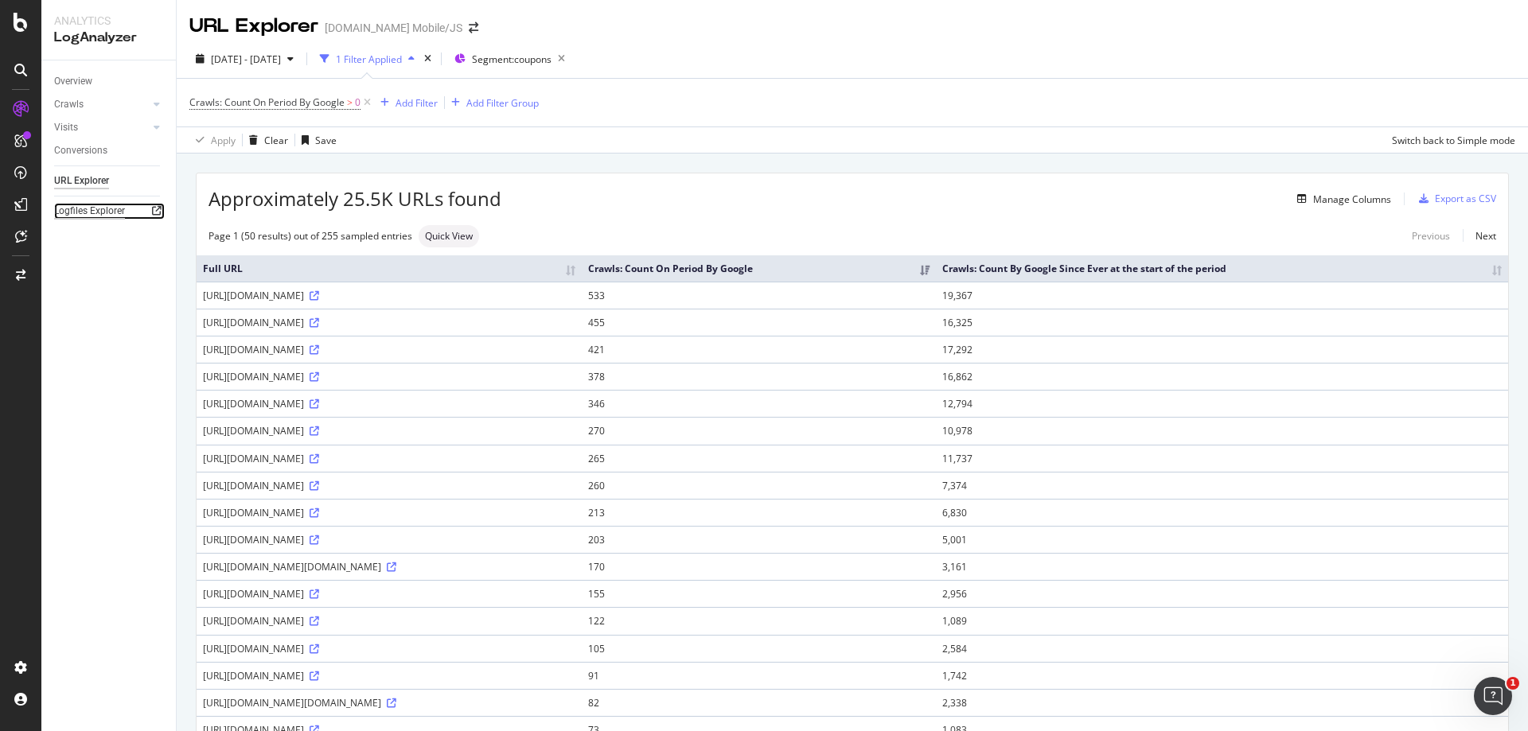
click at [107, 212] on div "Logfiles Explorer" at bounding box center [89, 211] width 71 height 17
click at [541, 60] on span "Segment: coupons" at bounding box center [512, 60] width 80 height 14
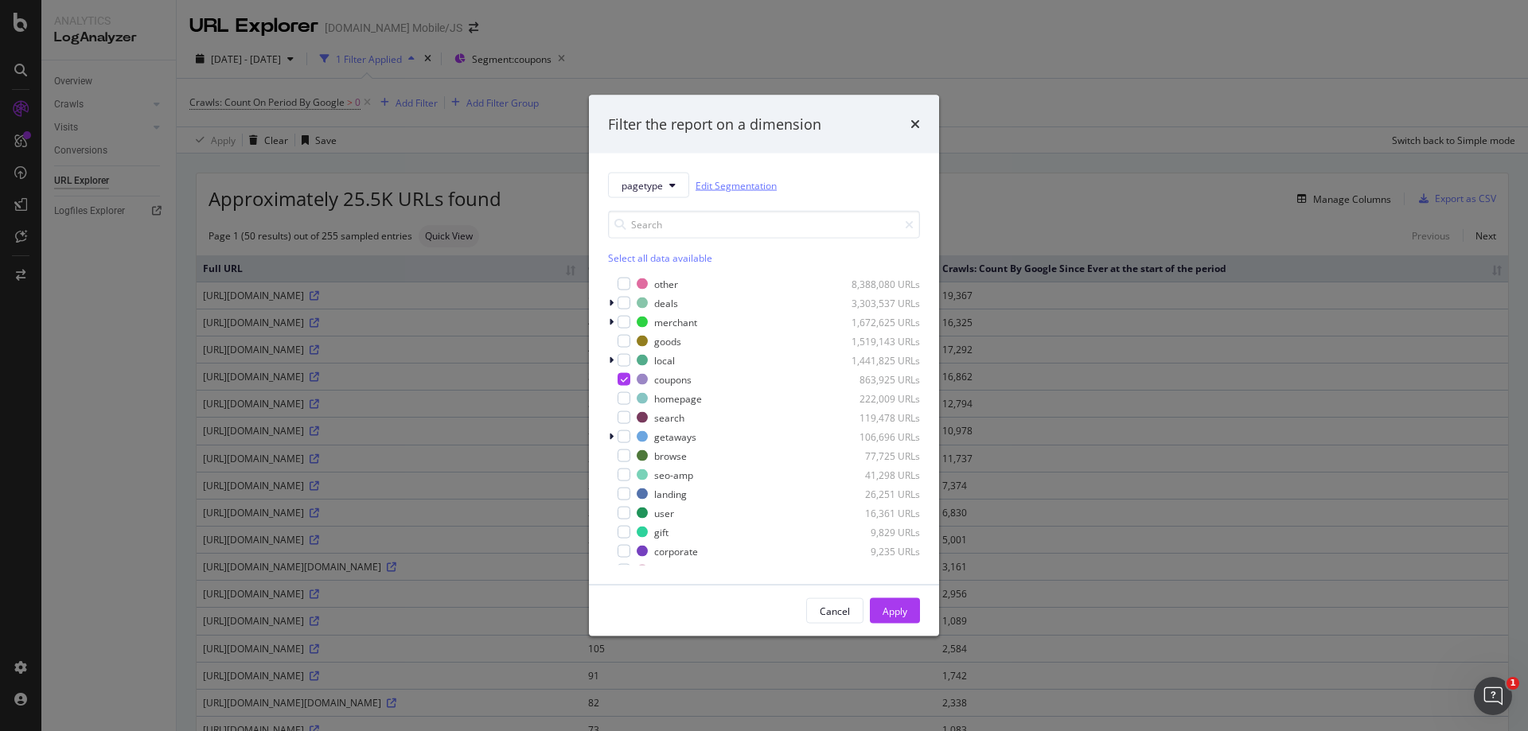
click at [746, 186] on link "Edit Segmentation" at bounding box center [735, 185] width 81 height 17
click at [919, 120] on icon "times" at bounding box center [915, 124] width 10 height 13
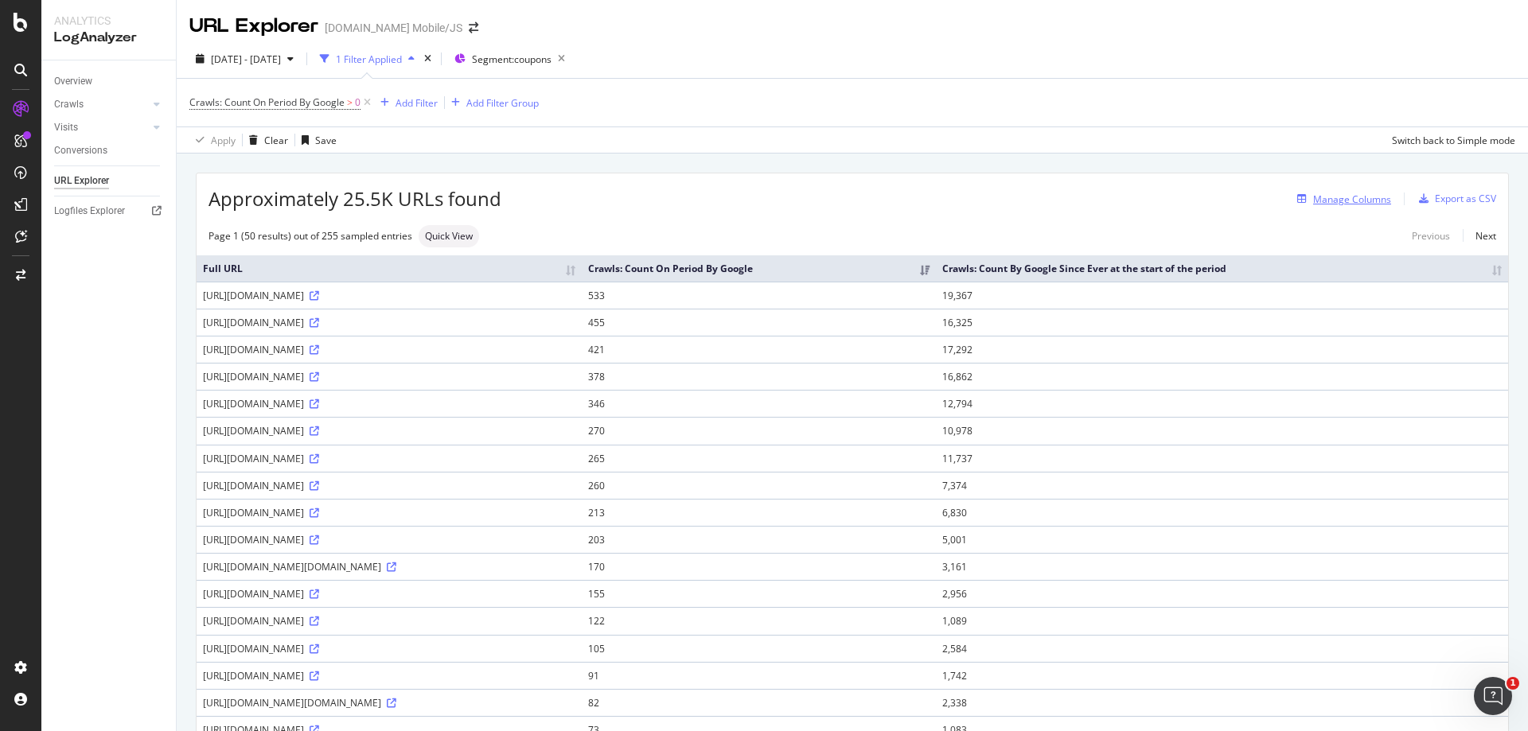
click at [1342, 197] on div "Manage Columns" at bounding box center [1352, 200] width 78 height 14
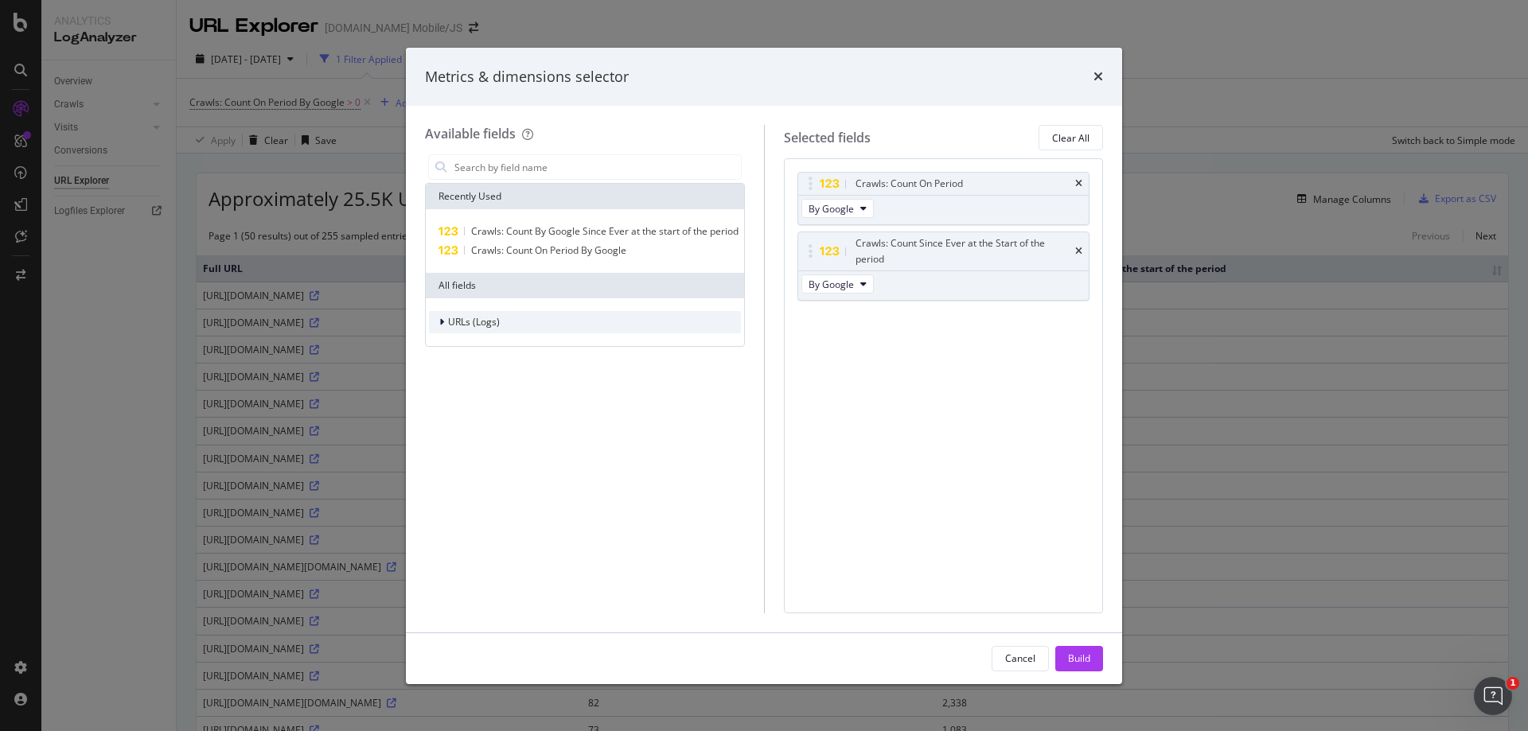
click at [477, 325] on span "URLs (Logs)" at bounding box center [474, 322] width 52 height 14
click at [451, 345] on icon "modal" at bounding box center [451, 345] width 5 height 10
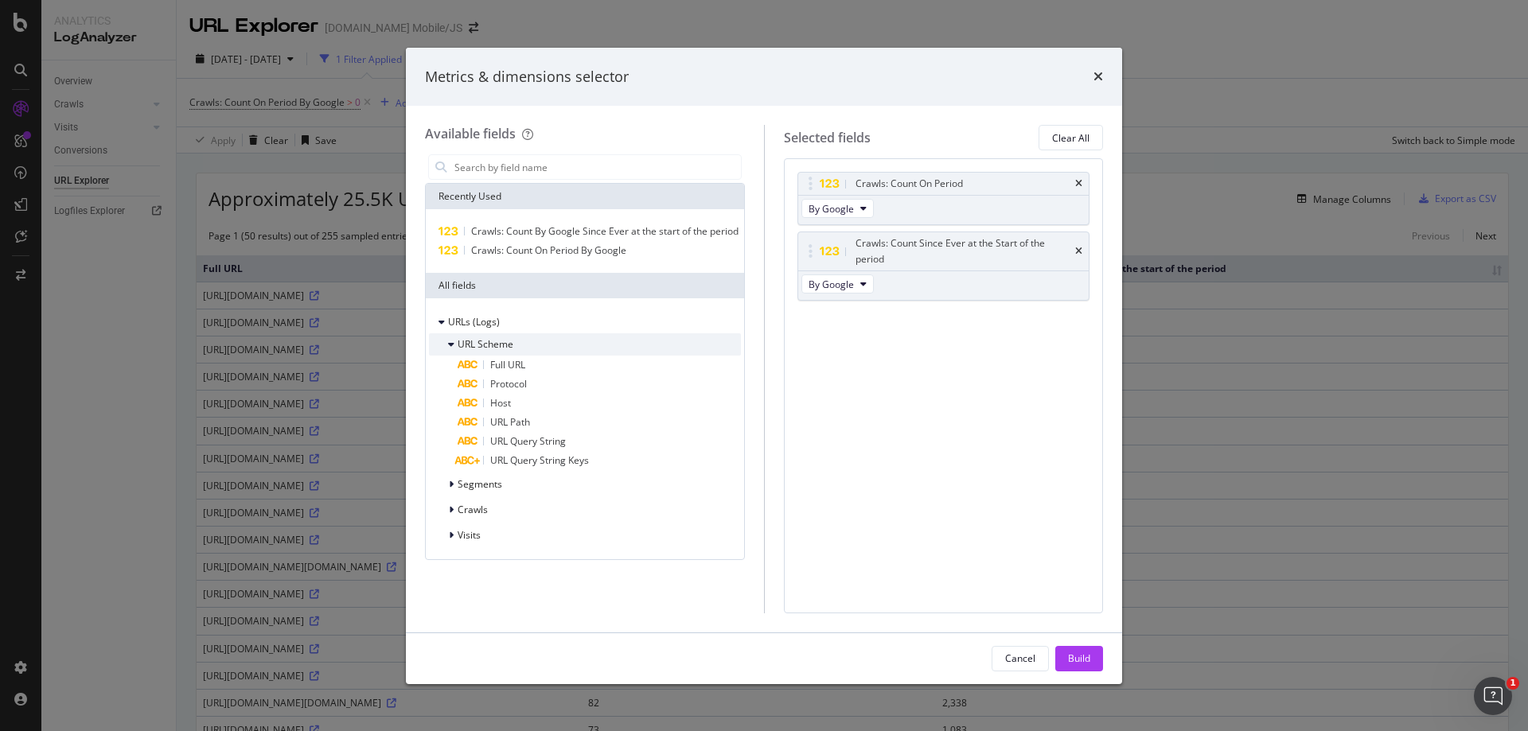
click at [451, 345] on icon "modal" at bounding box center [451, 345] width 6 height 10
click at [453, 362] on div "modal" at bounding box center [453, 370] width 10 height 16
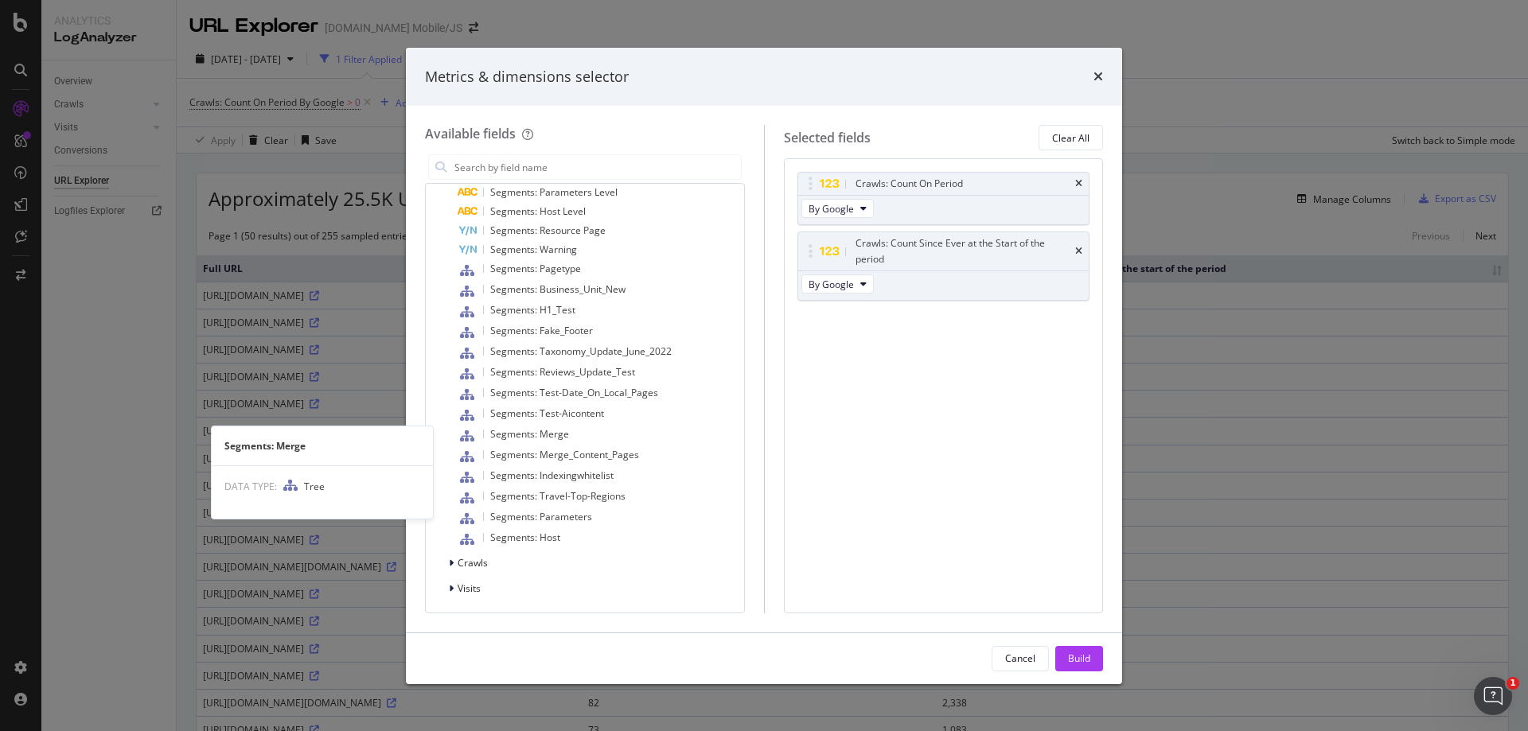
scroll to position [440, 0]
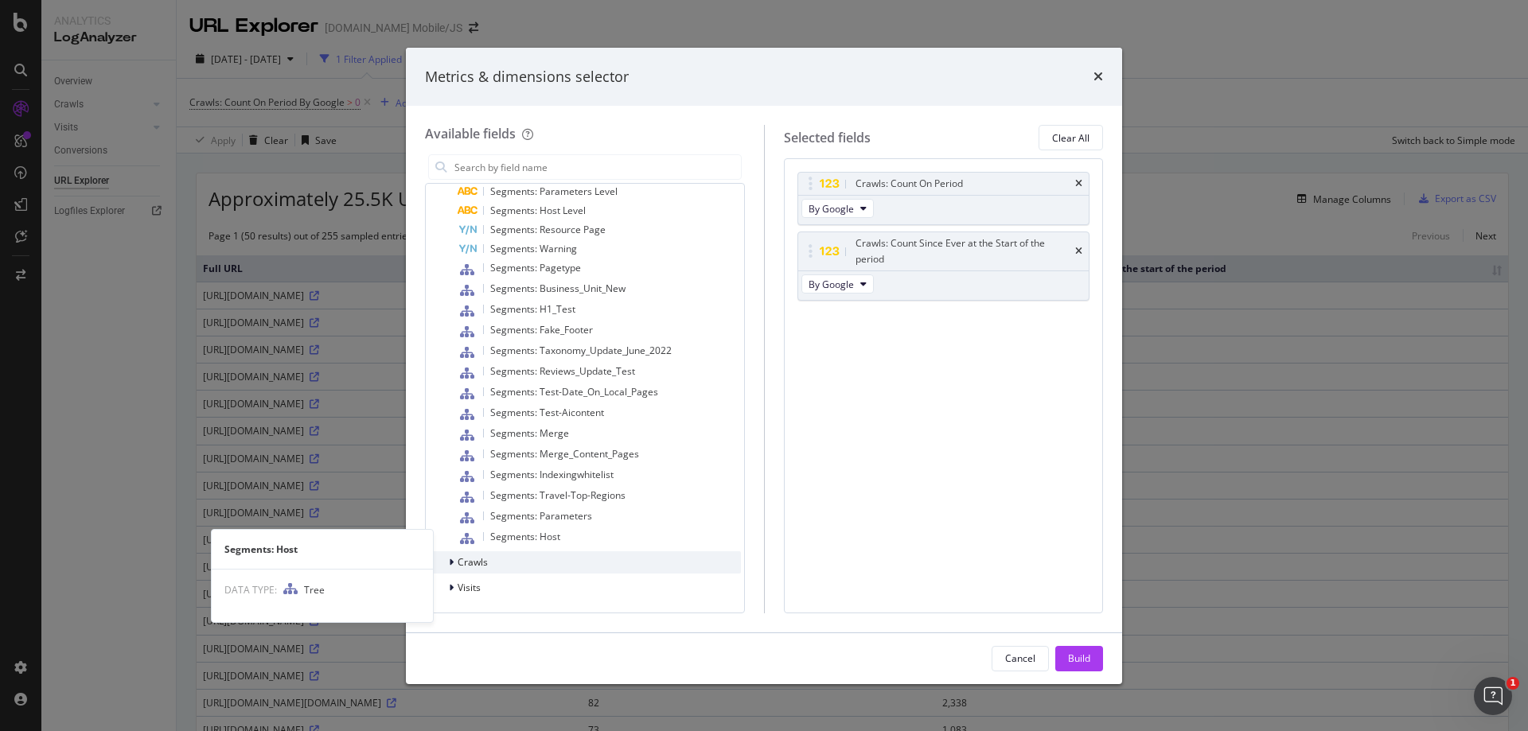
click at [445, 559] on div "Crawls" at bounding box center [458, 563] width 59 height 16
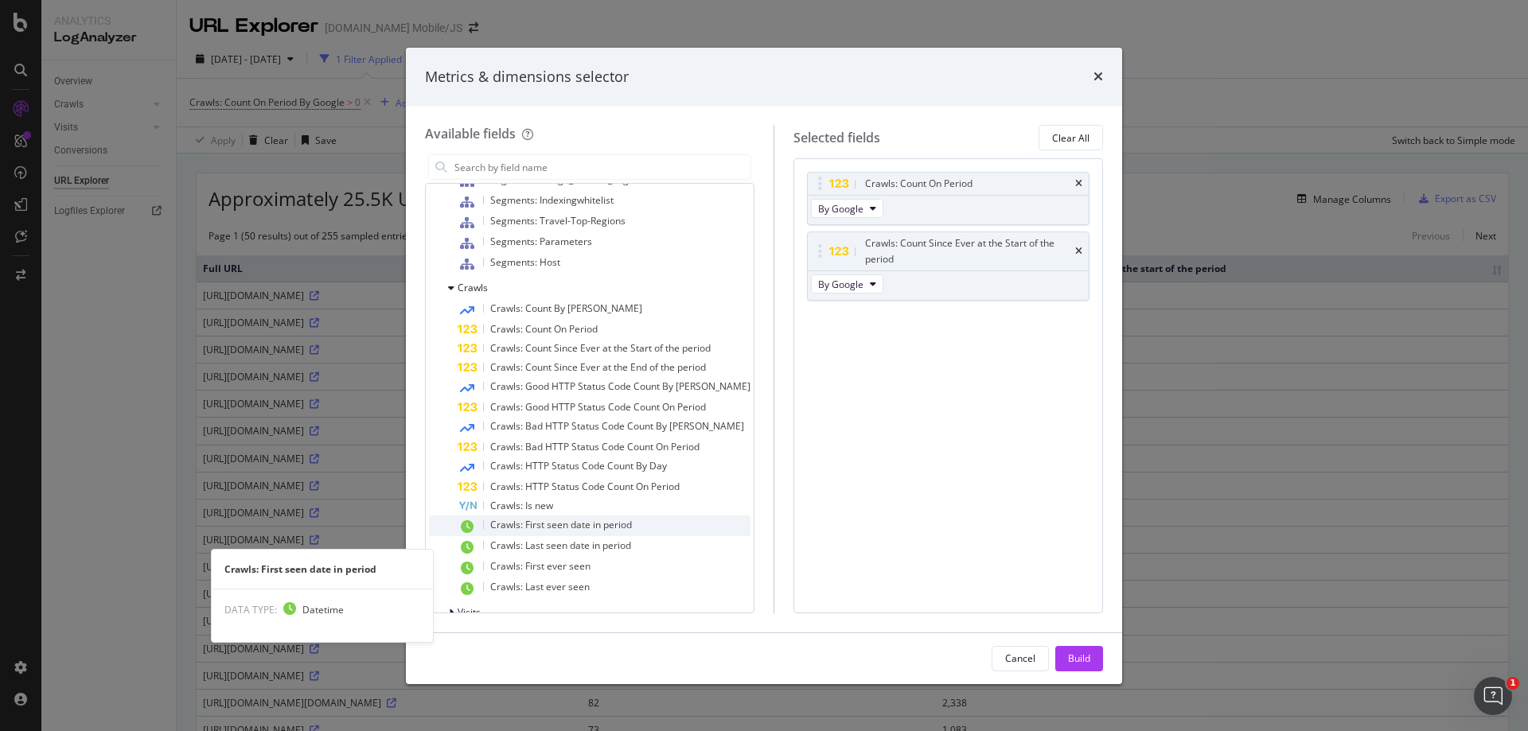
scroll to position [739, 0]
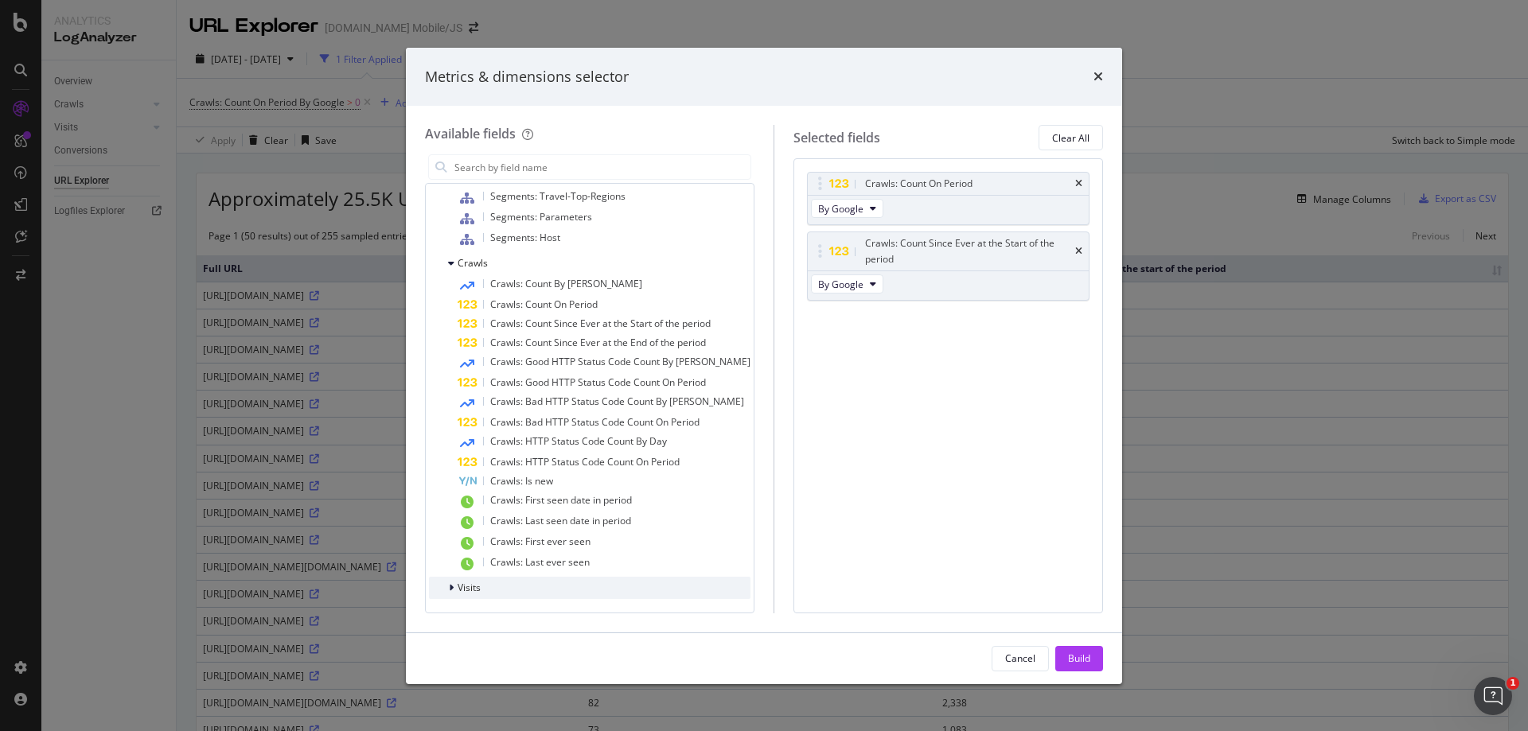
click at [486, 586] on div "Visits" at bounding box center [589, 588] width 321 height 22
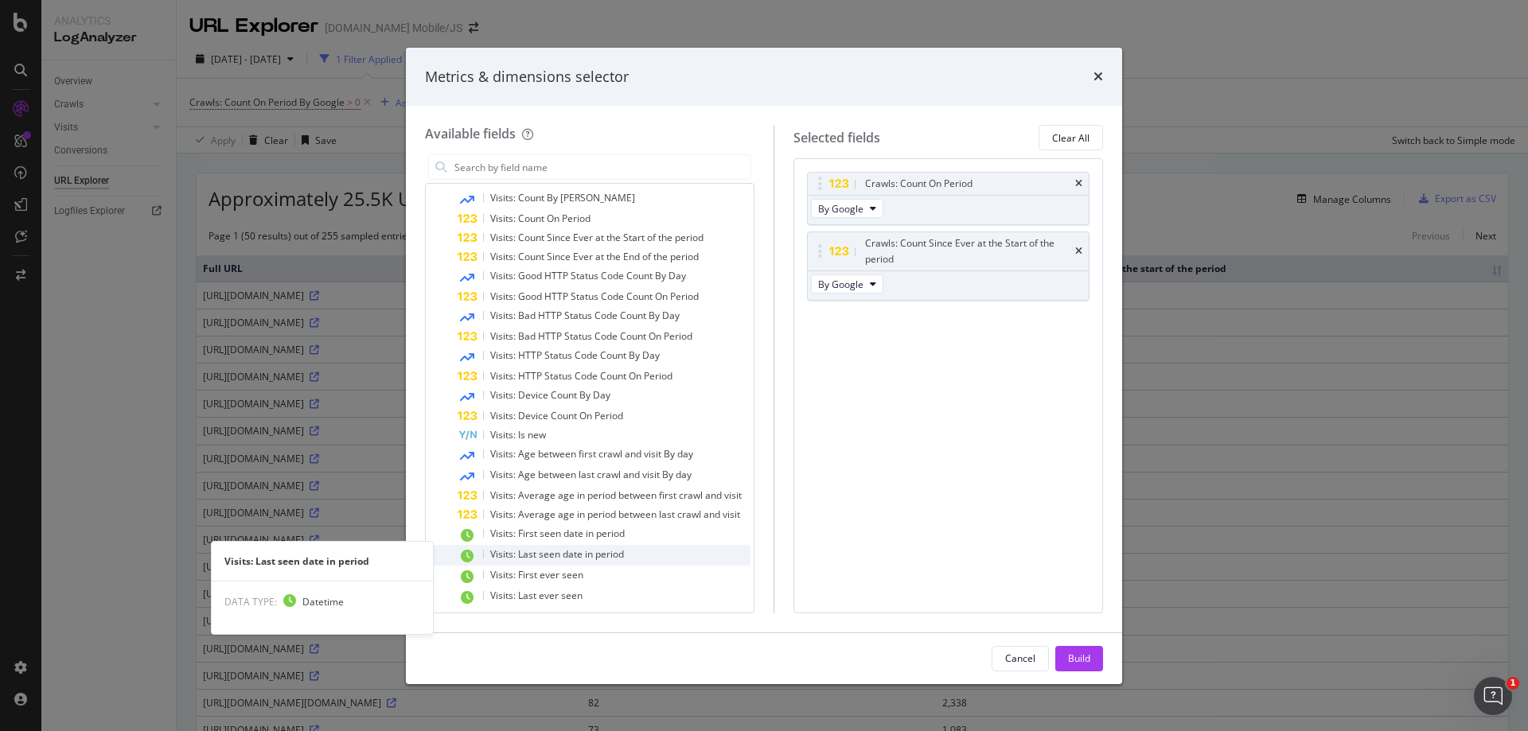
scroll to position [1145, 0]
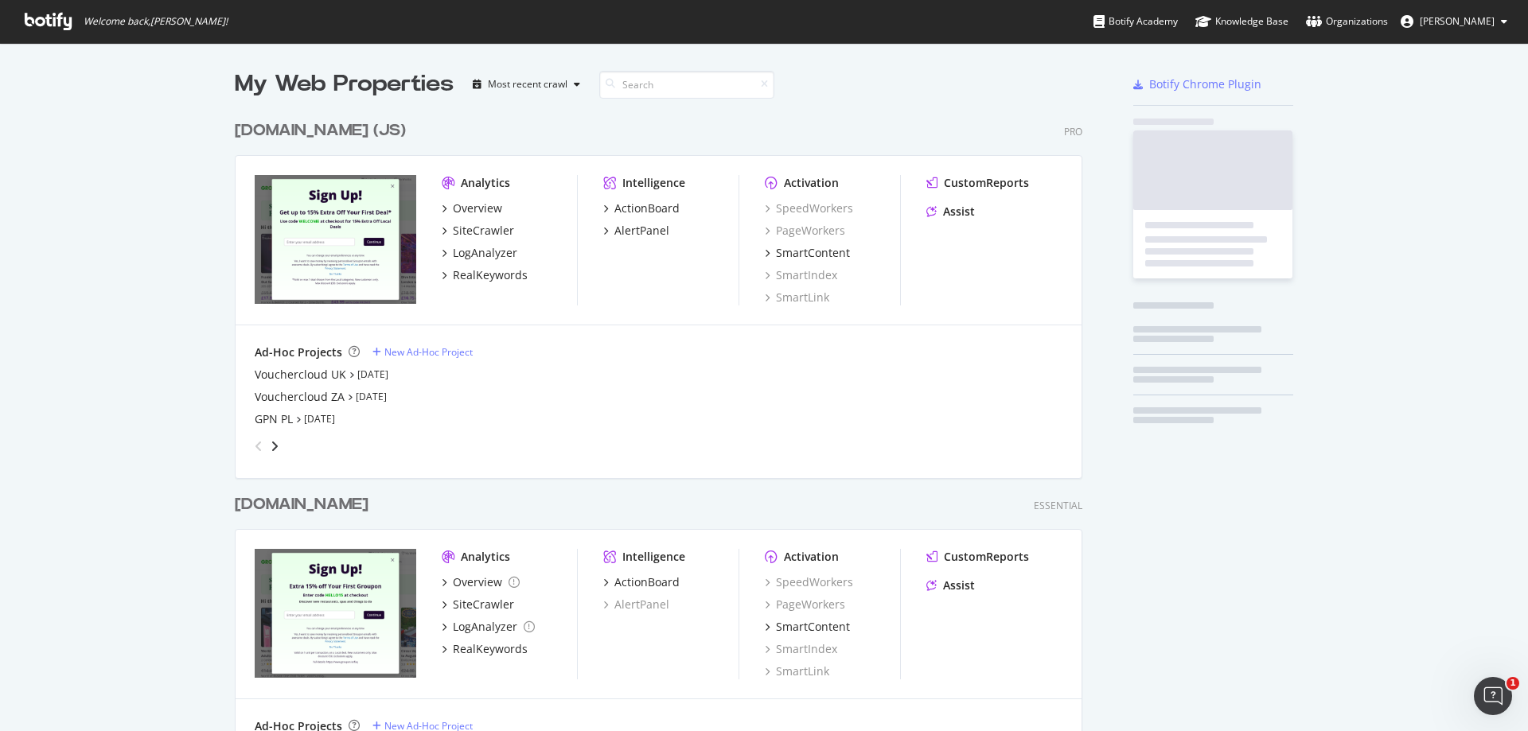
scroll to position [1110, 848]
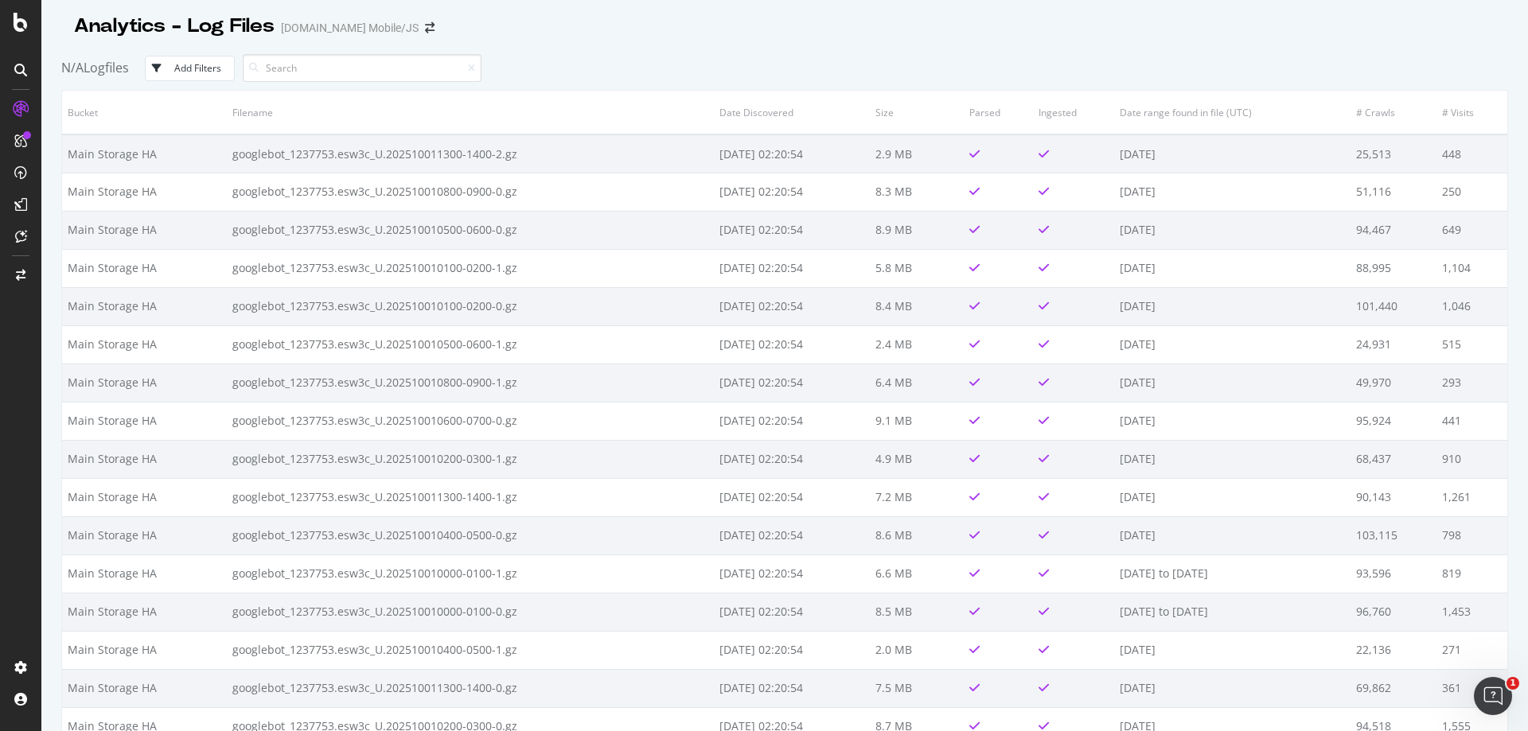
click at [209, 68] on div "Add Filters" at bounding box center [197, 68] width 47 height 14
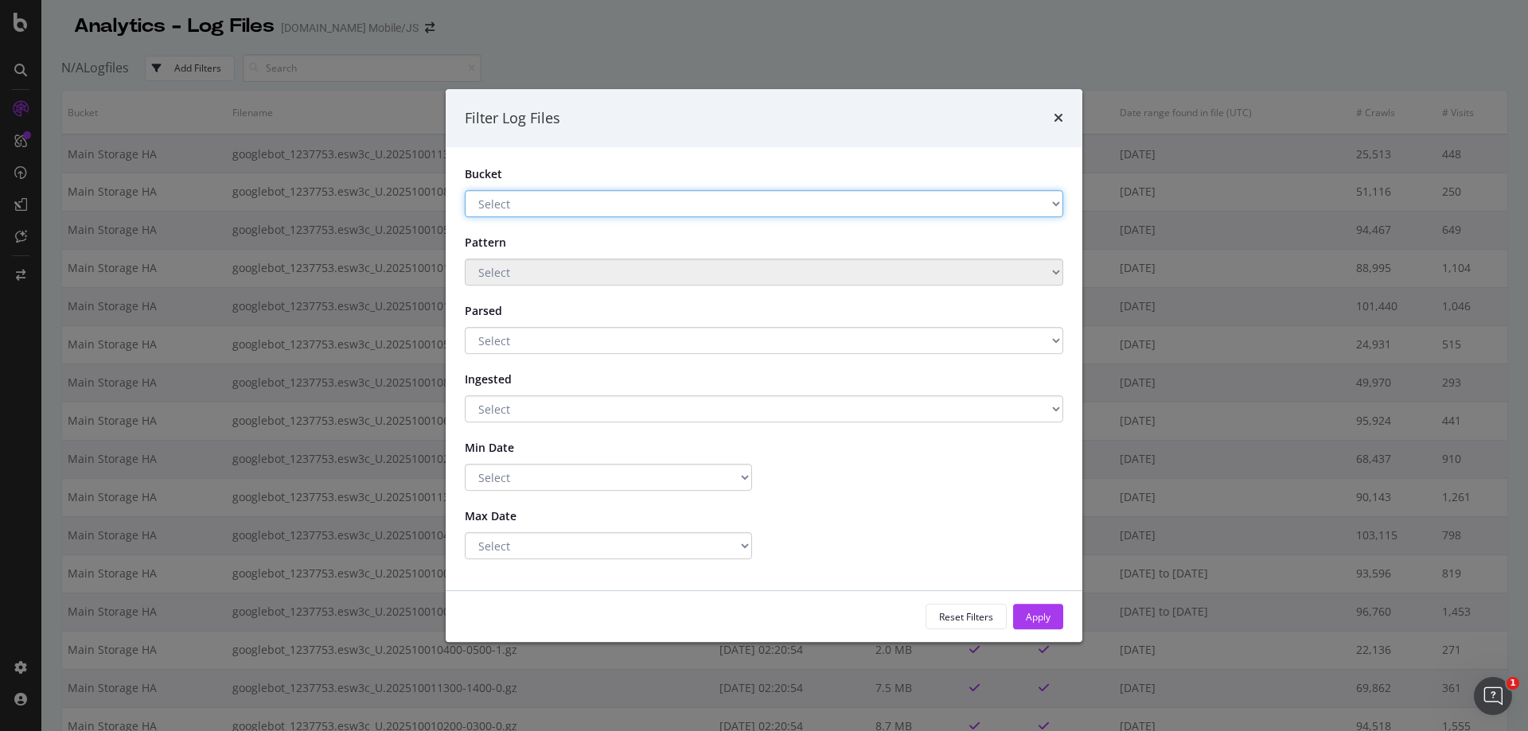
click at [917, 203] on select "Select Main Storage HA S3 Main Storage" at bounding box center [764, 203] width 598 height 27
drag, startPoint x: 901, startPoint y: 129, endPoint x: 911, endPoint y: 123, distance: 11.7
click at [901, 129] on div "Filter Log Files" at bounding box center [764, 118] width 637 height 59
click at [1054, 118] on icon "times" at bounding box center [1059, 117] width 10 height 13
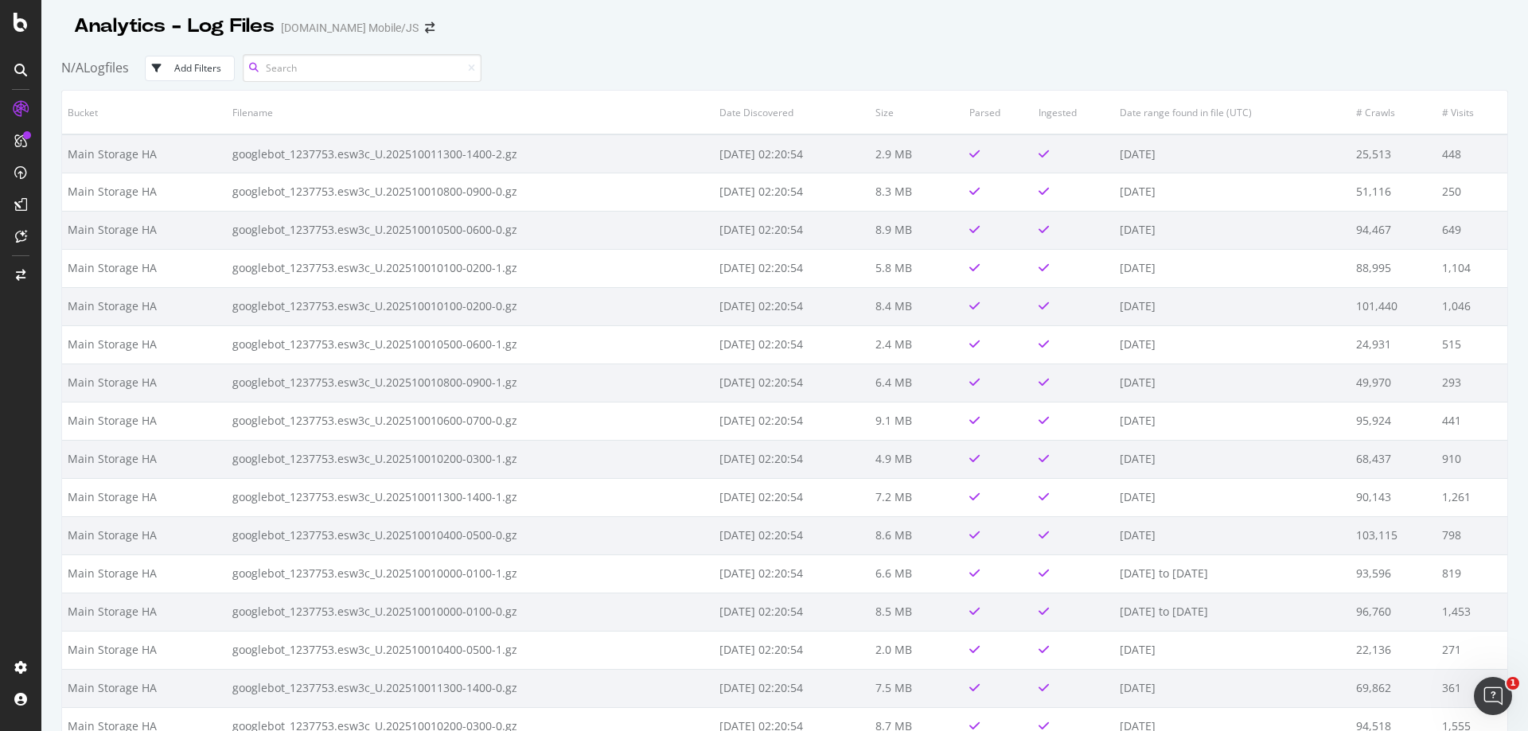
click at [370, 67] on input at bounding box center [362, 68] width 239 height 28
click at [174, 64] on div "button" at bounding box center [160, 69] width 29 height 10
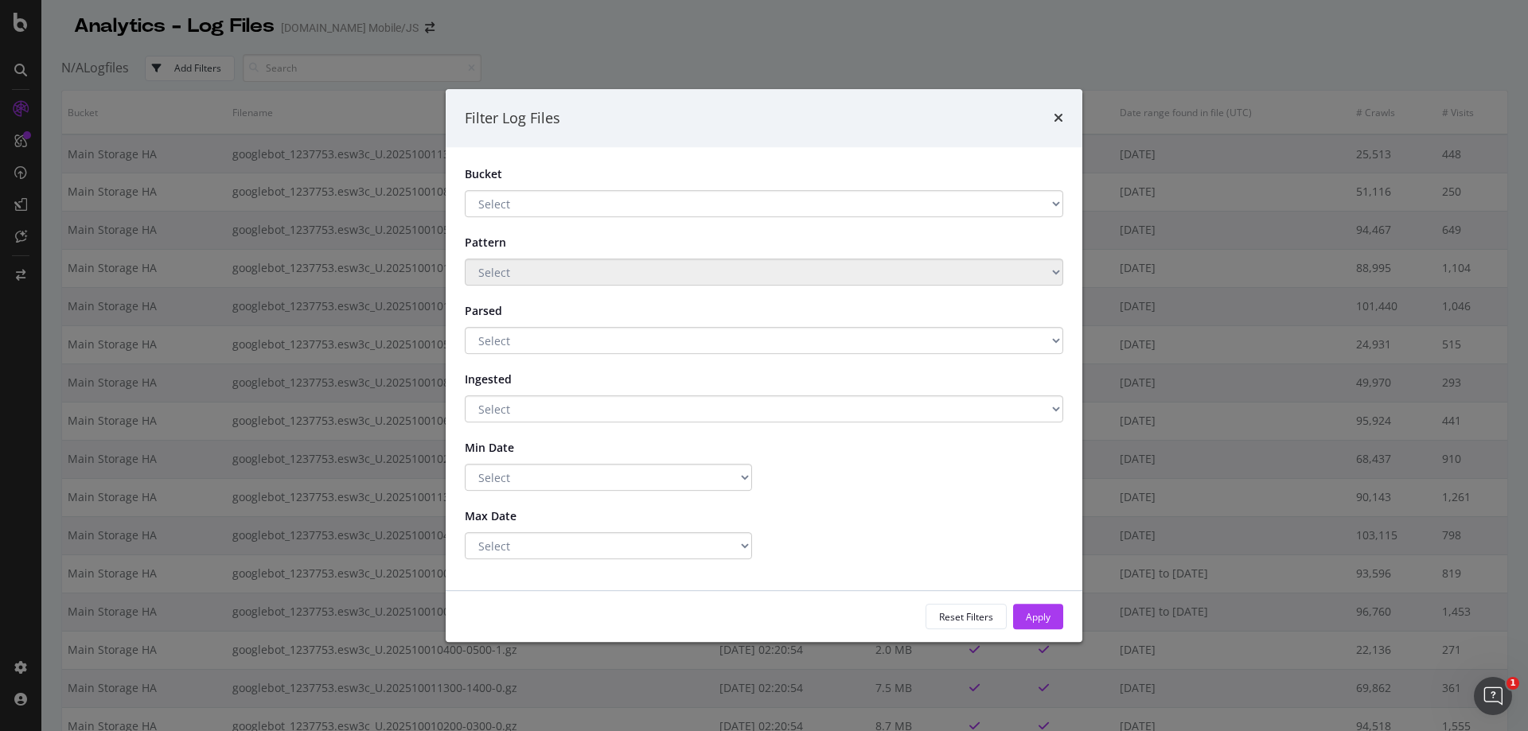
click at [1050, 119] on div "Filter Log Files" at bounding box center [764, 118] width 598 height 21
click at [1058, 120] on icon "times" at bounding box center [1059, 117] width 10 height 13
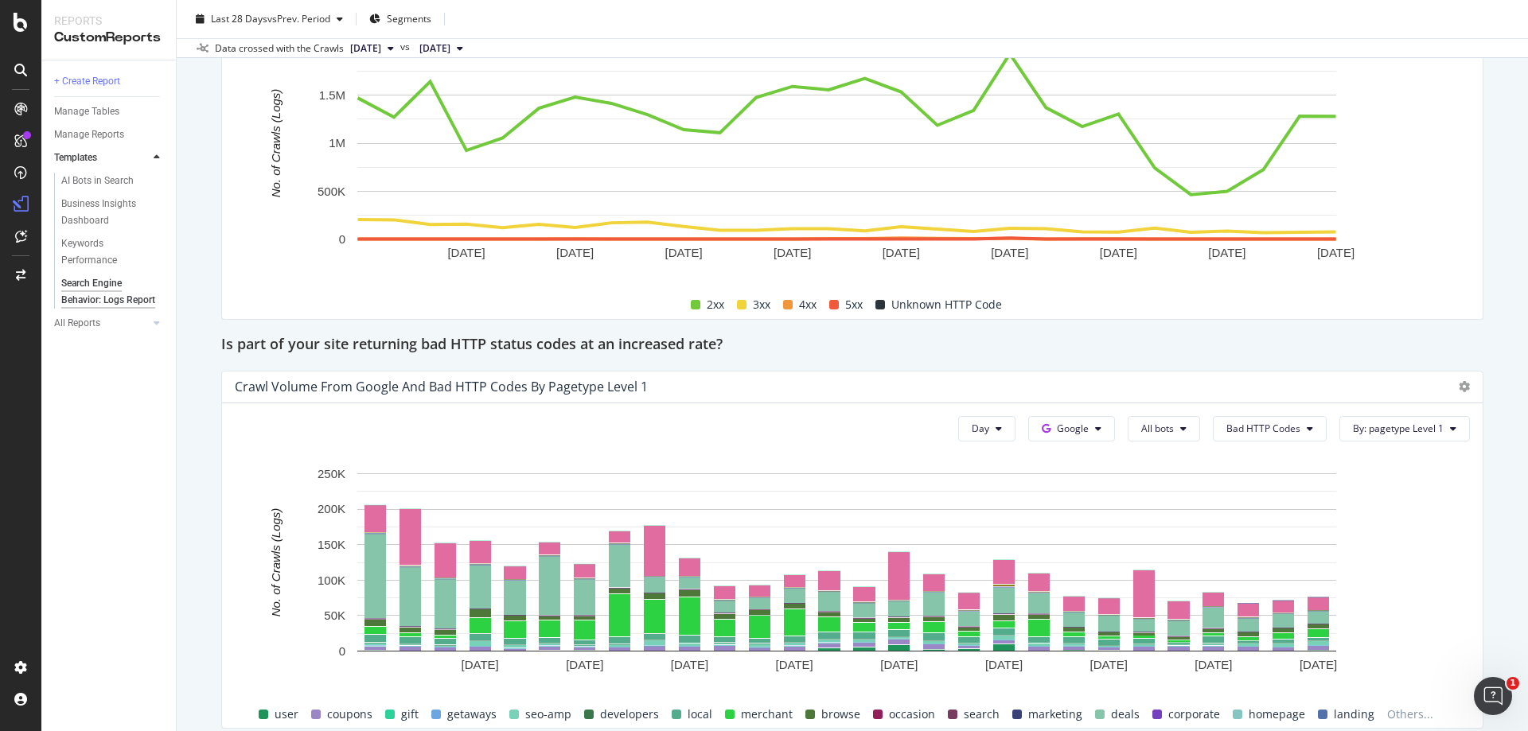
scroll to position [2195, 0]
